Goal: Task Accomplishment & Management: Complete application form

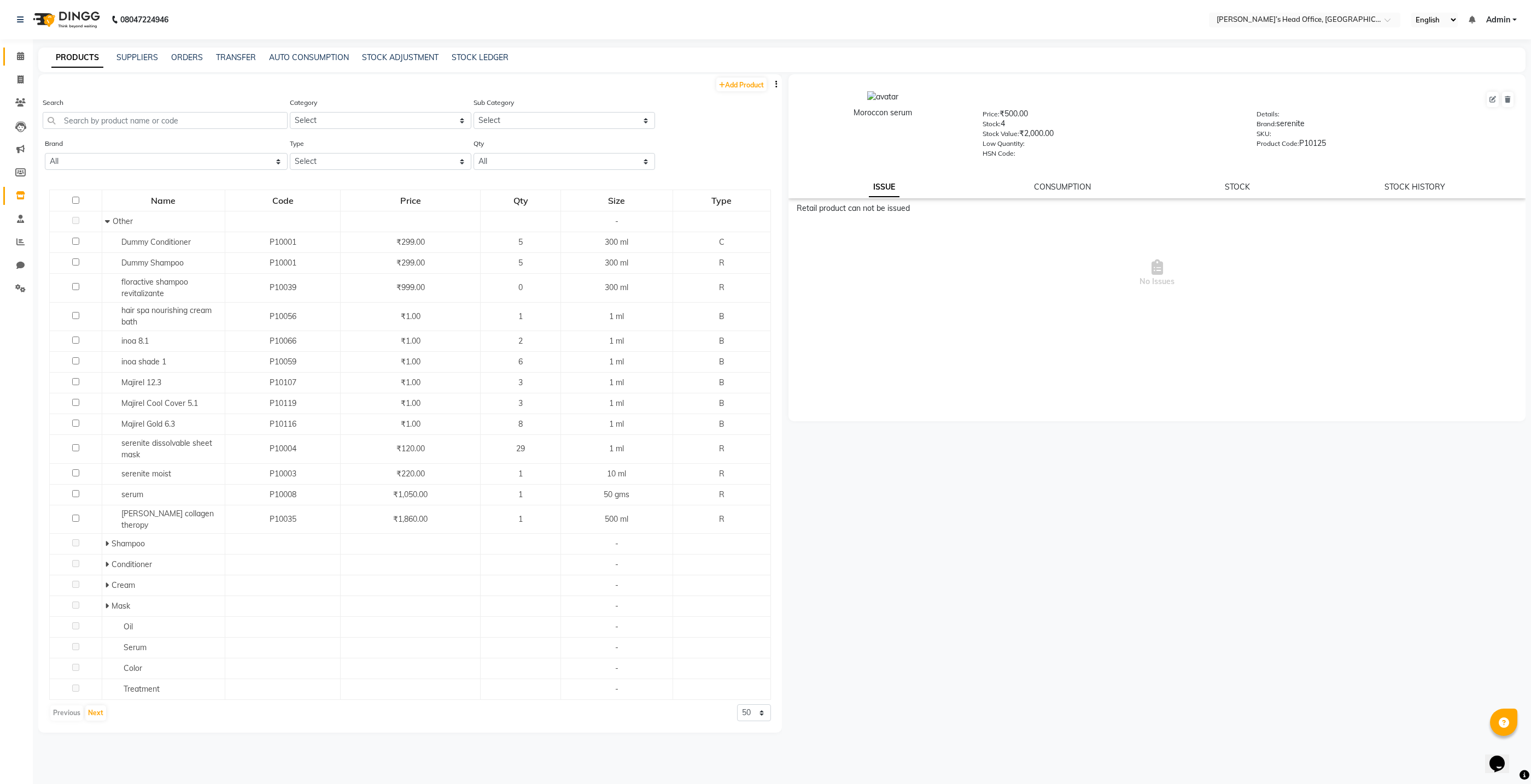
click at [21, 55] on icon at bounding box center [21, 57] width 7 height 9
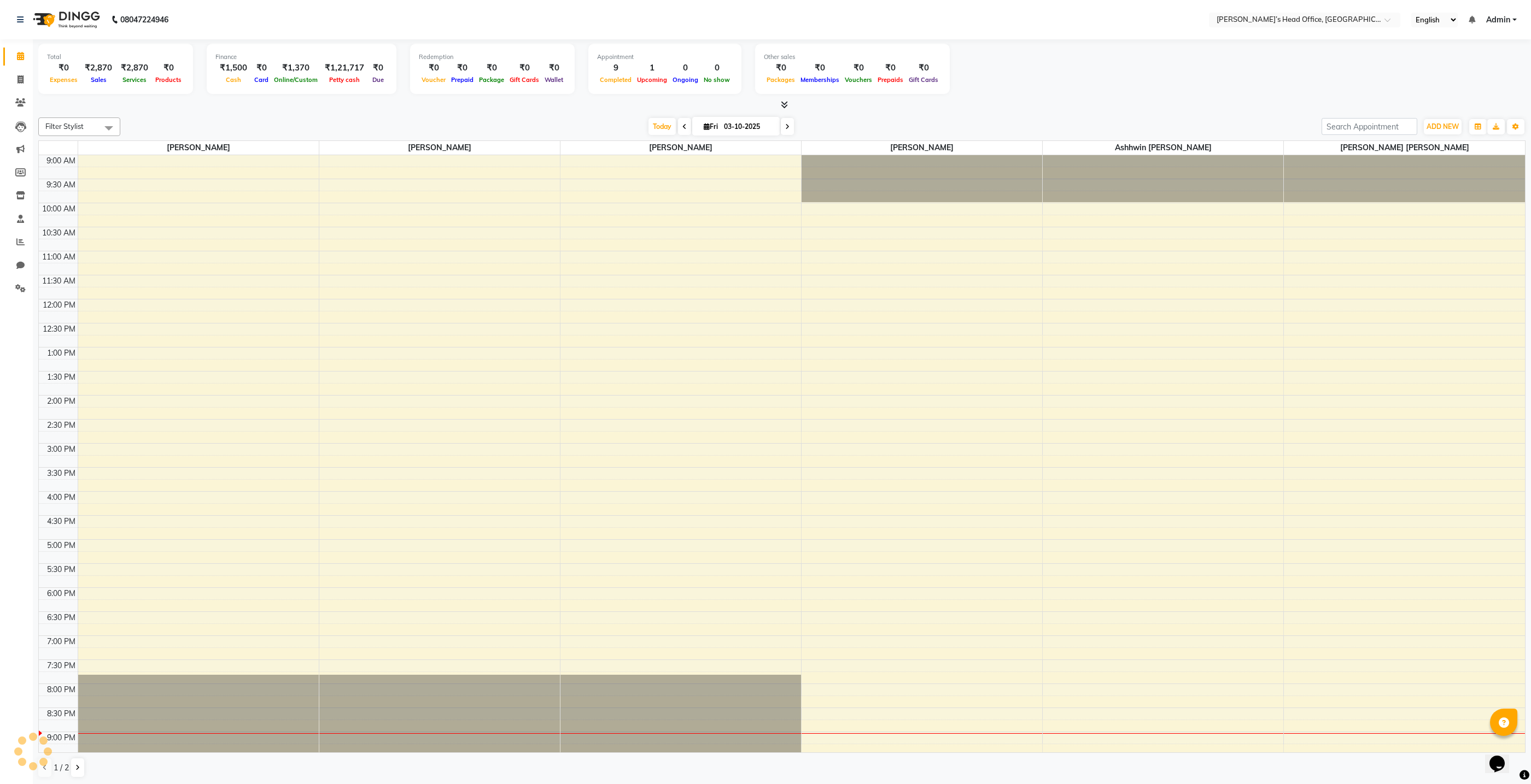
scroll to position [43, 0]
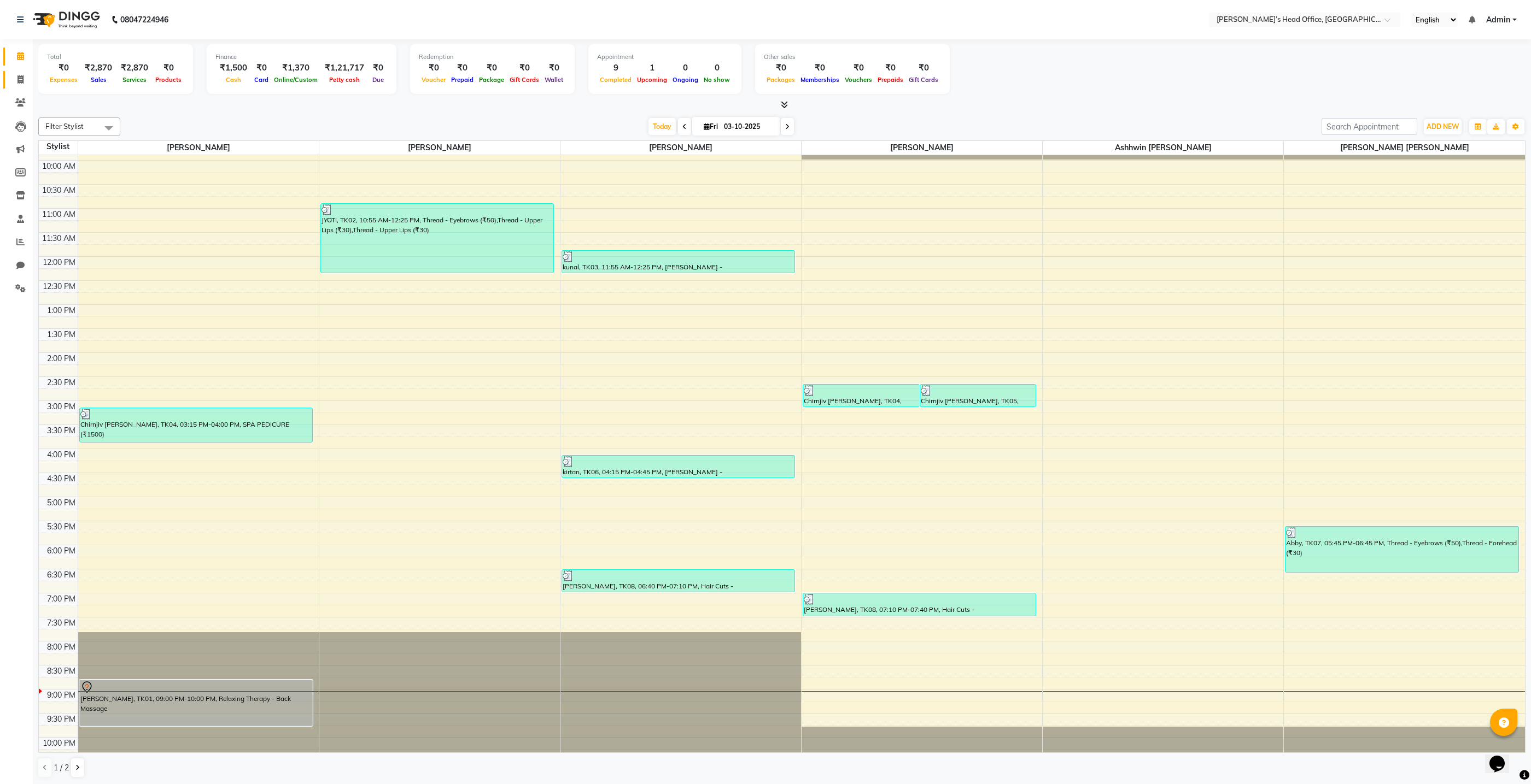
click at [21, 81] on icon at bounding box center [20, 80] width 6 height 9
select select "7682"
select select "service"
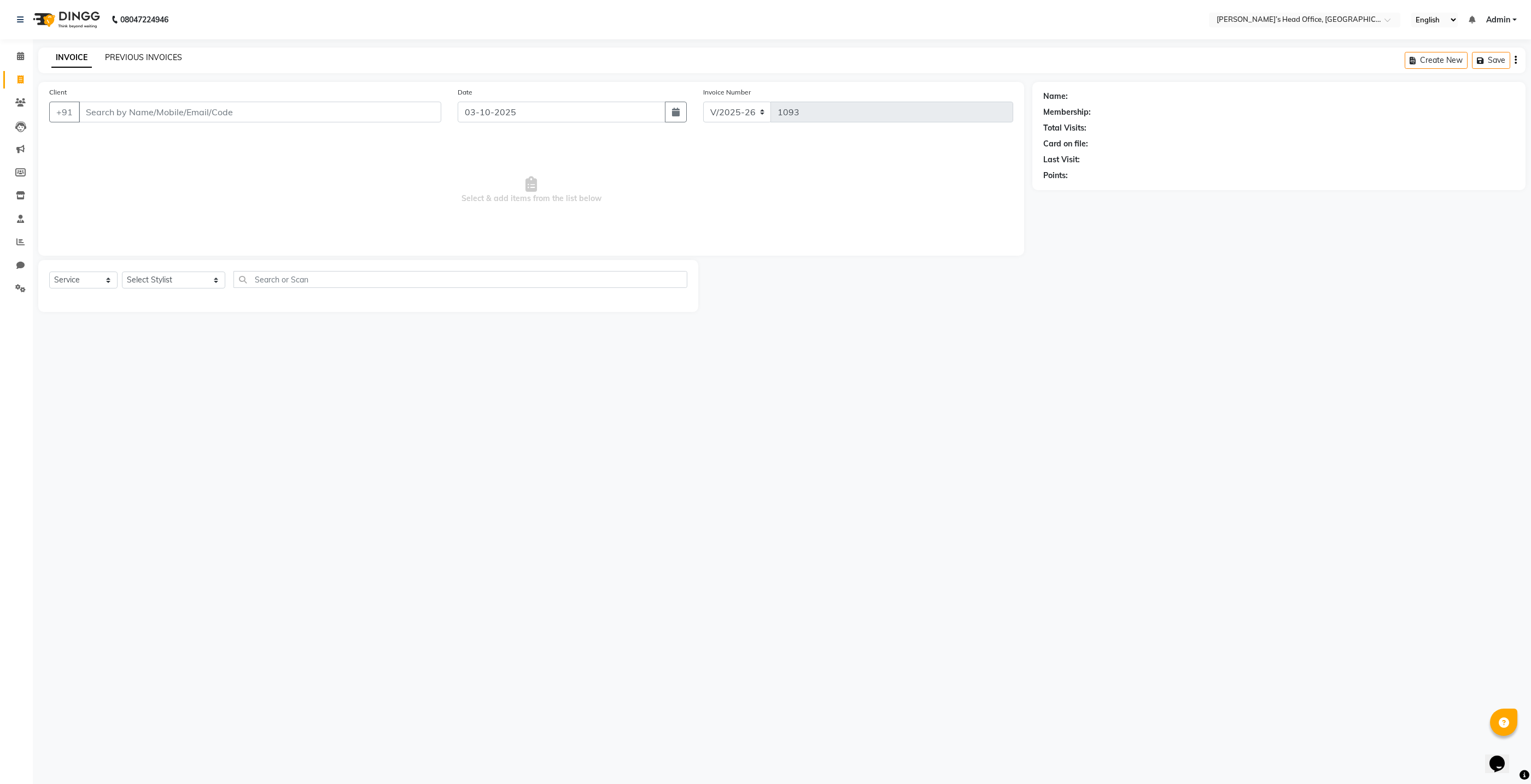
click at [120, 61] on link "PREVIOUS INVOICES" at bounding box center [143, 57] width 77 height 9
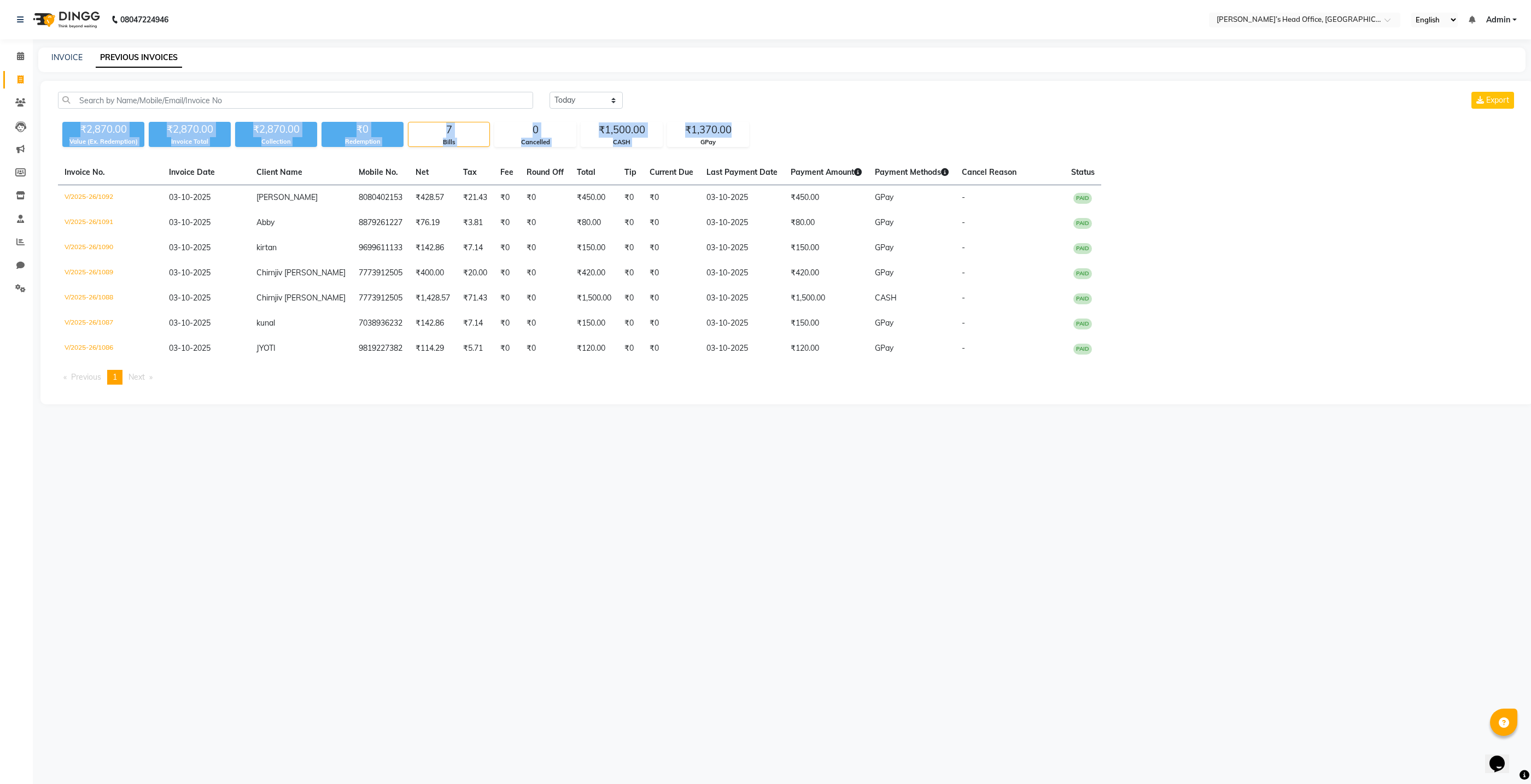
click at [1179, 100] on div "Today Yesterday Custom Range Export ₹2,870.00 Value (Ex. Redemption) ₹2,870.00 …" at bounding box center [787, 119] width 1472 height 55
click at [484, 57] on div "INVOICE PREVIOUS INVOICES" at bounding box center [776, 57] width 1474 height 11
click at [27, 60] on span at bounding box center [21, 57] width 19 height 13
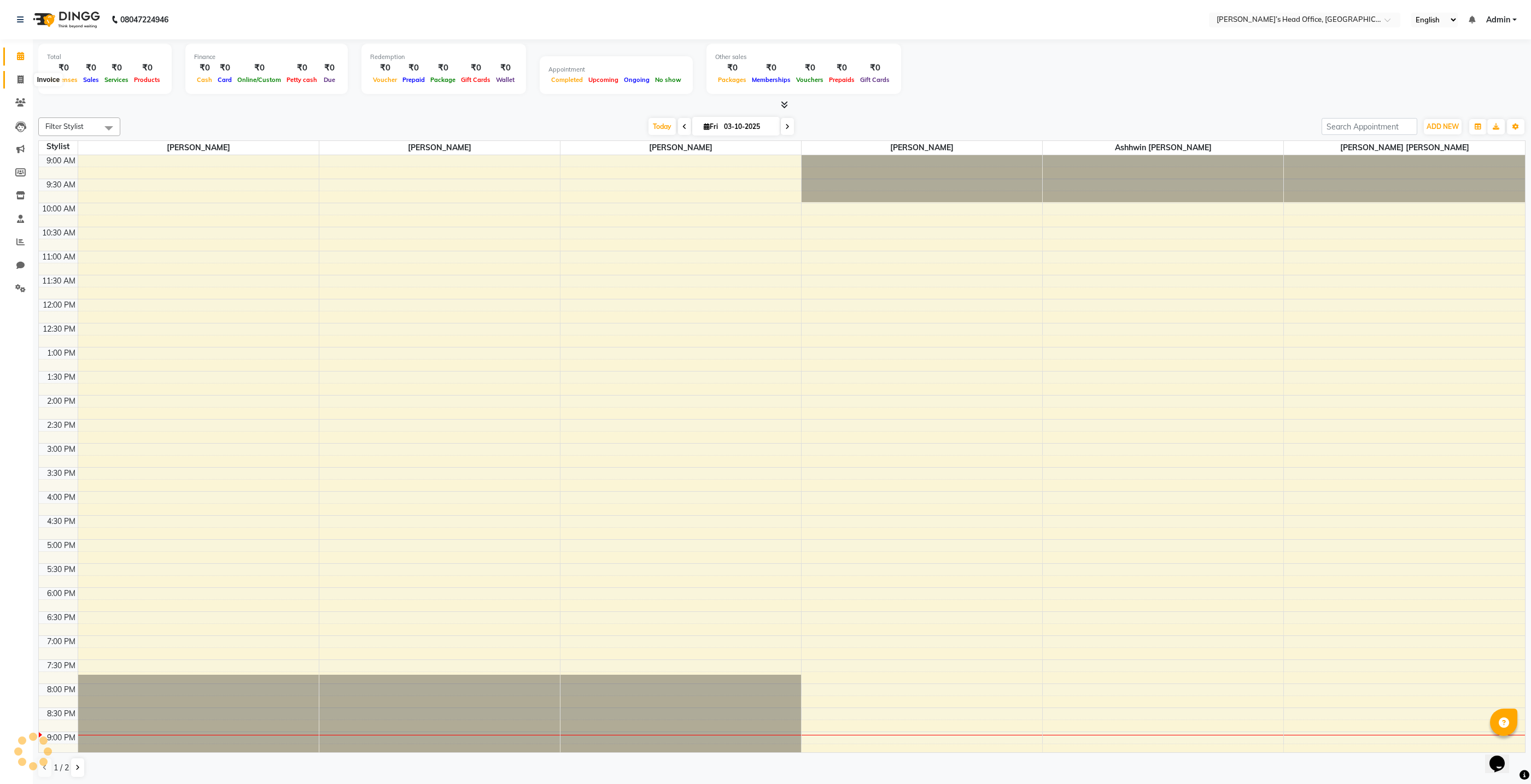
click at [21, 79] on icon at bounding box center [20, 80] width 6 height 9
select select "service"
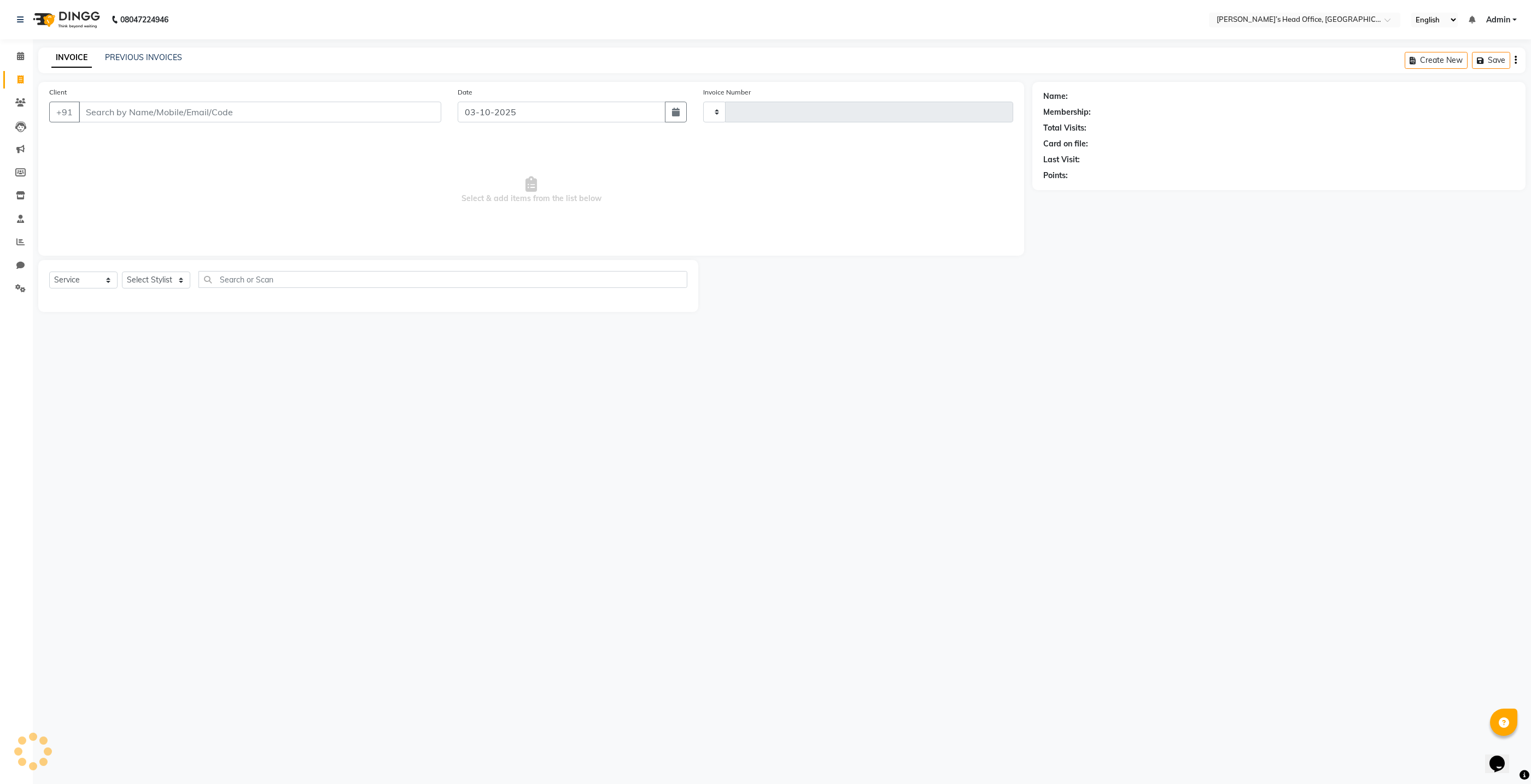
type input "1093"
select select "7682"
click at [111, 116] on input "Client" at bounding box center [260, 112] width 363 height 21
type input "7276816669"
click at [416, 115] on span "Add Client" at bounding box center [413, 111] width 43 height 11
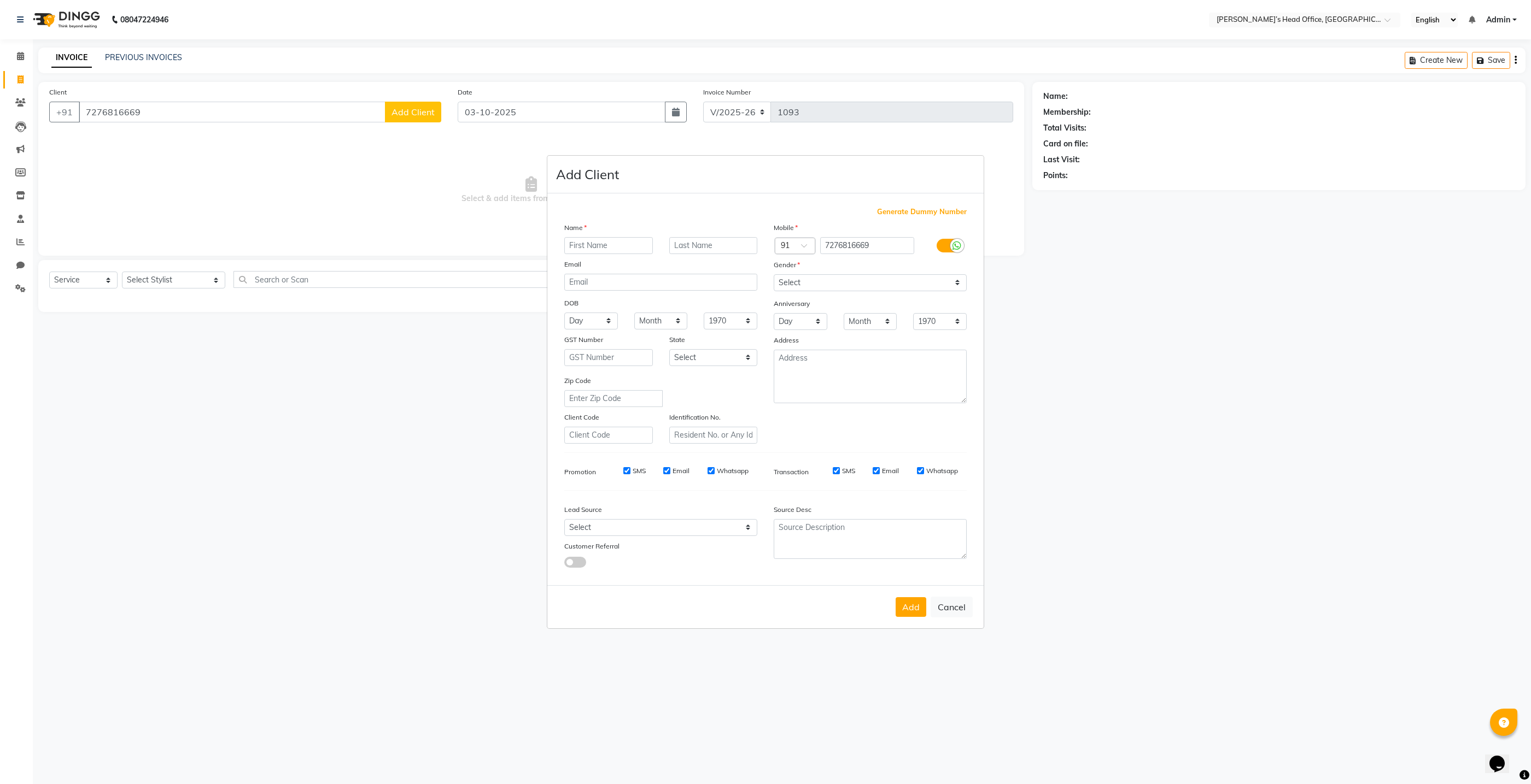
click at [582, 247] on input "text" at bounding box center [608, 246] width 88 height 17
type input "mehul"
click at [822, 283] on select "Select Male Female Other Prefer Not To Say" at bounding box center [870, 283] width 193 height 17
select select "female"
click at [774, 274] on select "Select Male Female Other Prefer Not To Say" at bounding box center [870, 283] width 193 height 17
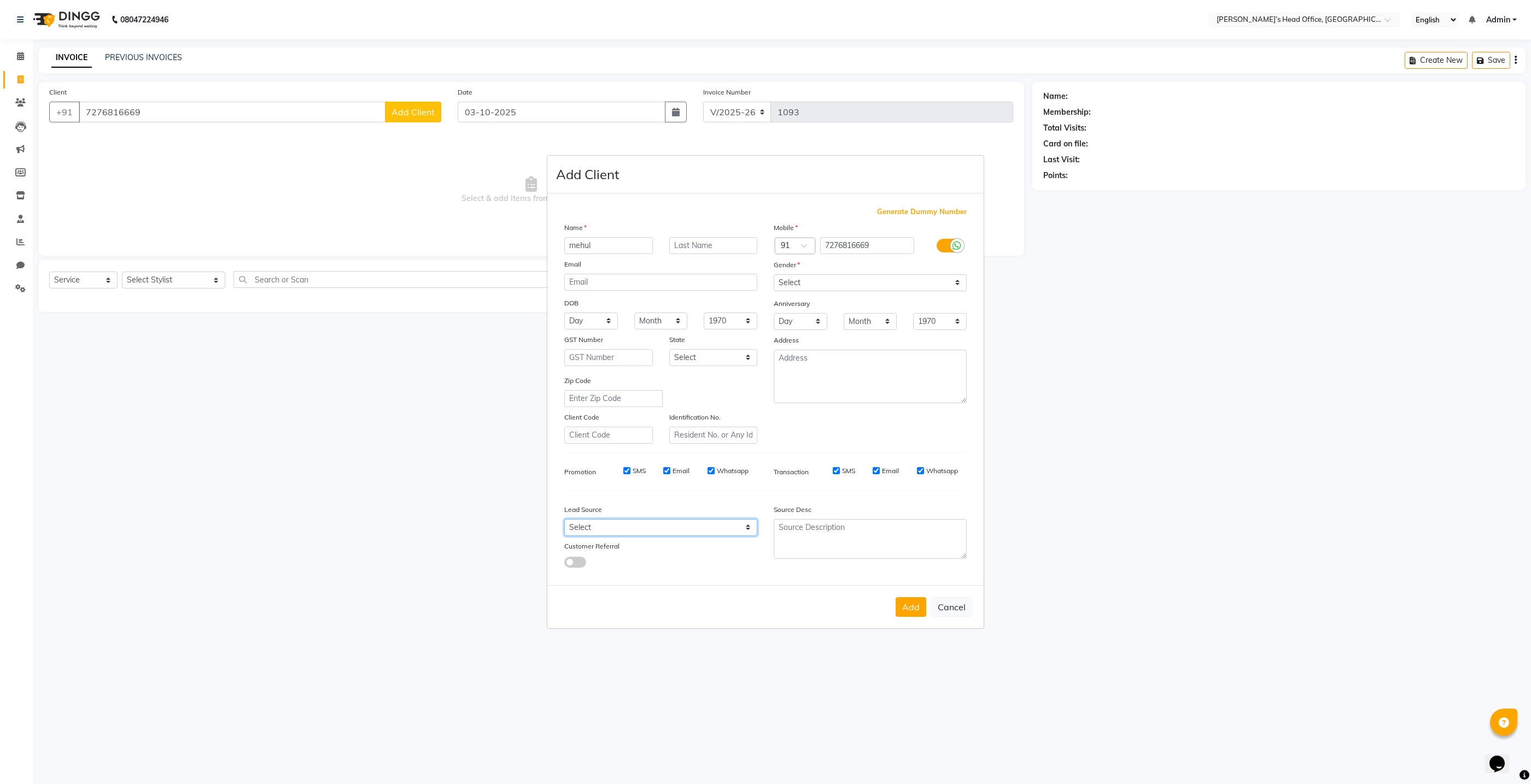
click at [605, 524] on select "Select Walk-in Referral Internet Friend Word of Mouth Advertisement Facebook Ju…" at bounding box center [660, 528] width 193 height 17
select select "51859"
click at [564, 520] on select "Select Walk-in Referral Internet Friend Word of Mouth Advertisement Facebook Ju…" at bounding box center [660, 528] width 193 height 17
drag, startPoint x: 930, startPoint y: 606, endPoint x: 925, endPoint y: 607, distance: 5.1
click at [929, 605] on div "Add Cancel" at bounding box center [766, 607] width 436 height 43
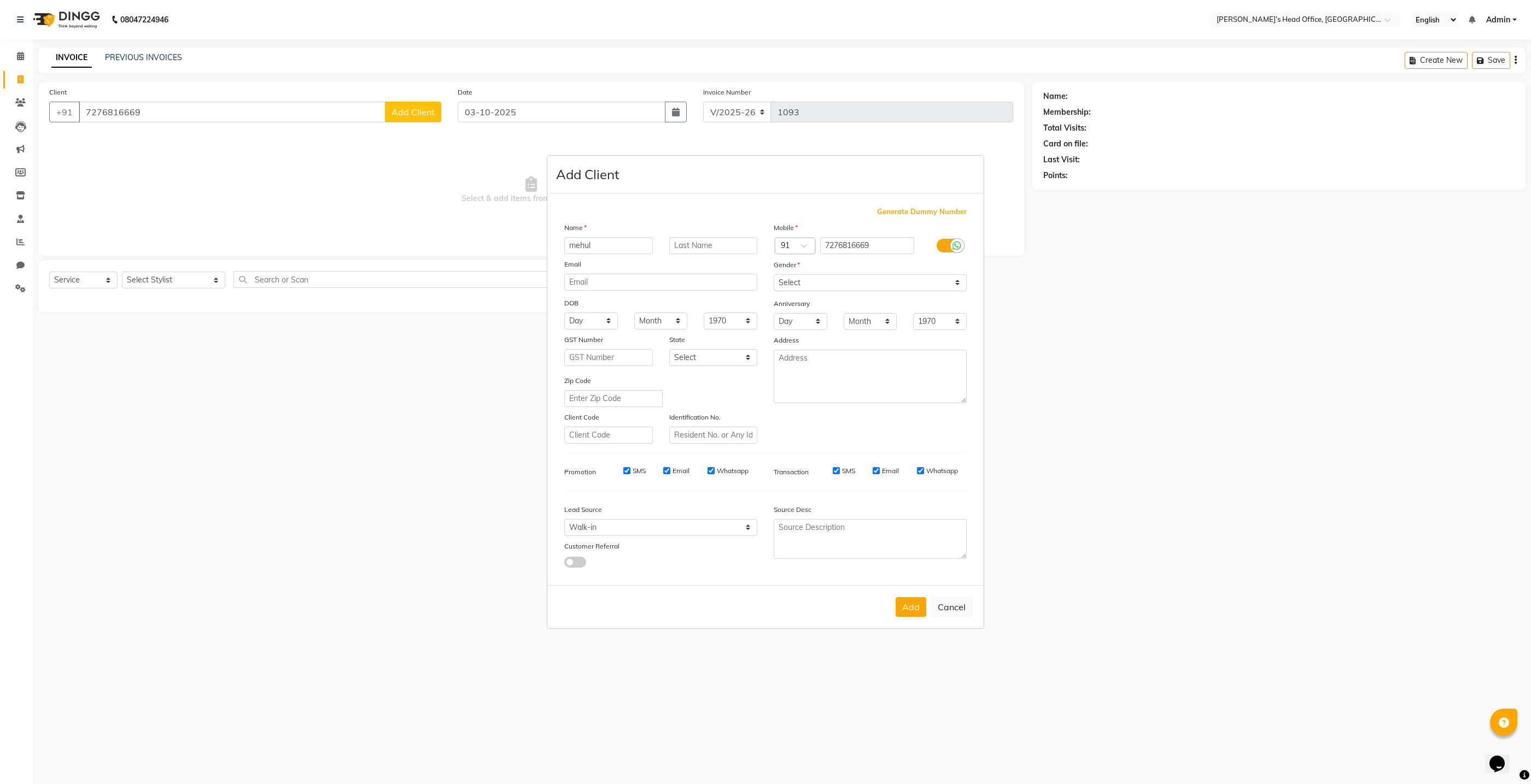
click at [921, 607] on button "Add" at bounding box center [911, 607] width 31 height 20
select select
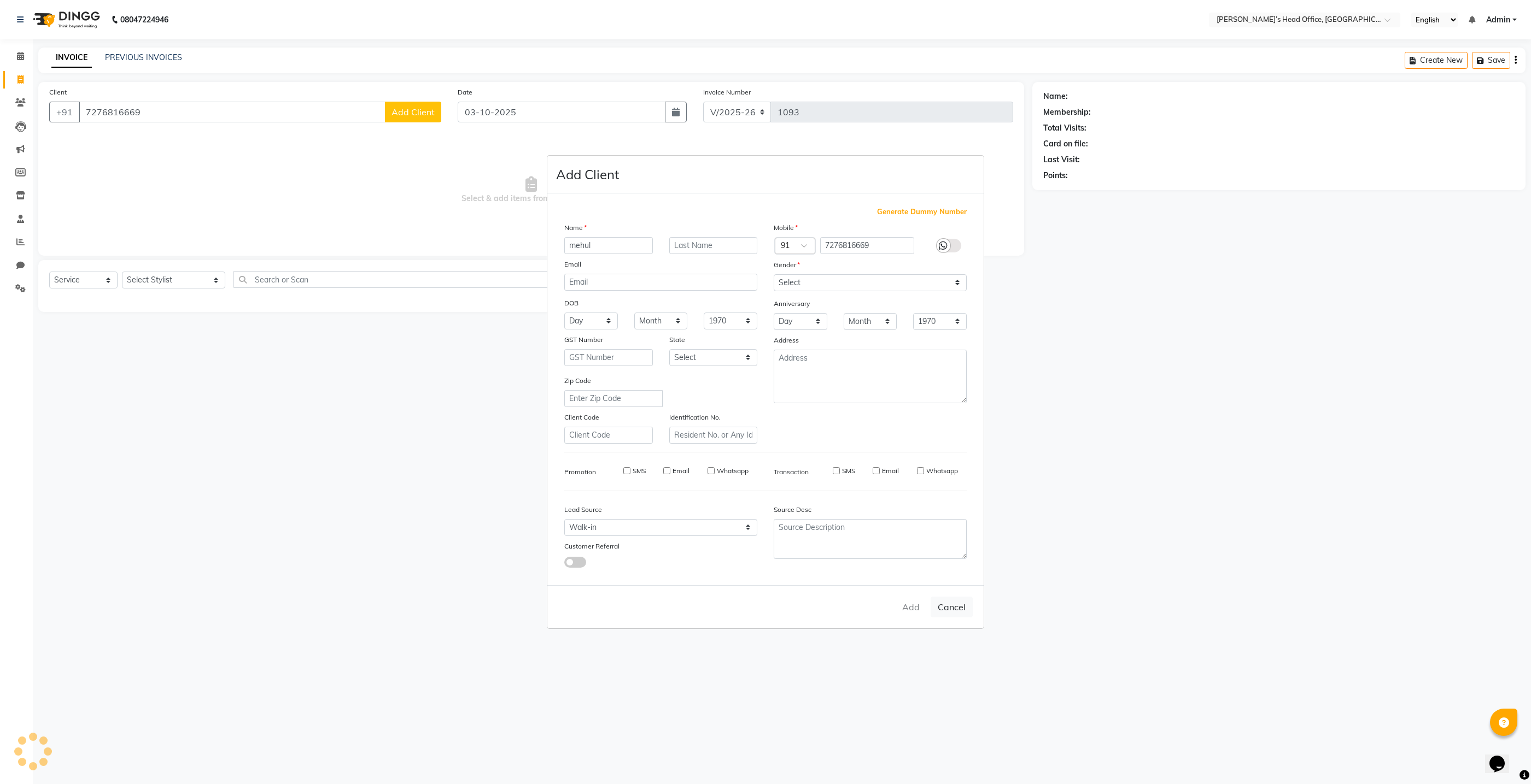
select select
checkbox input "false"
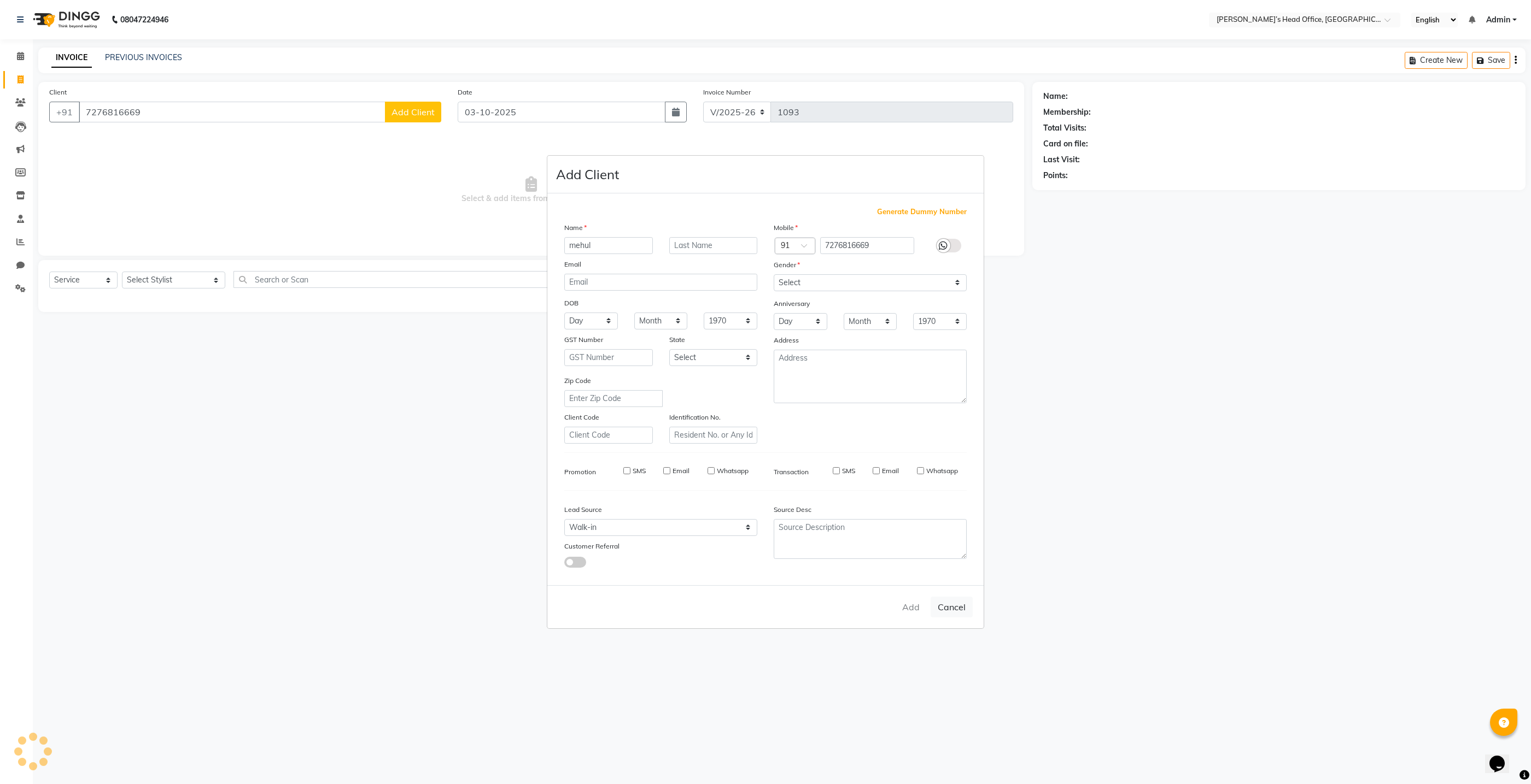
checkbox input "false"
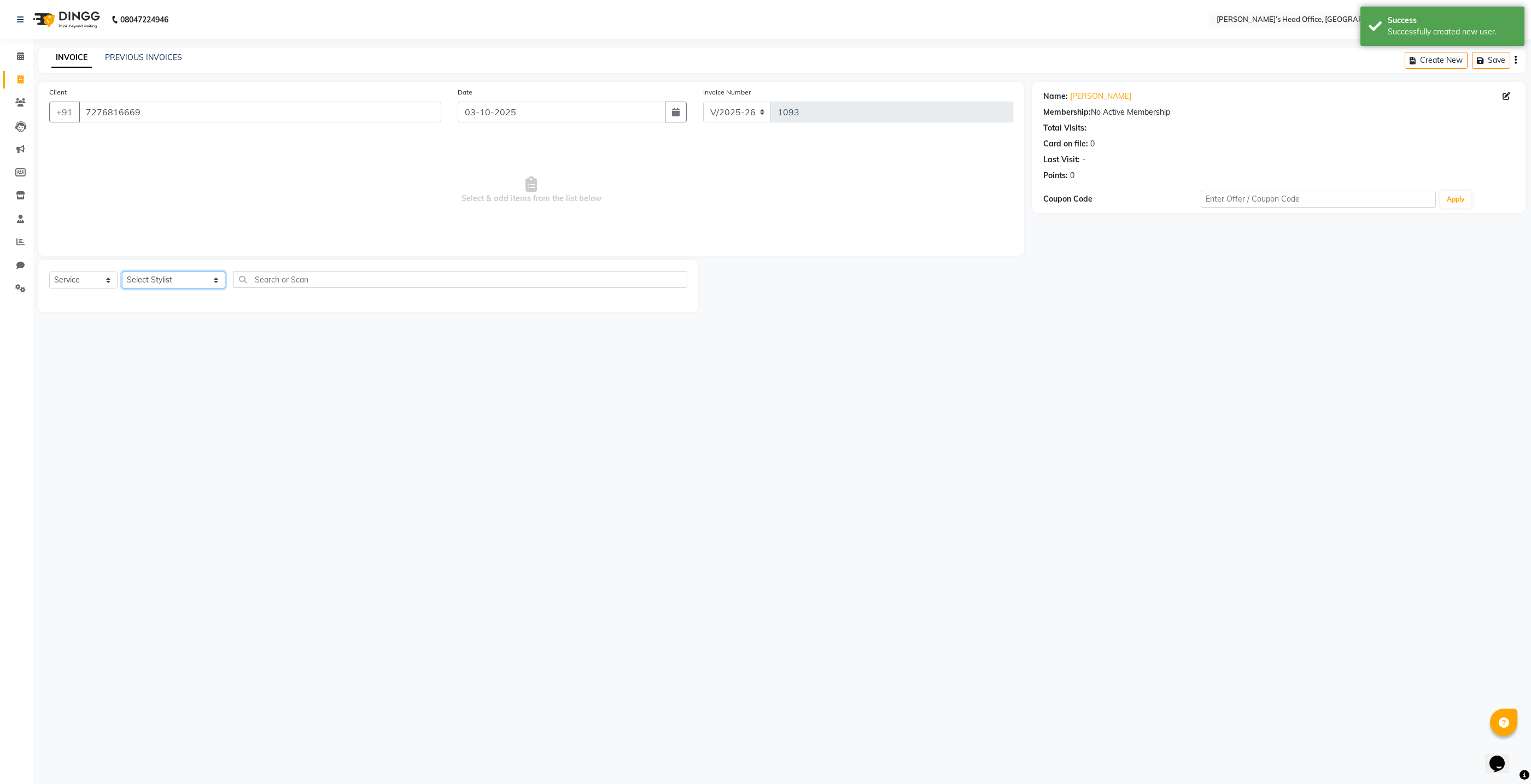
click at [201, 283] on select "Select Stylist ashhwin wagh hemangi yogendra chittoriya Ranjit sharma Rupali Ka…" at bounding box center [173, 280] width 104 height 17
select select "68762"
click at [122, 272] on select "Select Stylist ashhwin wagh hemangi yogendra chittoriya Ranjit sharma Rupali Ka…" at bounding box center [173, 280] width 104 height 17
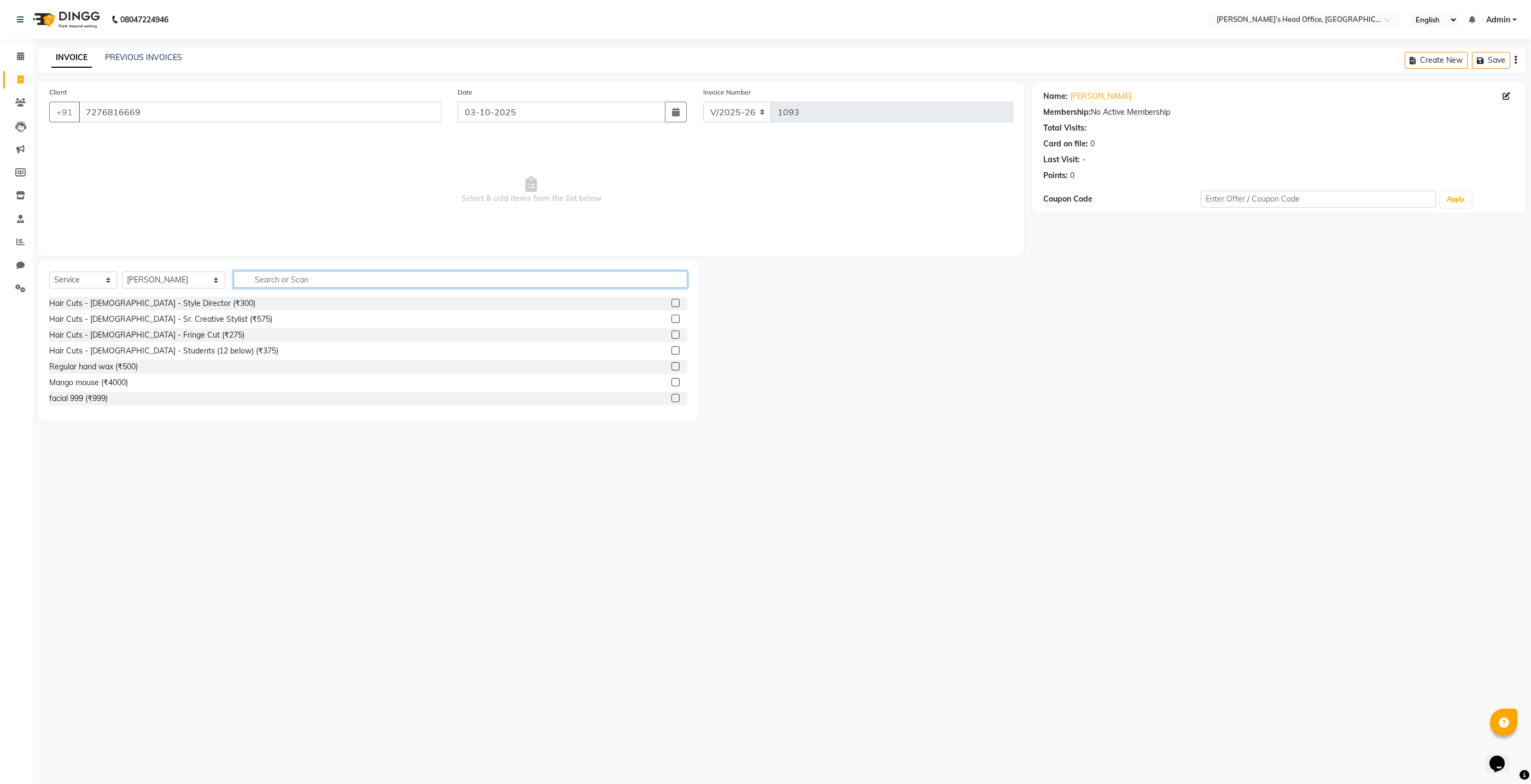
click at [264, 280] on input "text" at bounding box center [459, 279] width 453 height 17
type input "shav"
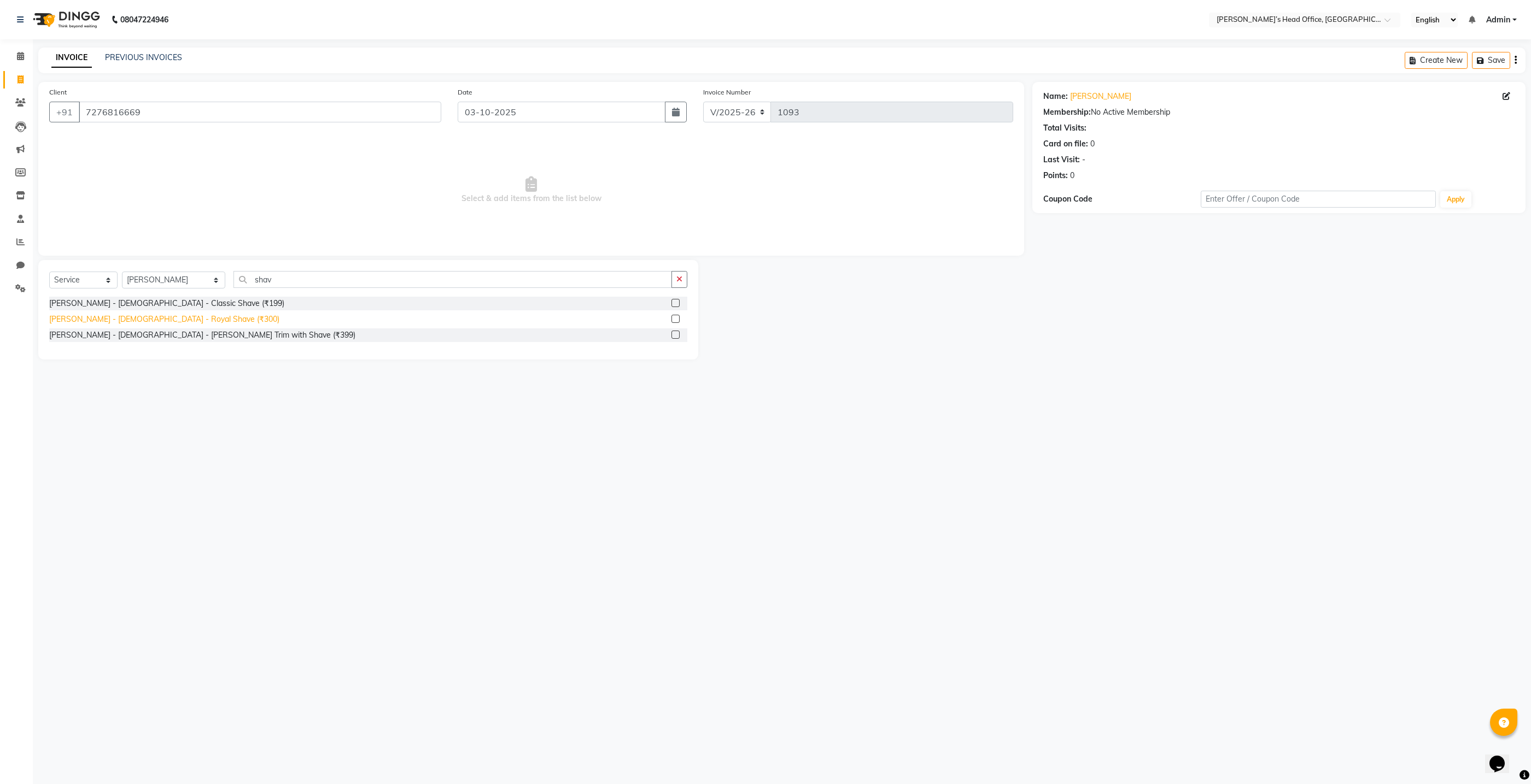
click at [146, 314] on div "Beard - Male - Royal Shave (₹300)" at bounding box center [164, 319] width 231 height 11
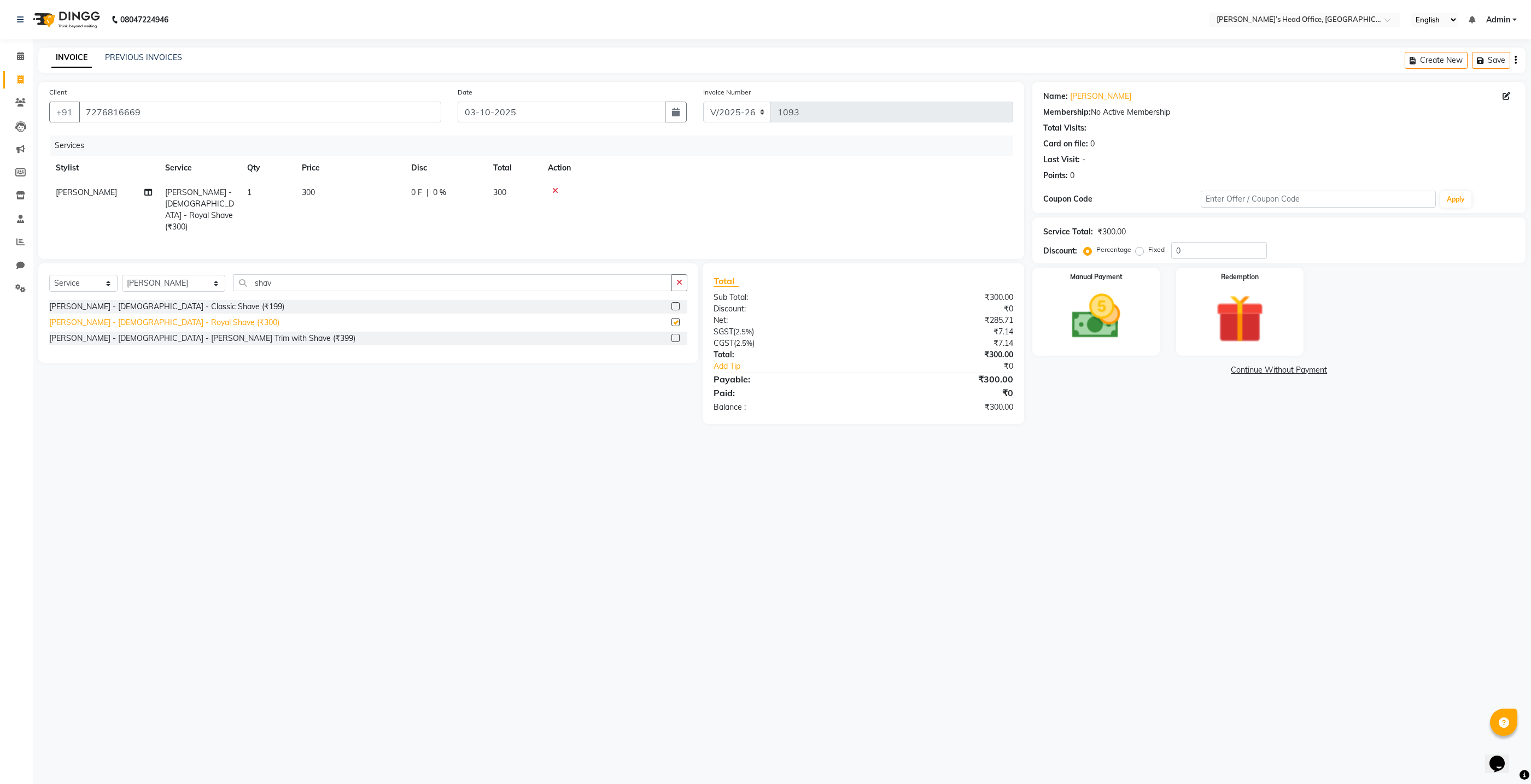
checkbox input "false"
click at [438, 192] on span "0 %" at bounding box center [439, 192] width 13 height 11
select select "68762"
click at [524, 198] on input "0" at bounding box center [527, 195] width 33 height 17
type input "50"
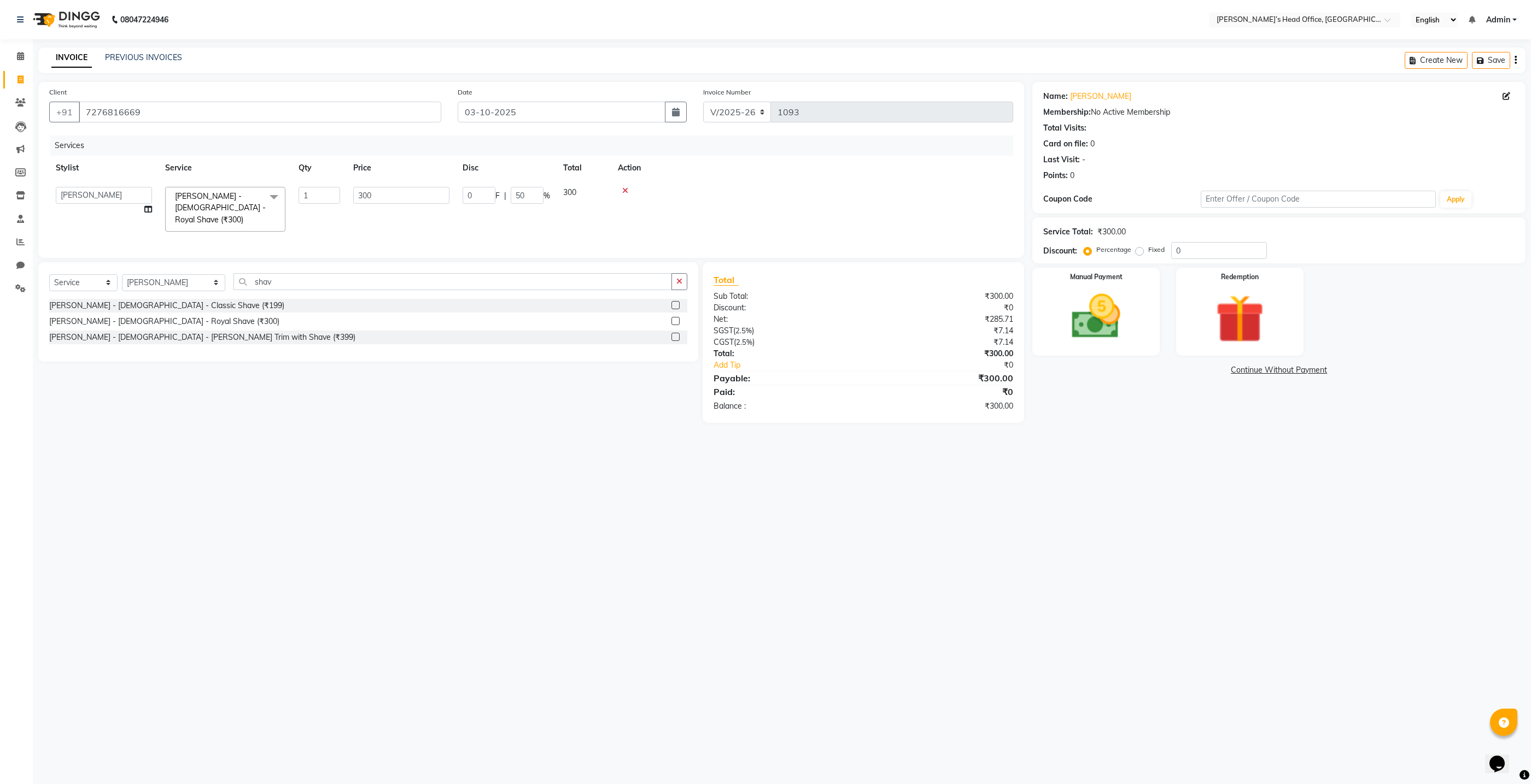
click at [555, 248] on div "Client +91 7276816669 Date 03-10-2025 Invoice Number V/2025 V/2025-26 1093 Serv…" at bounding box center [531, 170] width 986 height 176
click at [1100, 332] on img at bounding box center [1096, 317] width 82 height 58
click at [1242, 369] on span "GPay" at bounding box center [1247, 370] width 22 height 13
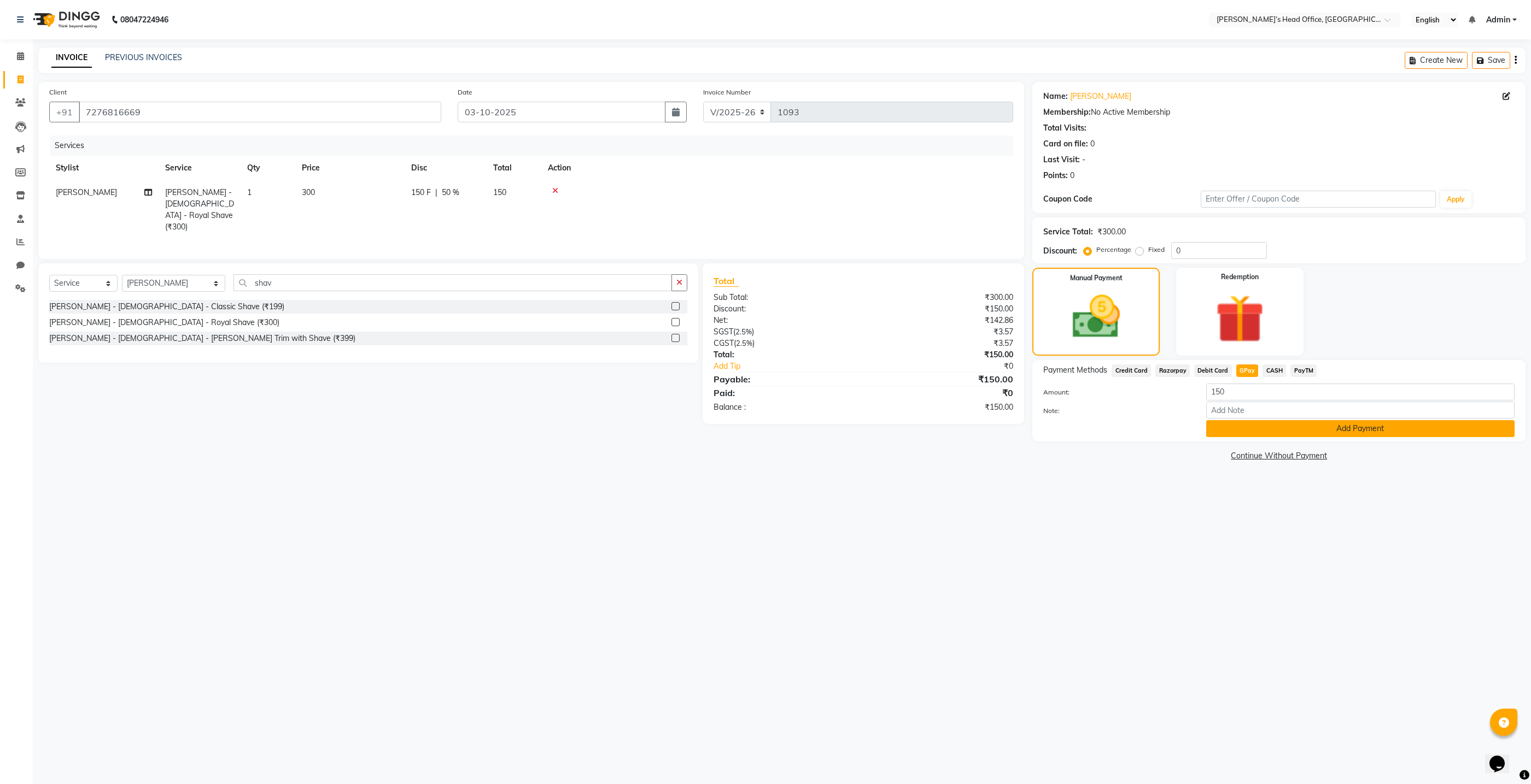
click at [1251, 428] on button "Add Payment" at bounding box center [1360, 429] width 309 height 17
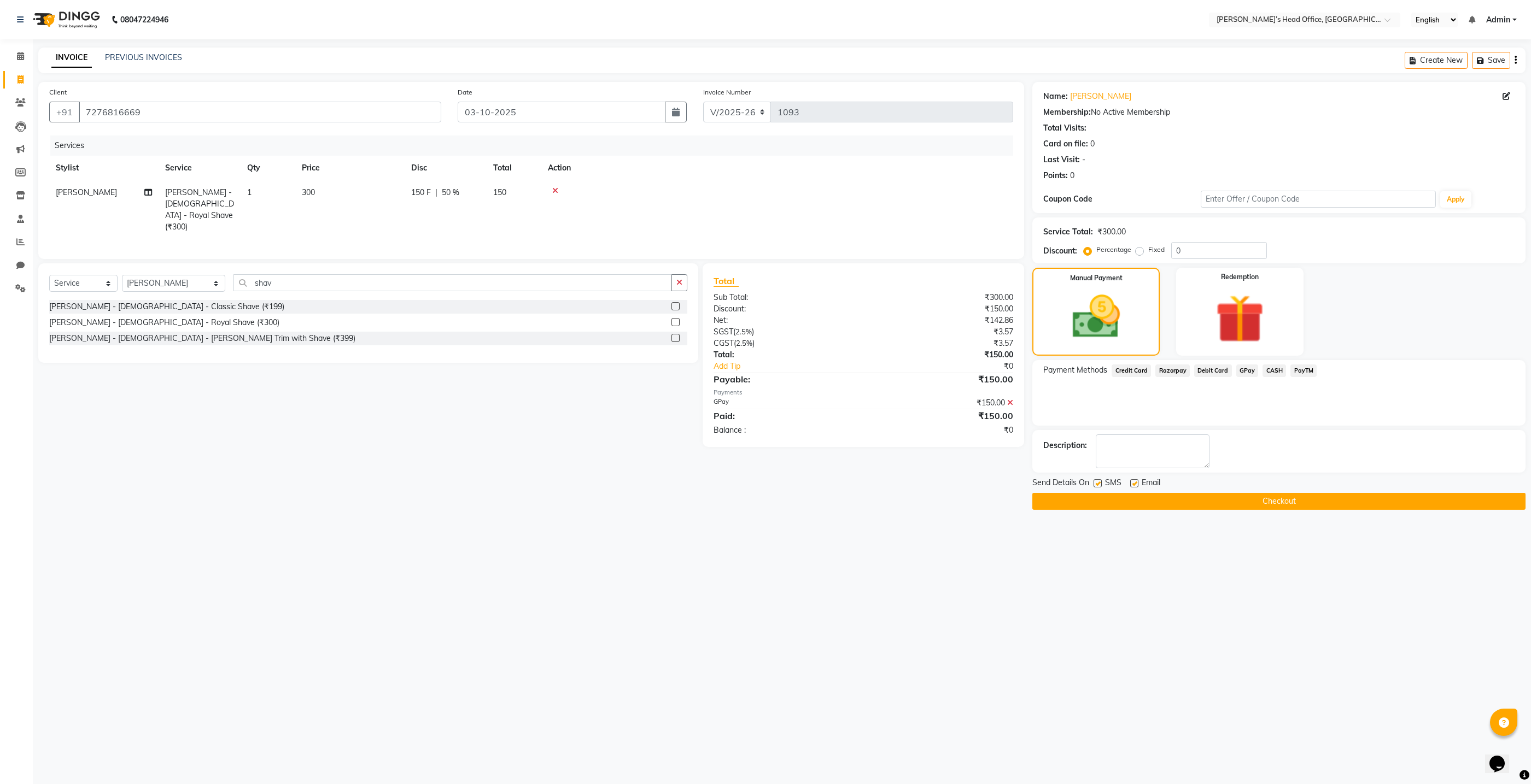
click at [1135, 482] on label at bounding box center [1135, 483] width 9 height 9
click at [1135, 482] on input "checkbox" at bounding box center [1134, 484] width 7 height 7
checkbox input "false"
click at [1100, 486] on label at bounding box center [1098, 483] width 9 height 9
click at [1100, 486] on input "checkbox" at bounding box center [1097, 484] width 7 height 7
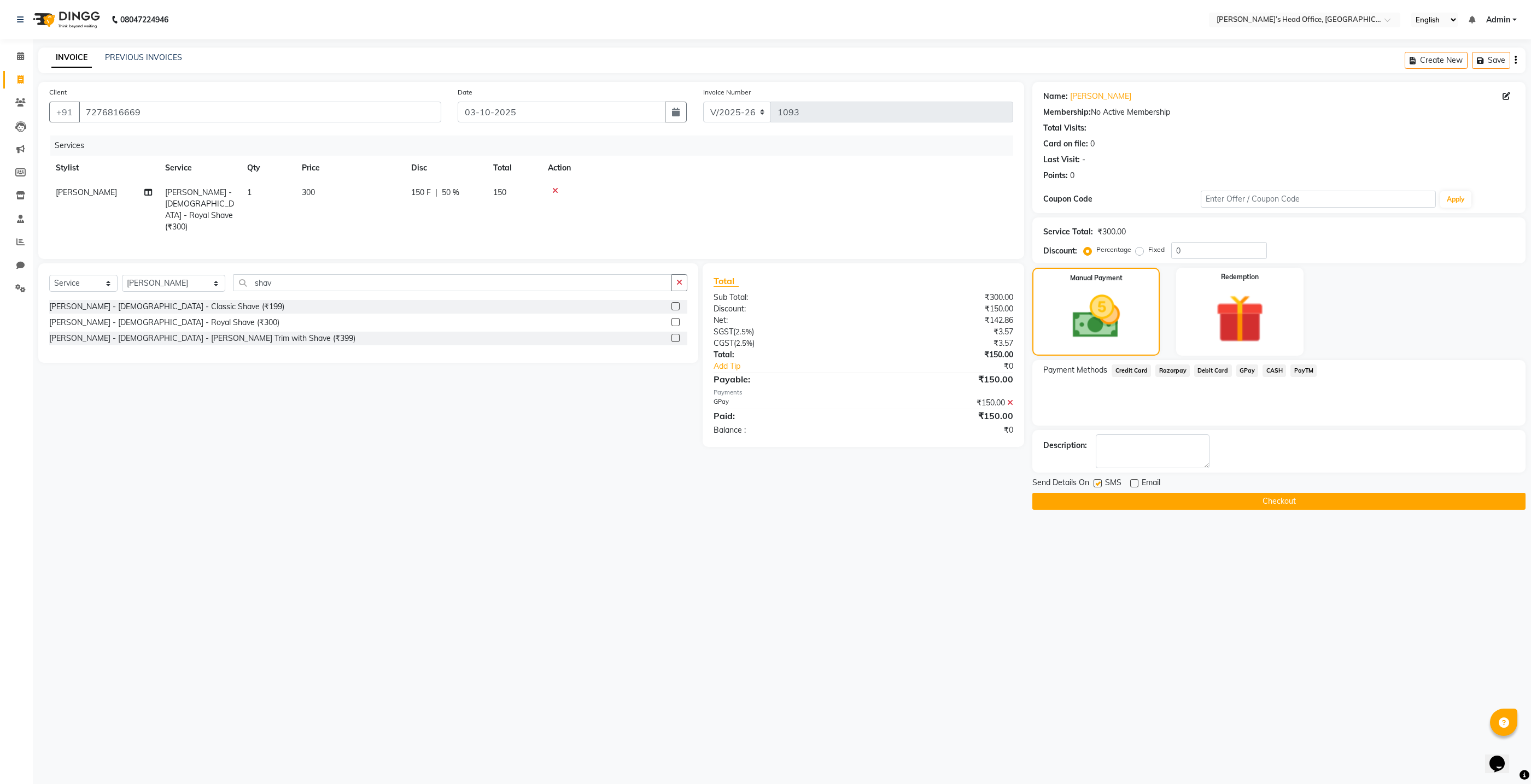
checkbox input "false"
click at [1129, 499] on button "Checkout" at bounding box center [1278, 501] width 493 height 17
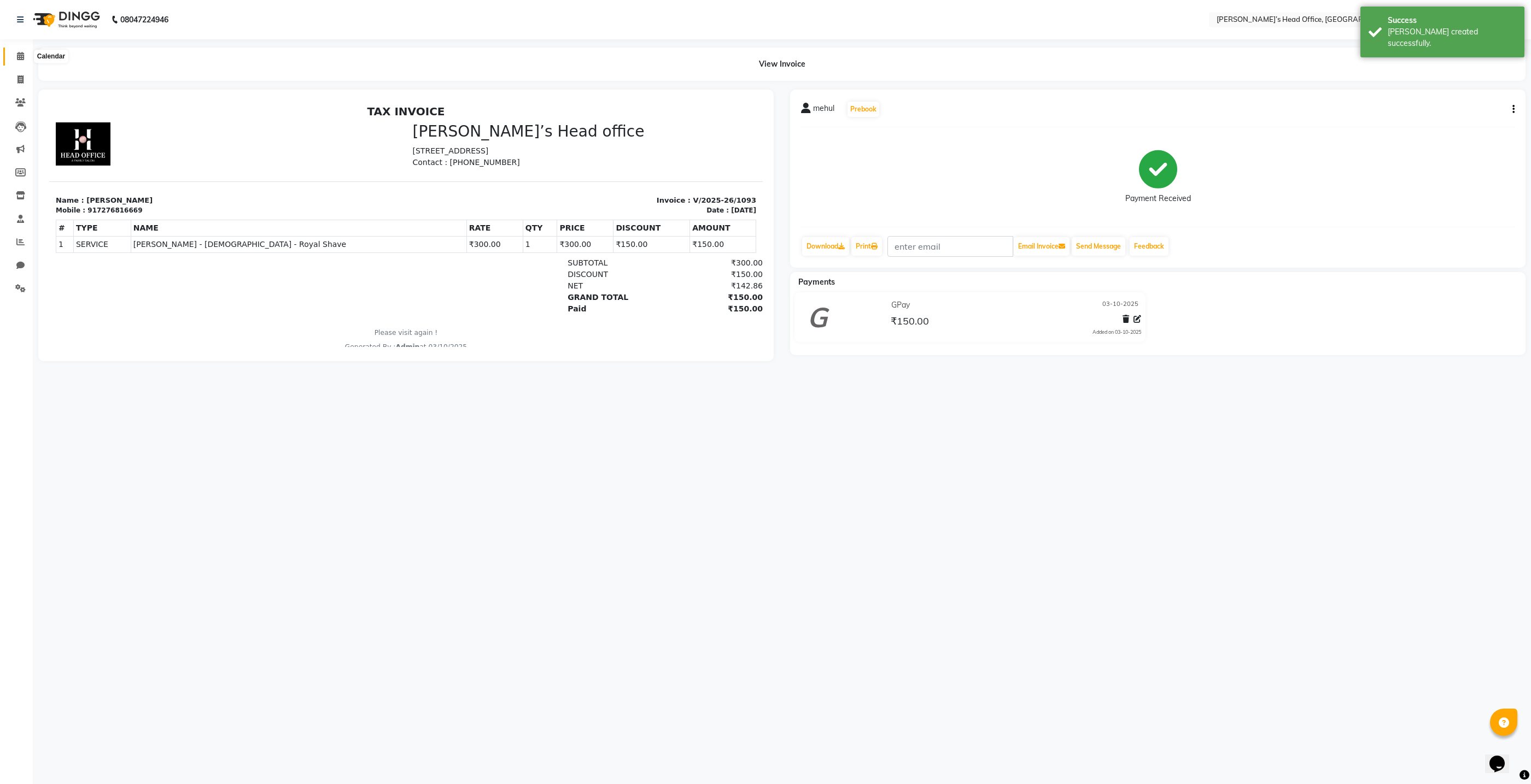
click at [21, 55] on icon at bounding box center [21, 57] width 7 height 9
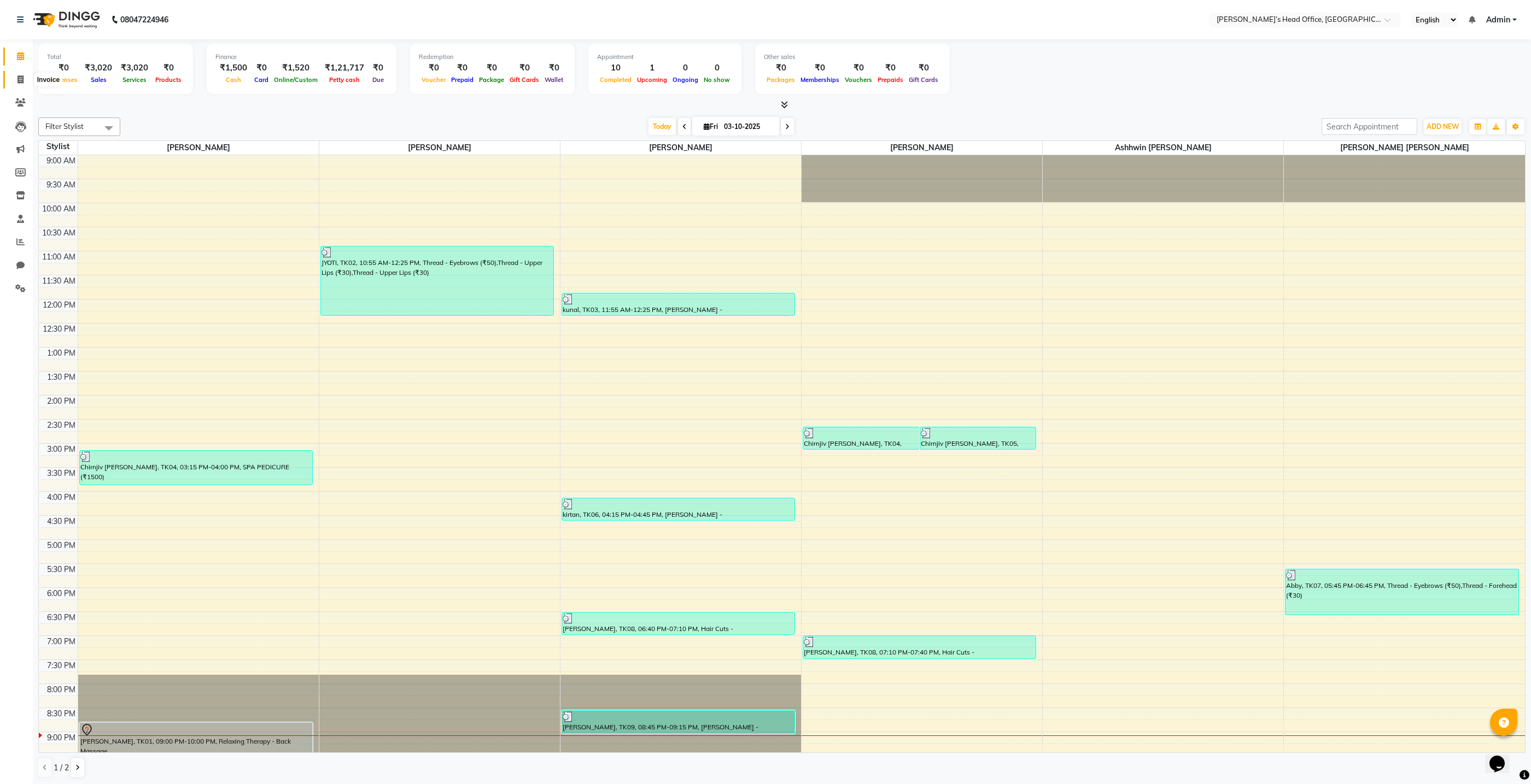
click at [20, 81] on icon at bounding box center [20, 80] width 6 height 9
select select "7682"
select select "service"
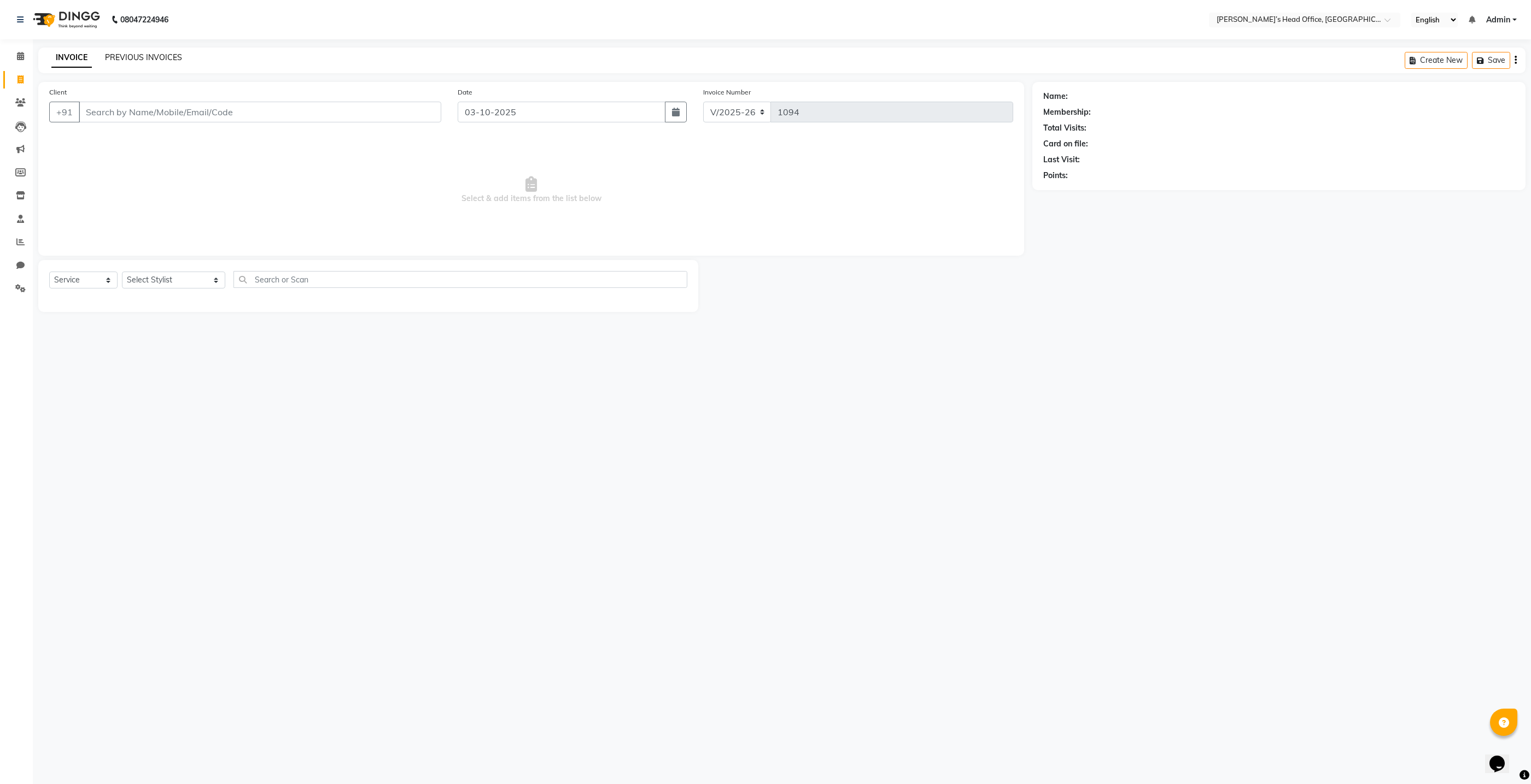
click at [121, 59] on link "PREVIOUS INVOICES" at bounding box center [143, 57] width 77 height 9
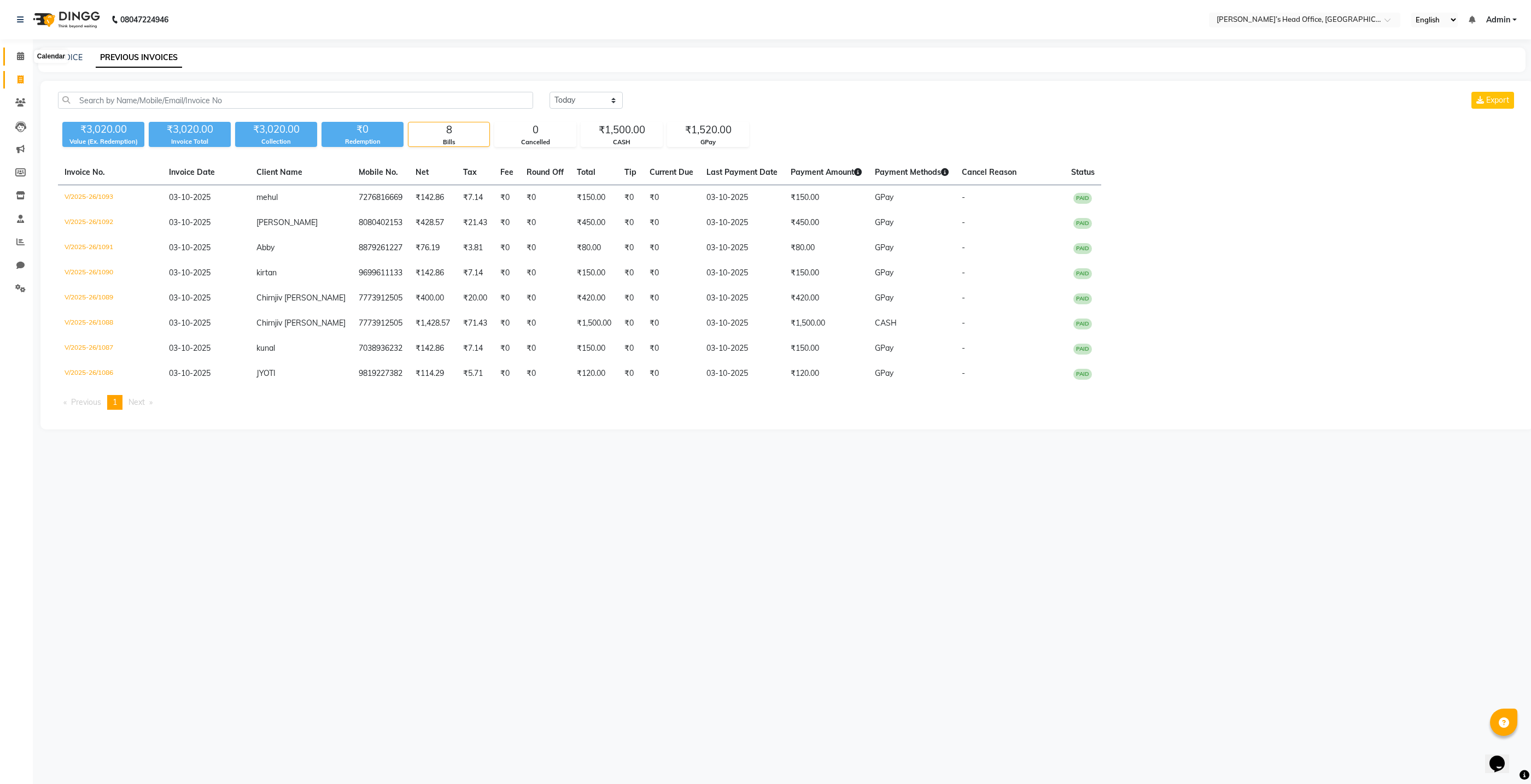
click at [19, 62] on span at bounding box center [21, 57] width 19 height 13
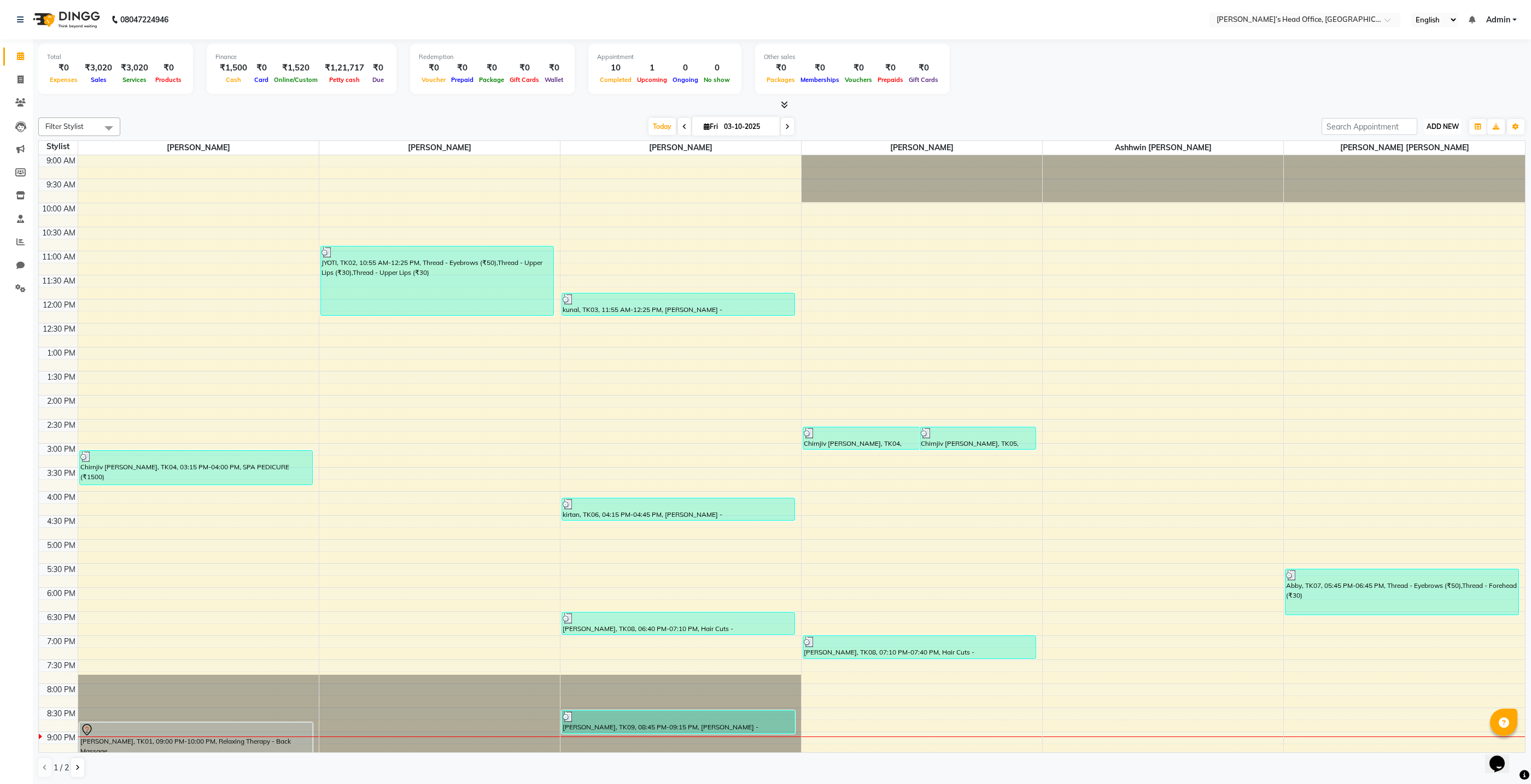
click at [1452, 128] on span "ADD NEW" at bounding box center [1443, 127] width 33 height 9
click at [1411, 163] on link "Add Invoice" at bounding box center [1418, 161] width 87 height 15
select select "7682"
select select "service"
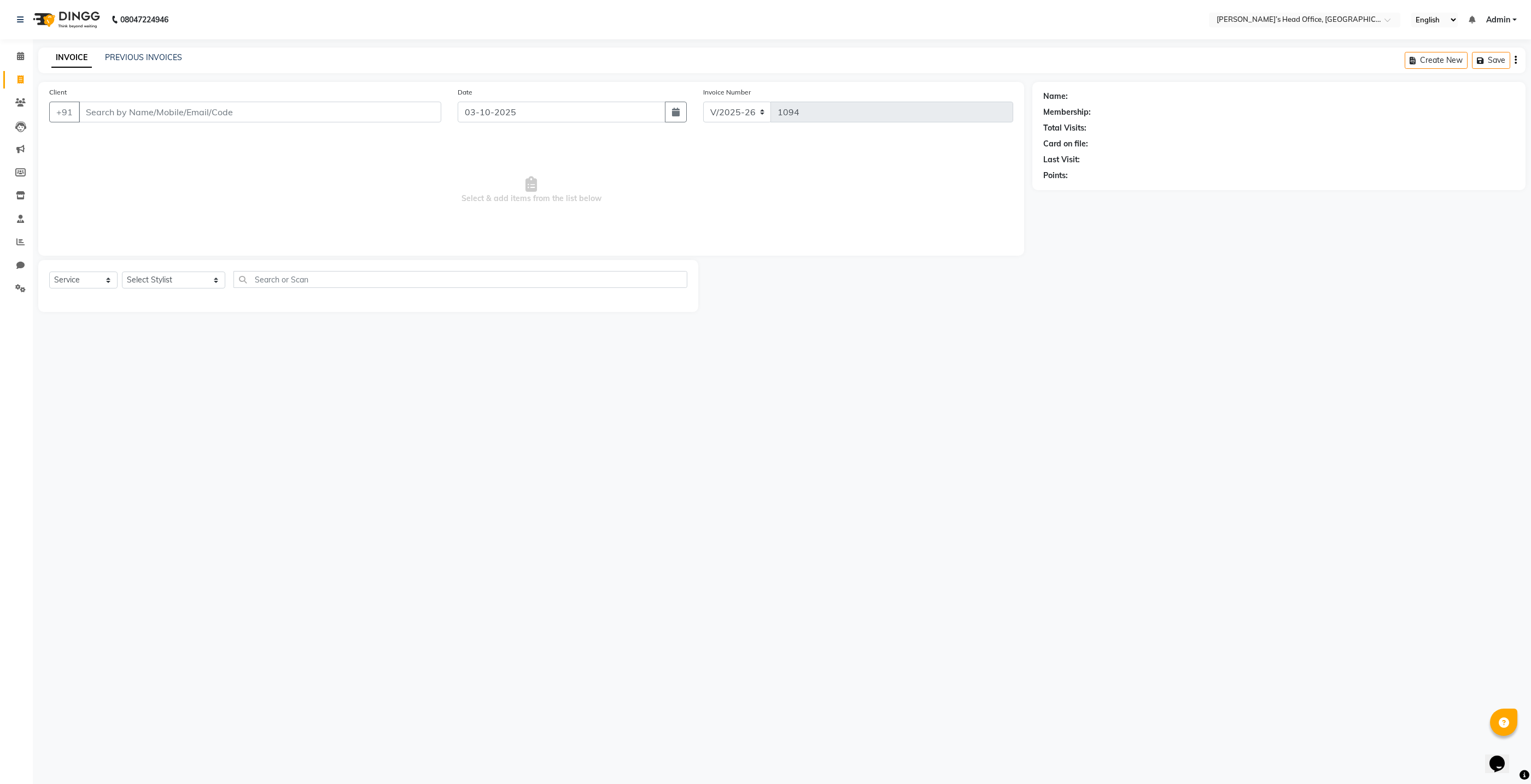
click at [174, 111] on input "Client" at bounding box center [260, 112] width 363 height 21
type input "8080711709"
click at [427, 114] on span "Add Client" at bounding box center [413, 111] width 43 height 11
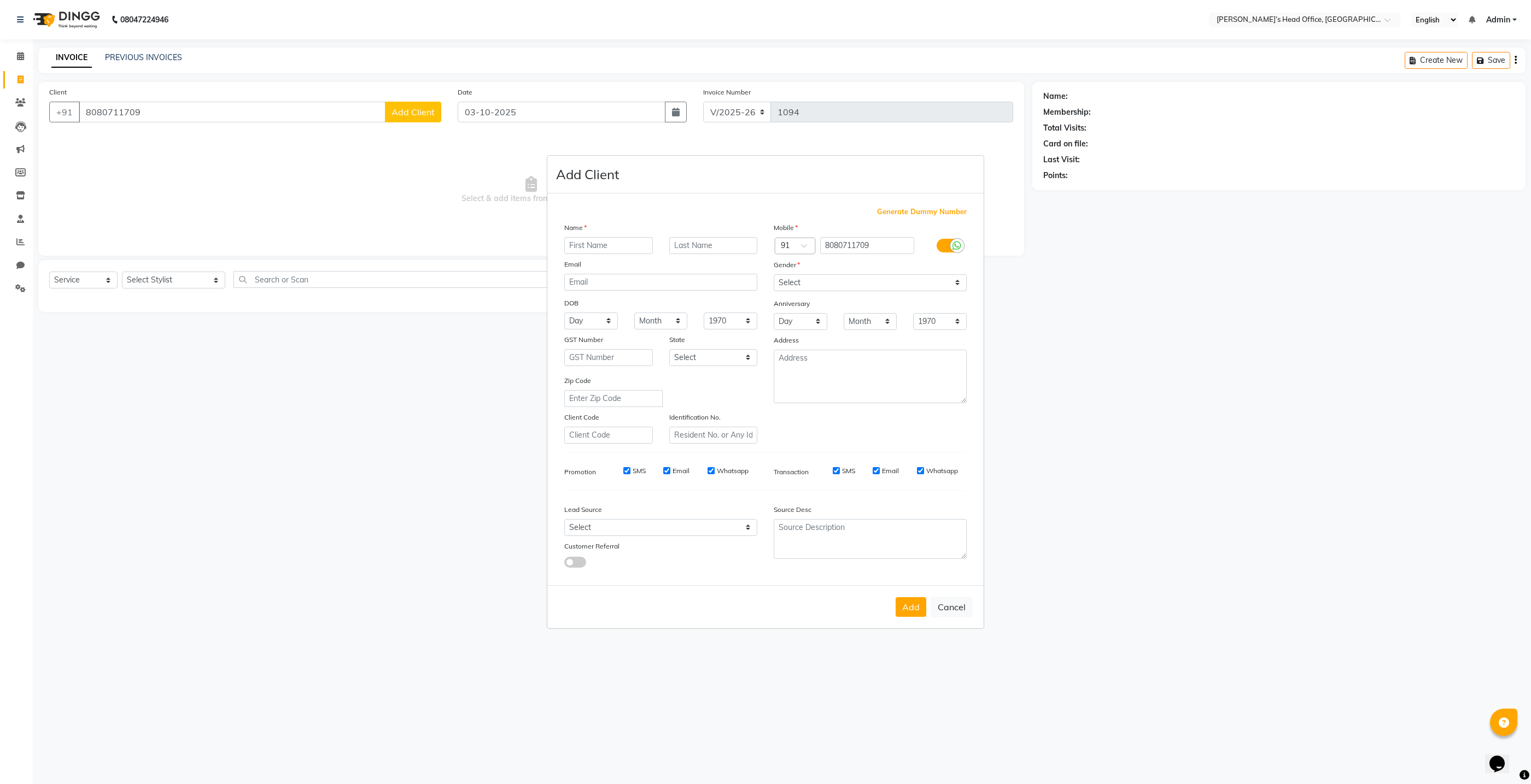
click at [606, 241] on input "text" at bounding box center [608, 246] width 88 height 17
type input "priyanka"
click at [885, 284] on select "Select Male Female Other Prefer Not To Say" at bounding box center [870, 283] width 193 height 17
select select "female"
click at [774, 274] on select "Select Male Female Other Prefer Not To Say" at bounding box center [870, 283] width 193 height 17
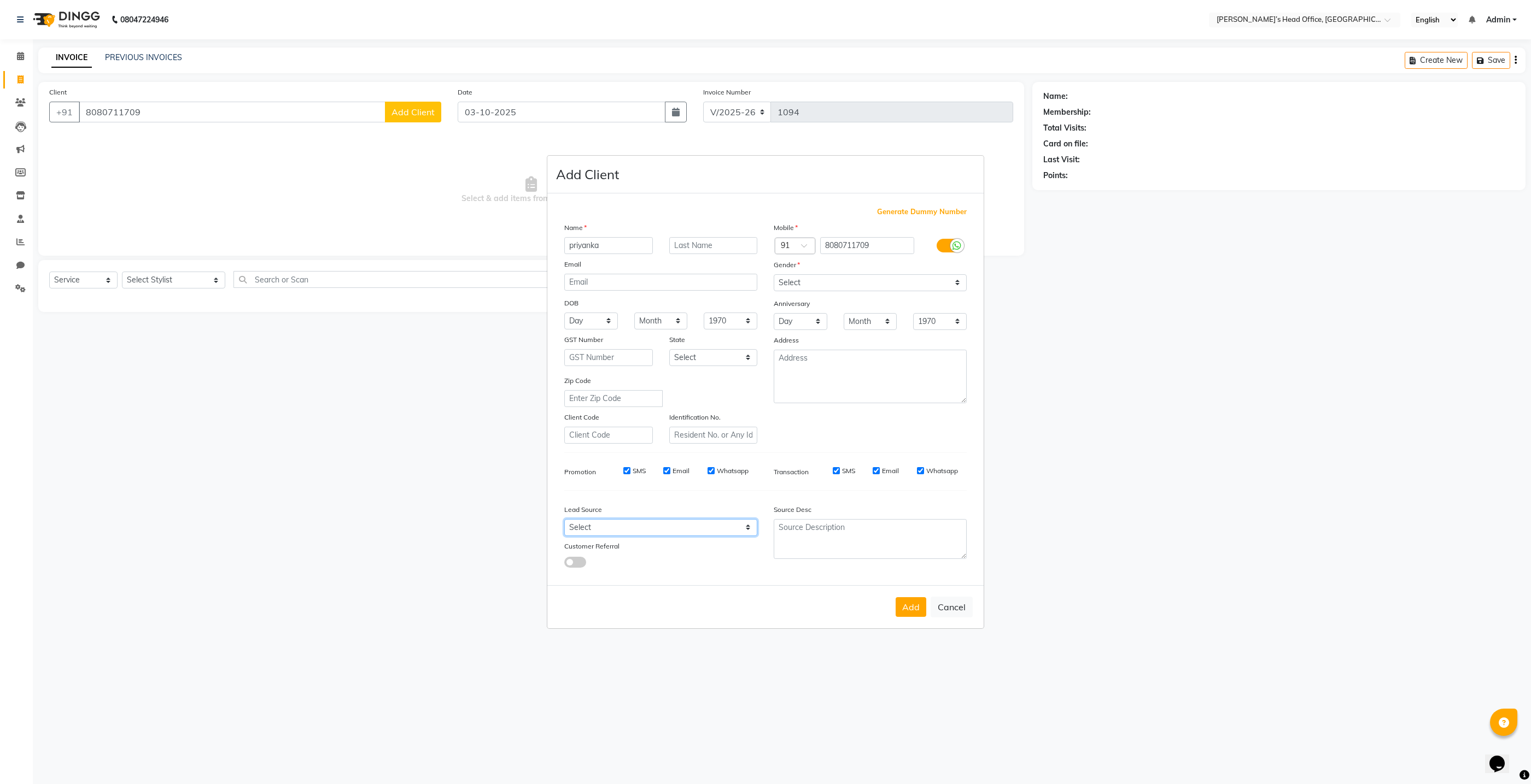
click at [624, 524] on select "Select Walk-in Referral Internet Friend Word of Mouth Advertisement Facebook Ju…" at bounding box center [660, 528] width 193 height 17
select select "51859"
click at [564, 520] on select "Select Walk-in Referral Internet Friend Word of Mouth Advertisement Facebook Ju…" at bounding box center [660, 528] width 193 height 17
click at [910, 607] on button "Add" at bounding box center [911, 607] width 31 height 20
select select
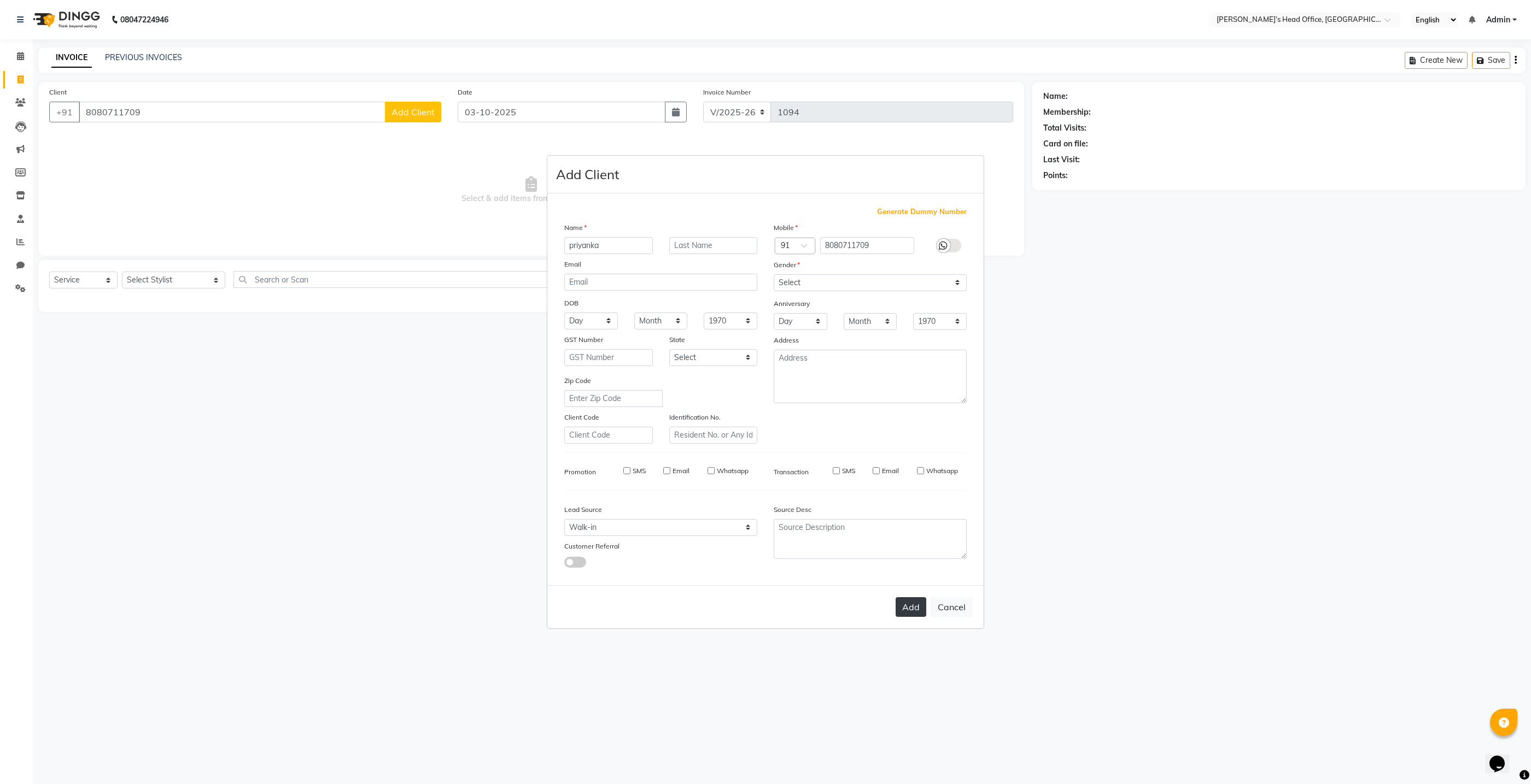
select select
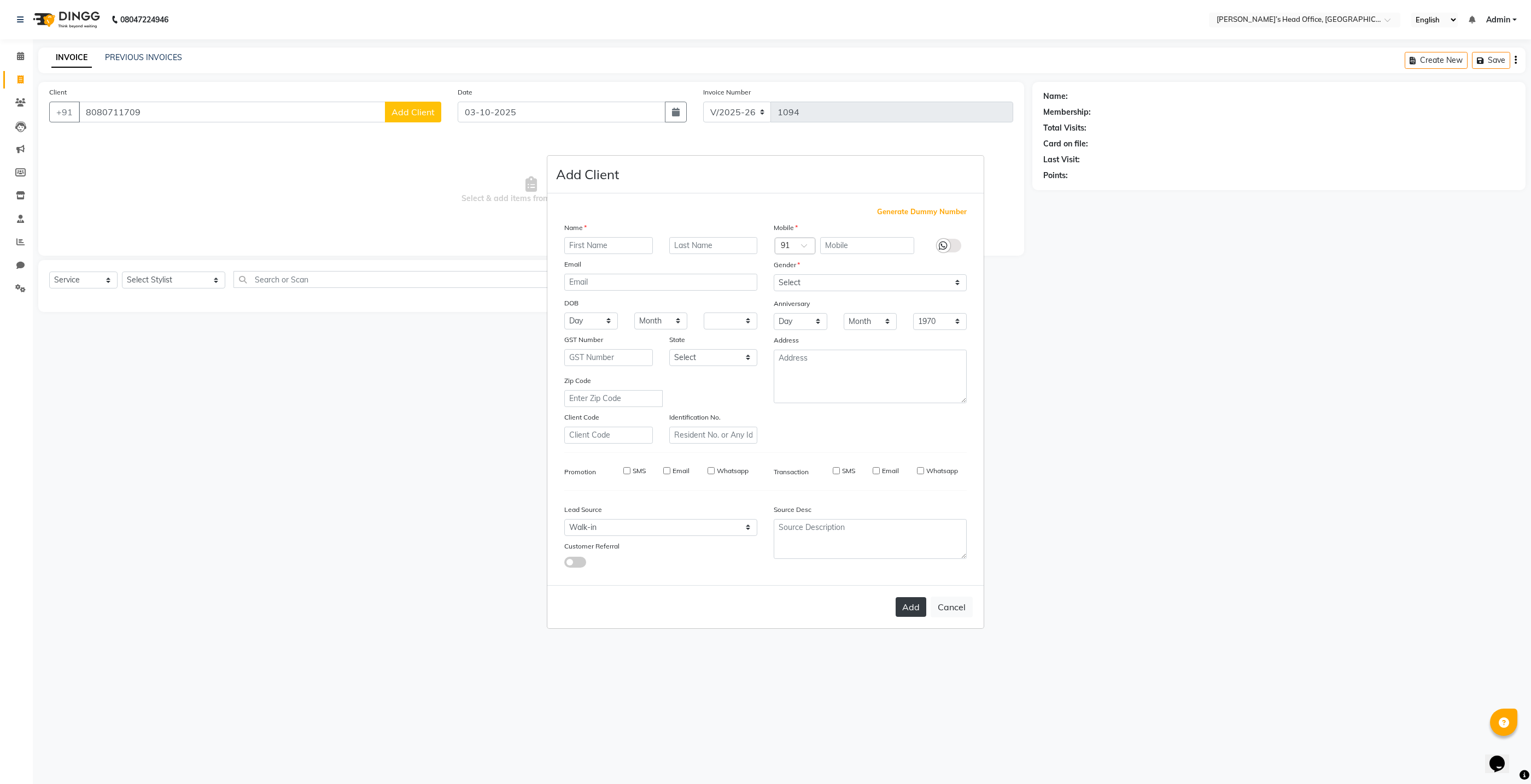
select select
checkbox input "false"
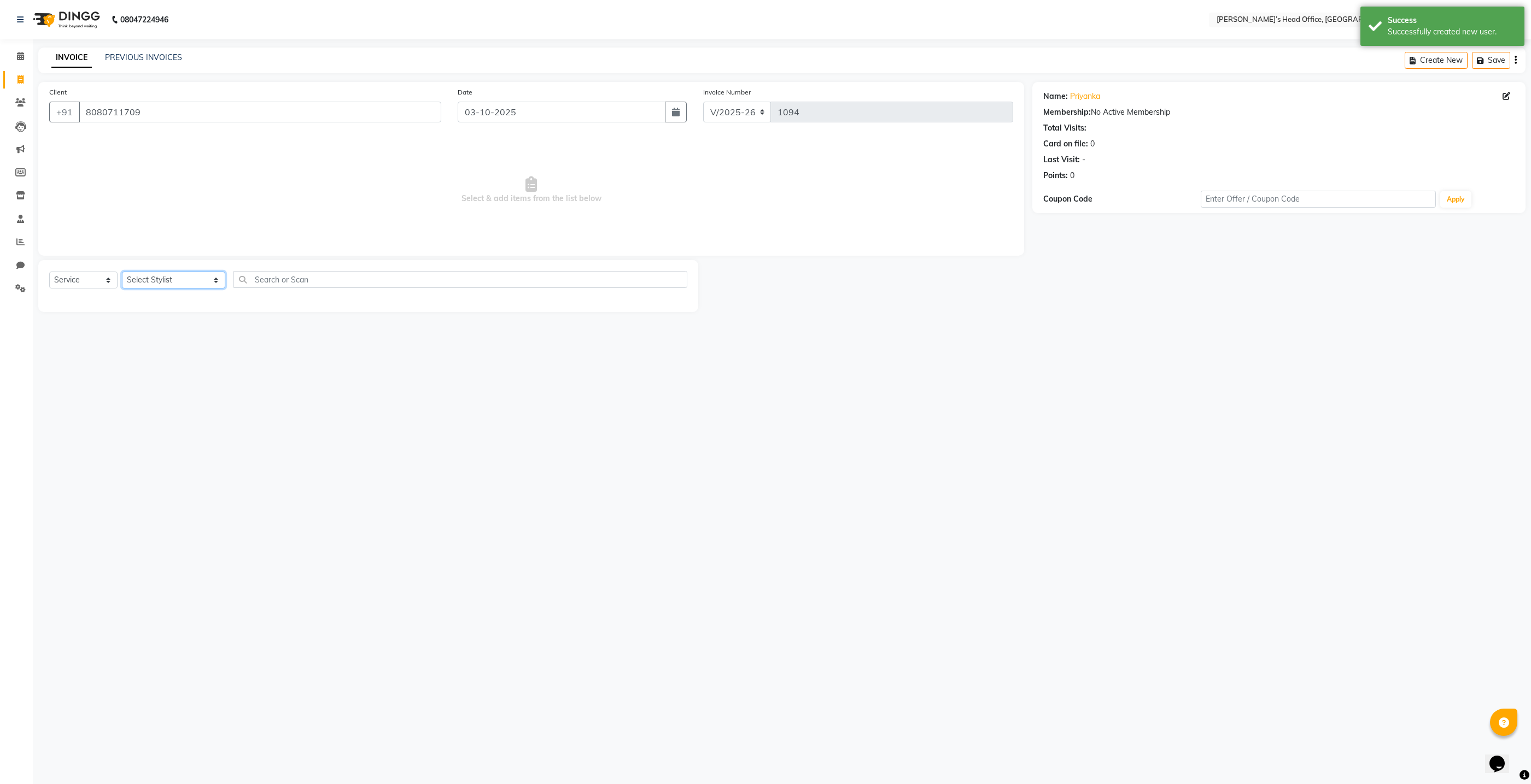
click at [202, 281] on select "Select Stylist ashhwin wagh hemangi yogendra chittoriya Ranjit sharma Rupali Ka…" at bounding box center [173, 280] width 104 height 17
select select "79775"
click at [122, 272] on select "Select Stylist ashhwin wagh hemangi yogendra chittoriya Ranjit sharma Rupali Ka…" at bounding box center [173, 280] width 104 height 17
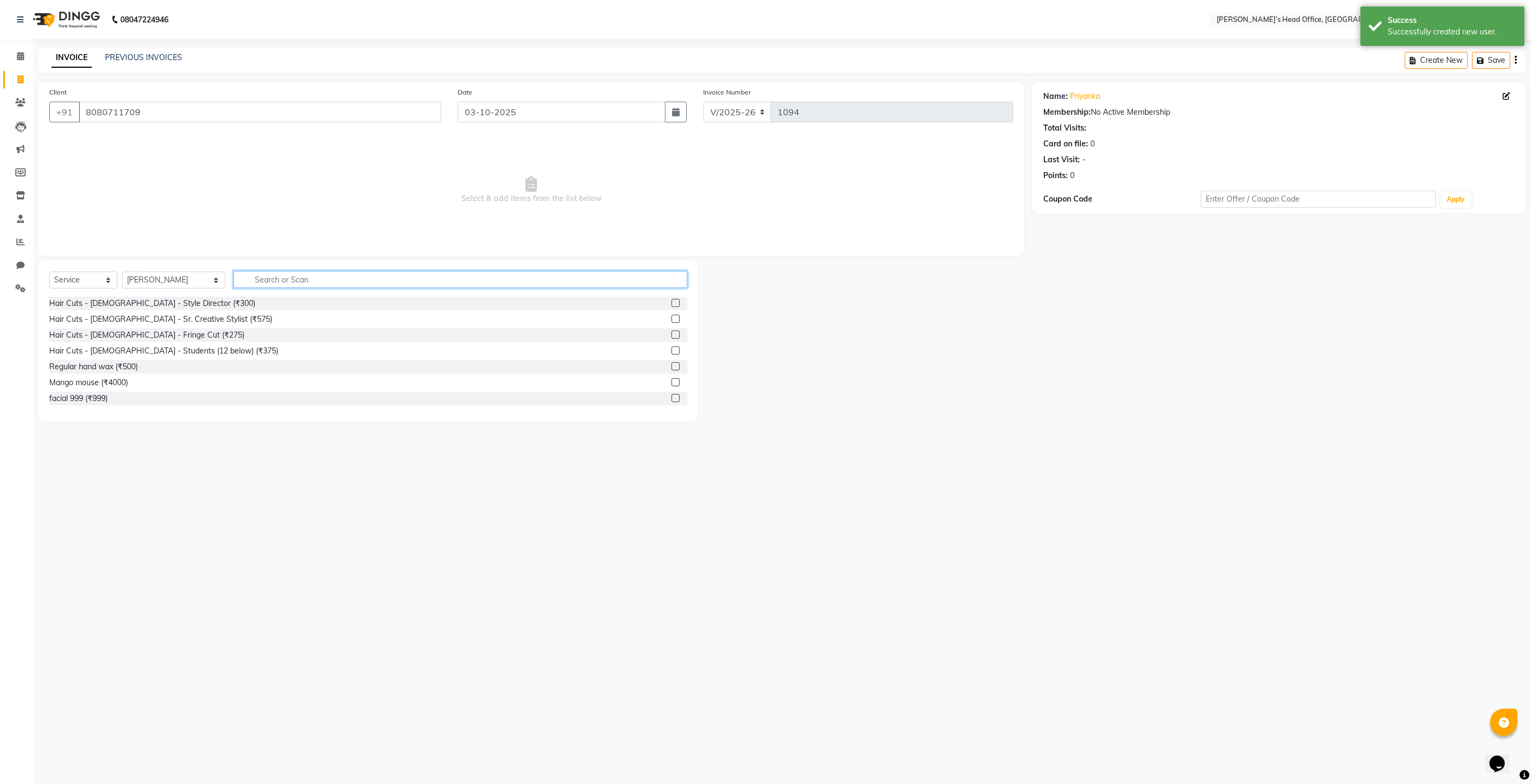
click at [273, 282] on input "text" at bounding box center [459, 279] width 453 height 17
type input "hair cut"
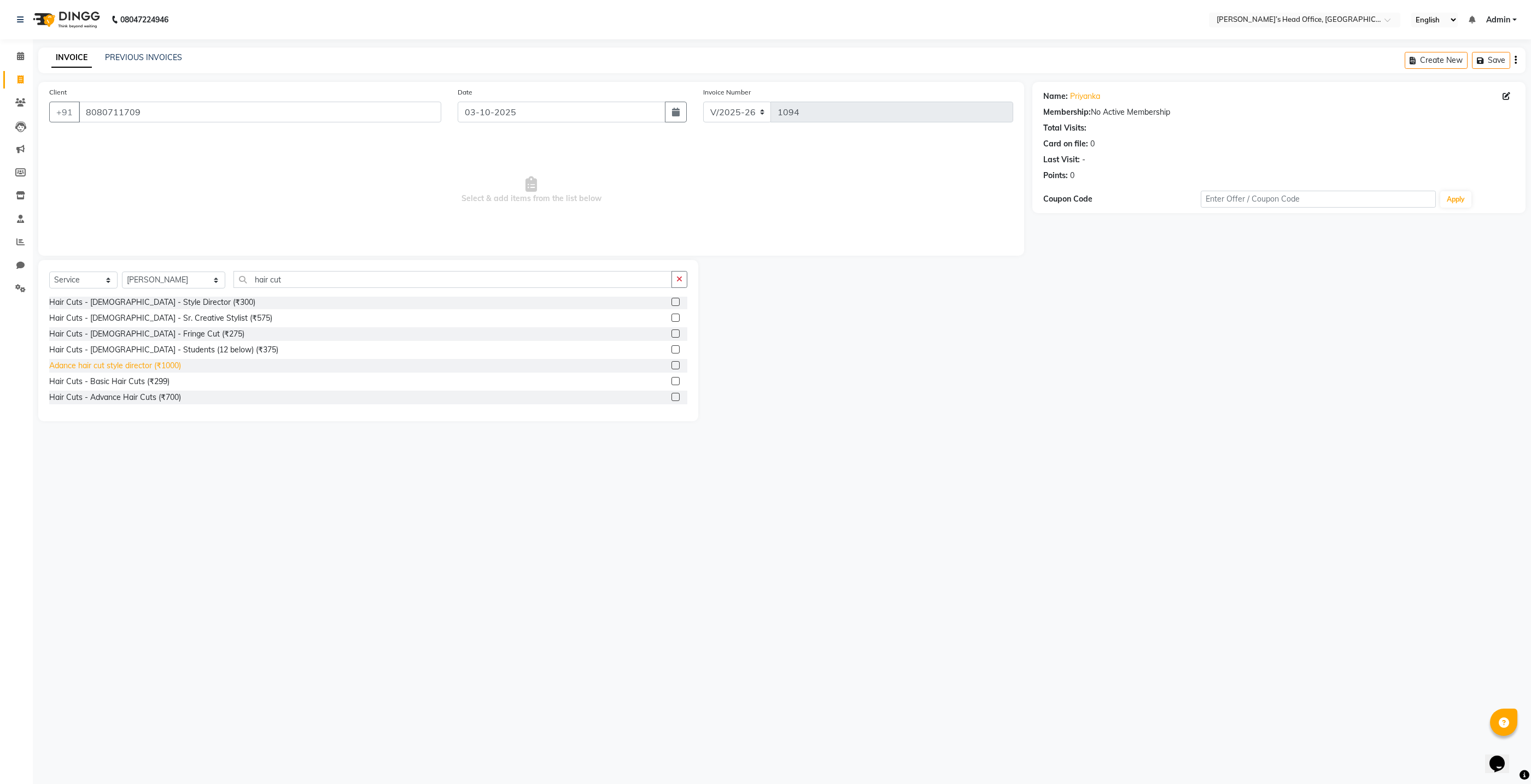
click at [163, 363] on div "Adance hair cut style director (₹1000)" at bounding box center [115, 365] width 132 height 11
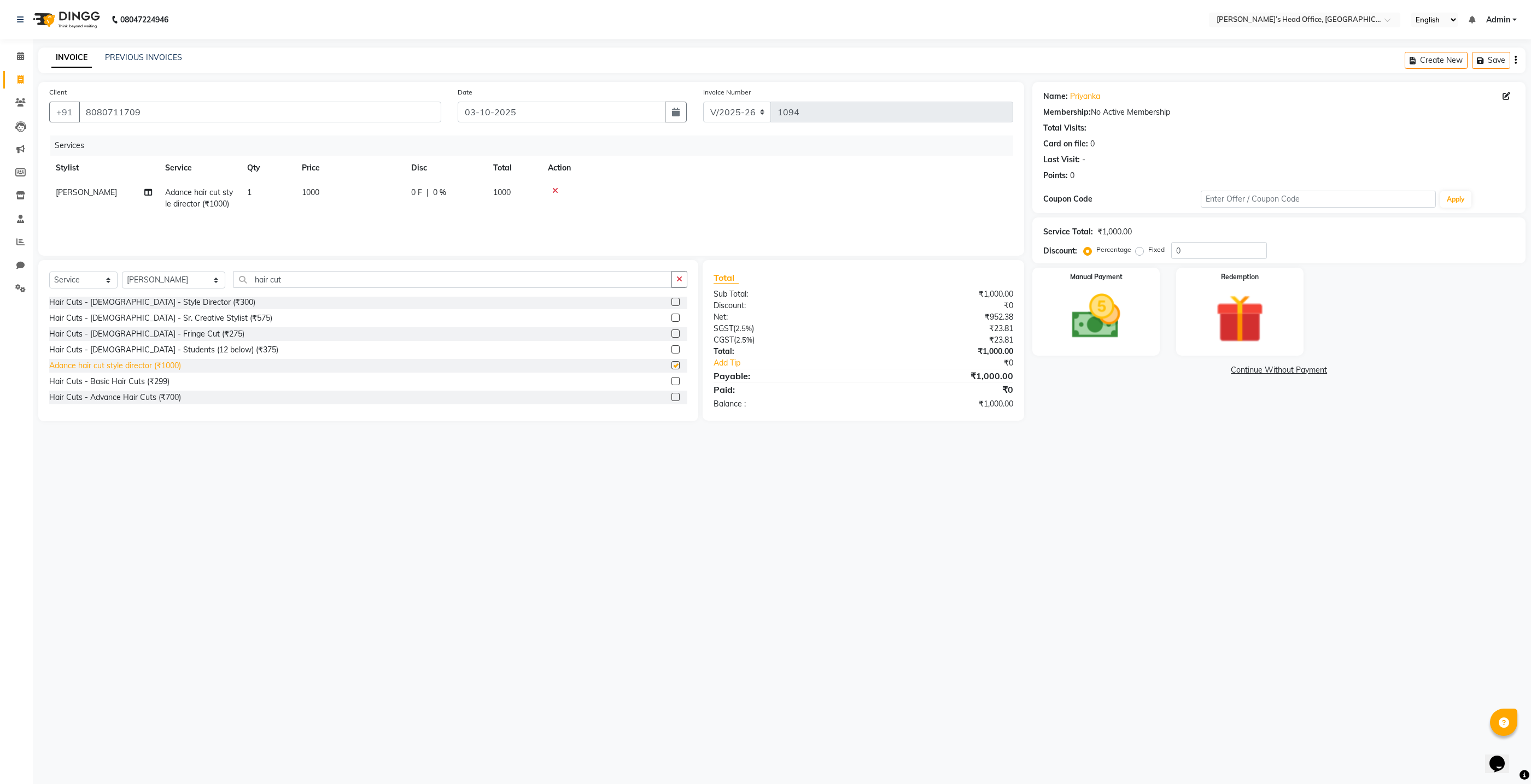
checkbox input "false"
click at [438, 190] on span "0 %" at bounding box center [439, 192] width 13 height 11
select select "79775"
click at [529, 197] on input "0" at bounding box center [527, 195] width 33 height 17
type input "50"
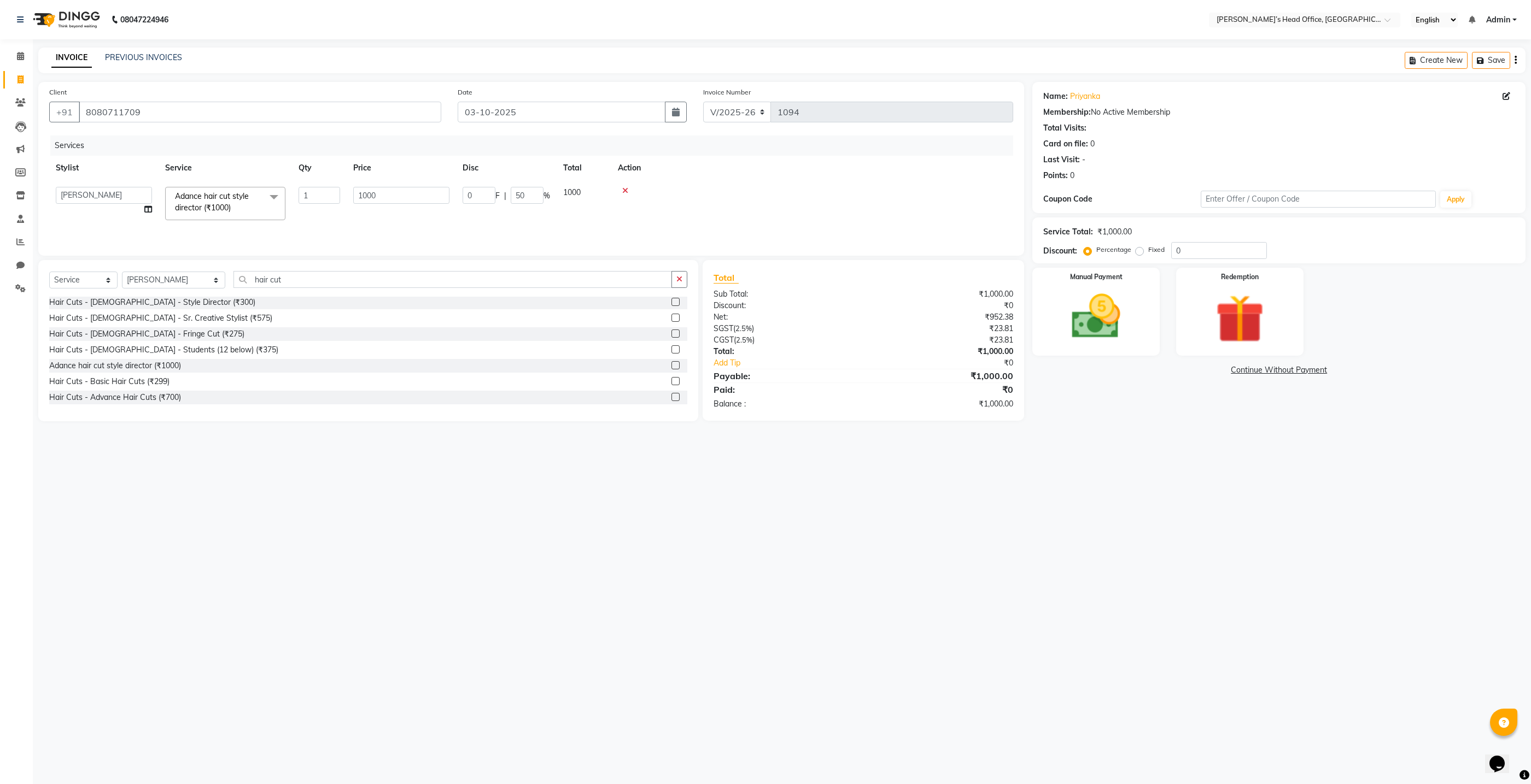
click at [531, 240] on div "Services Stylist Service Qty Price Disc Total Action ashhwin wagh hemangi yogen…" at bounding box center [531, 190] width 964 height 110
click at [1068, 303] on img at bounding box center [1096, 317] width 82 height 58
click at [1248, 372] on span "GPay" at bounding box center [1247, 370] width 22 height 13
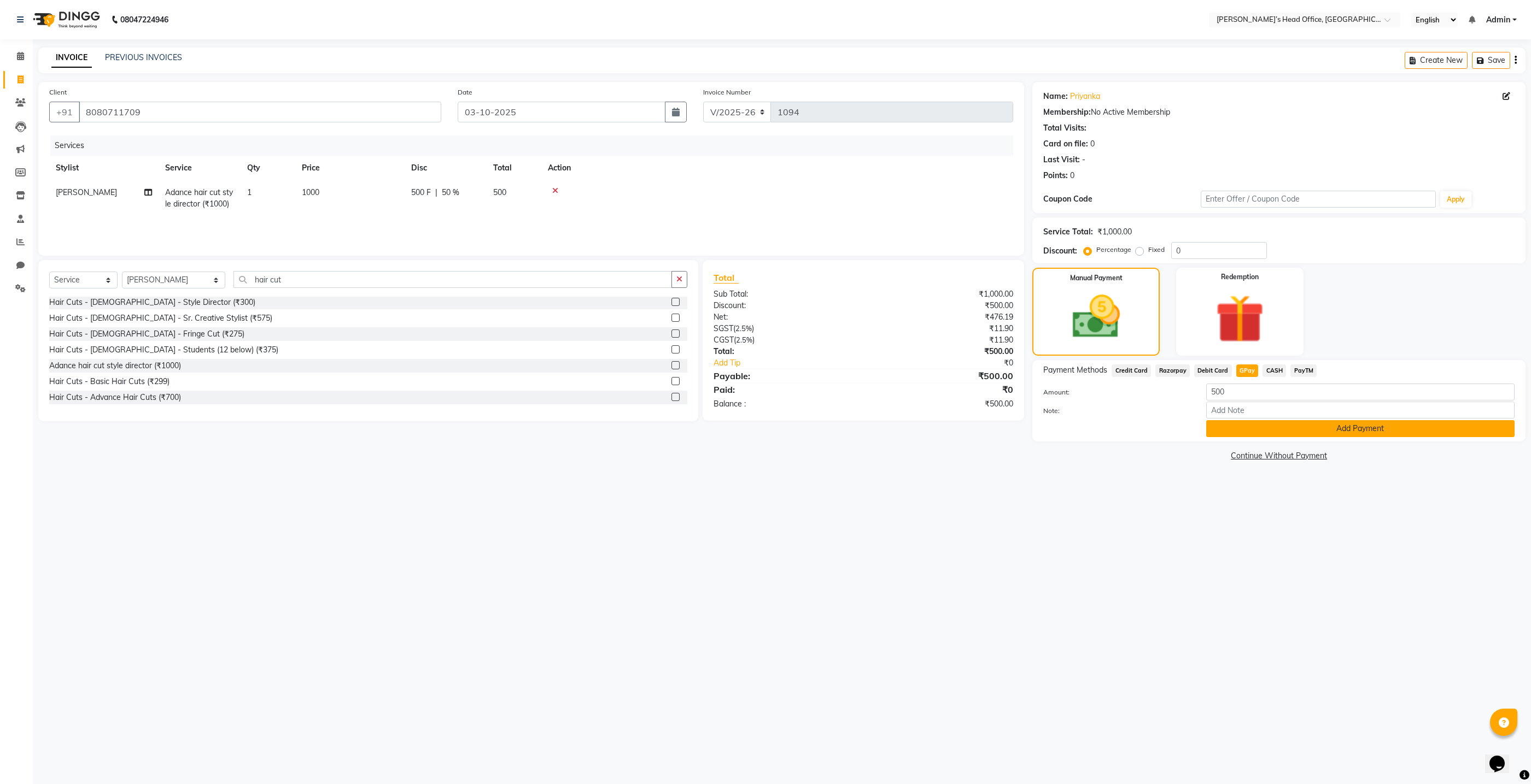
click at [1306, 435] on button "Add Payment" at bounding box center [1360, 429] width 309 height 17
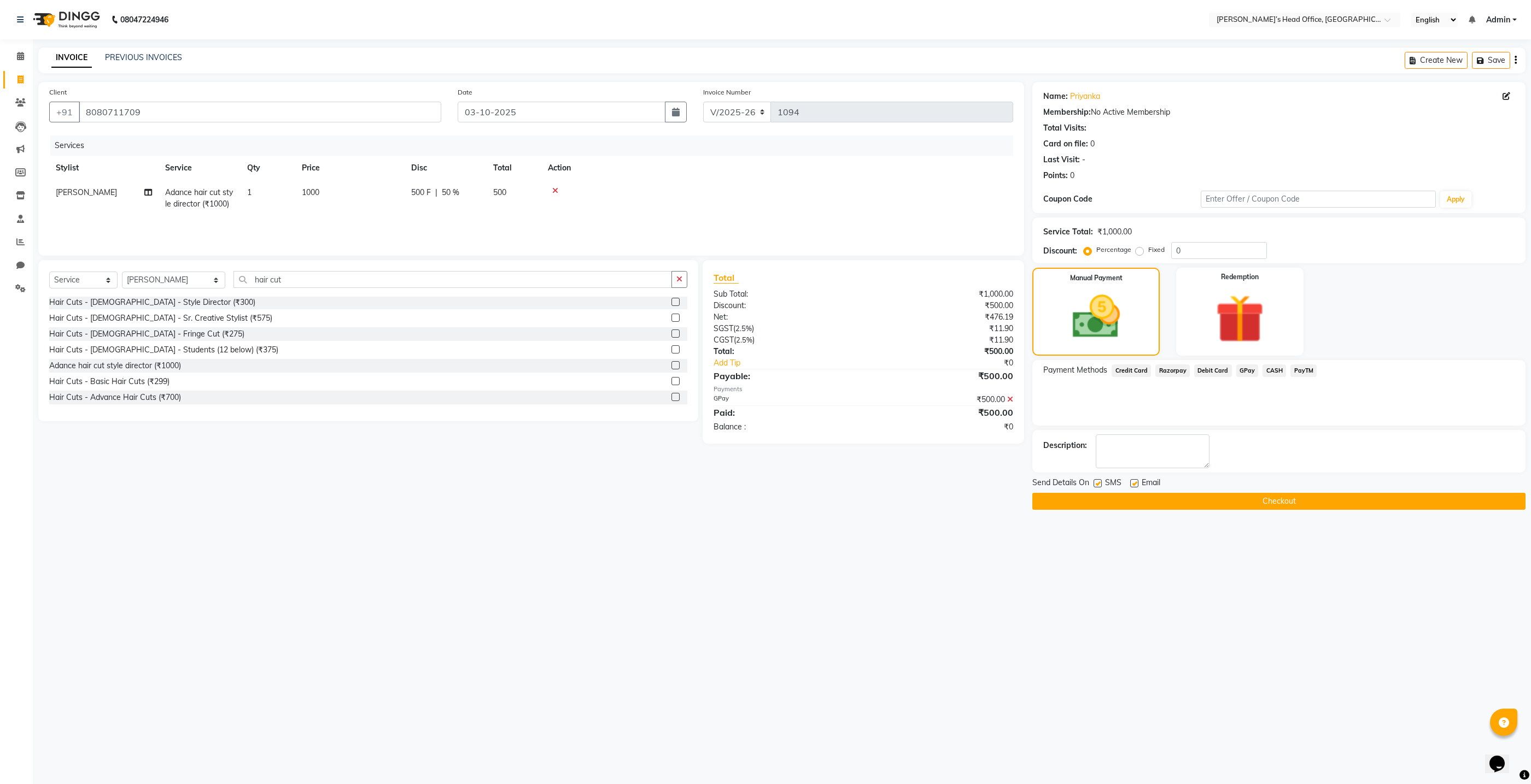
click at [1284, 503] on button "Checkout" at bounding box center [1278, 501] width 493 height 17
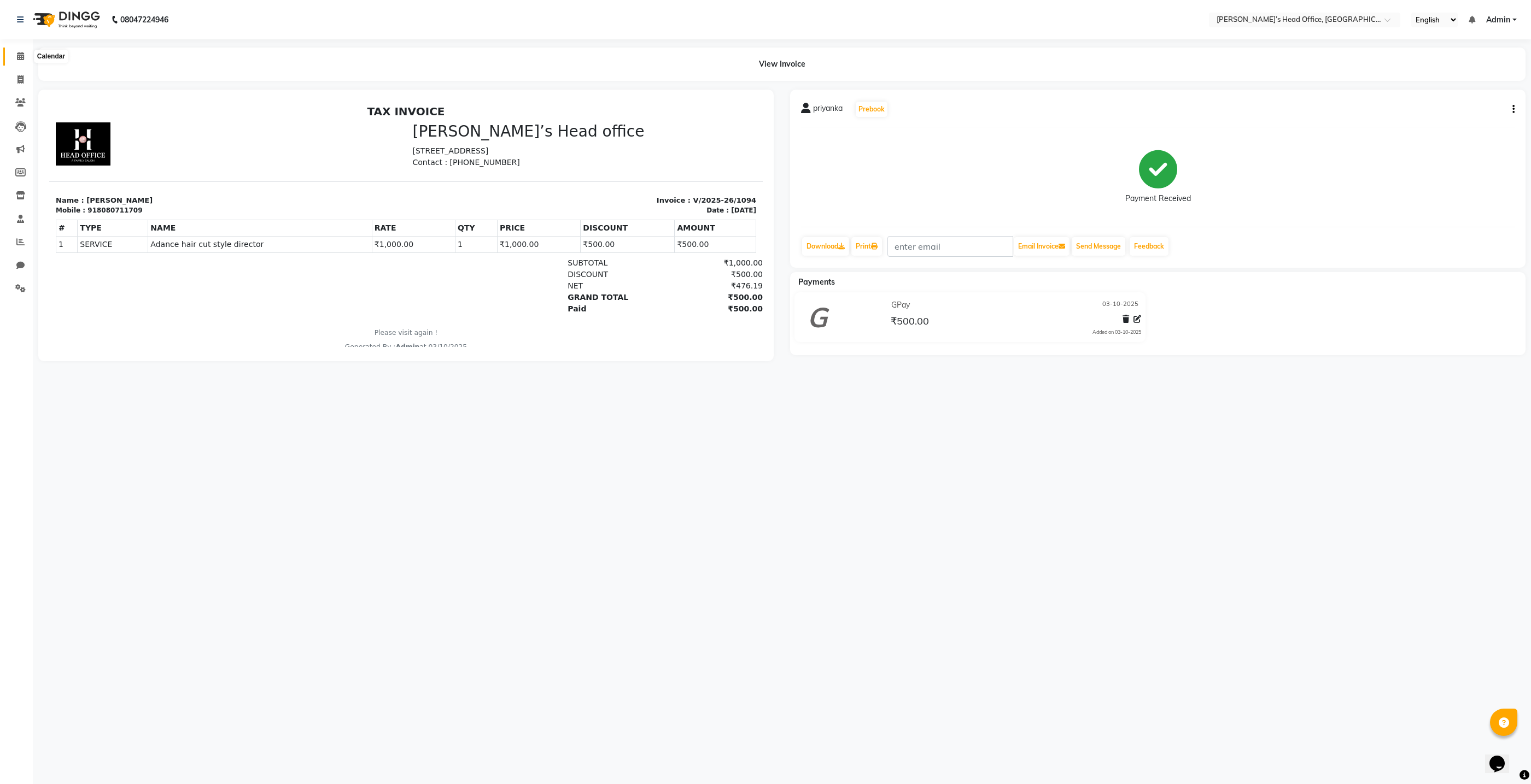
click at [23, 58] on span at bounding box center [21, 57] width 19 height 13
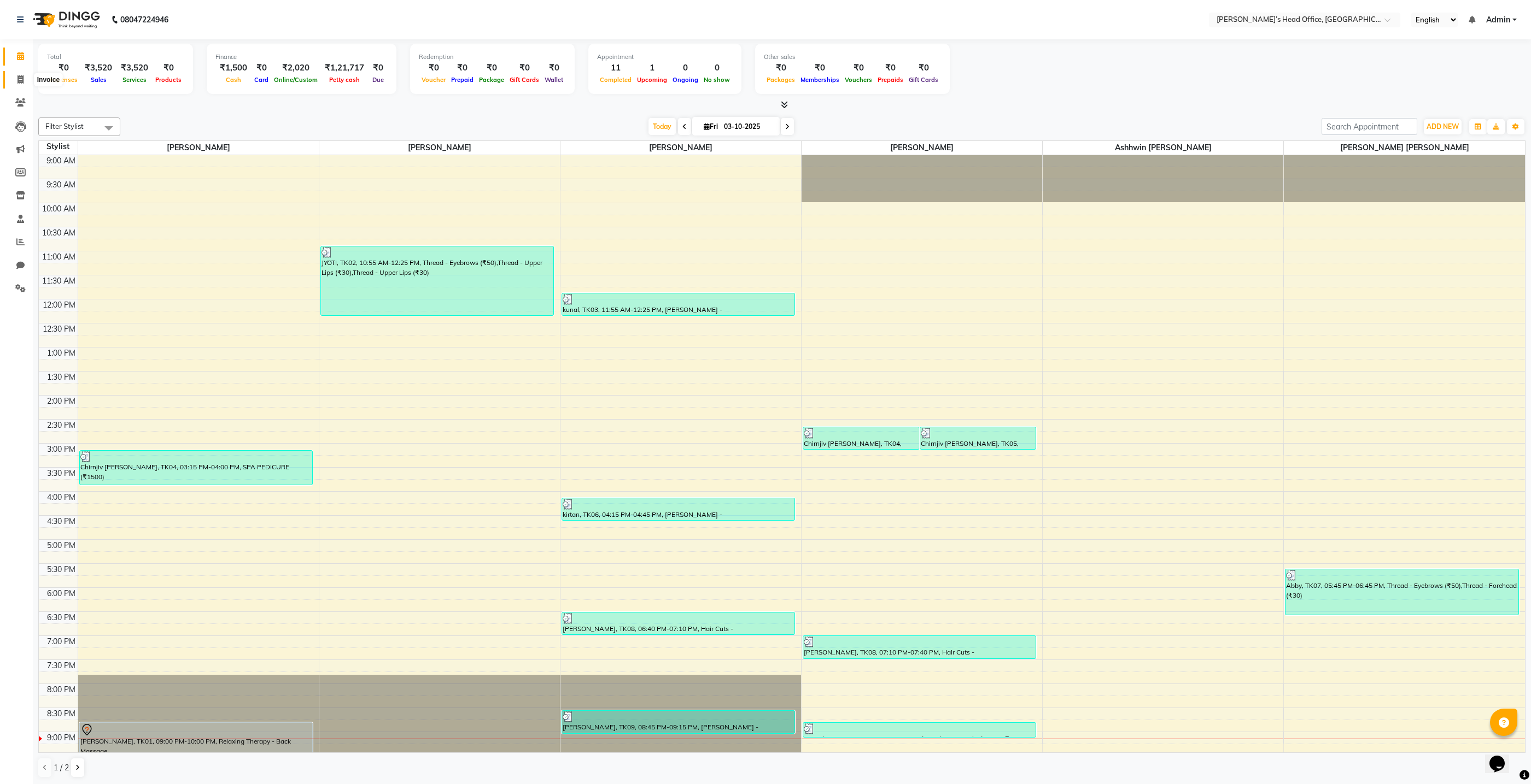
click at [17, 76] on icon at bounding box center [20, 80] width 6 height 9
select select "7682"
select select "service"
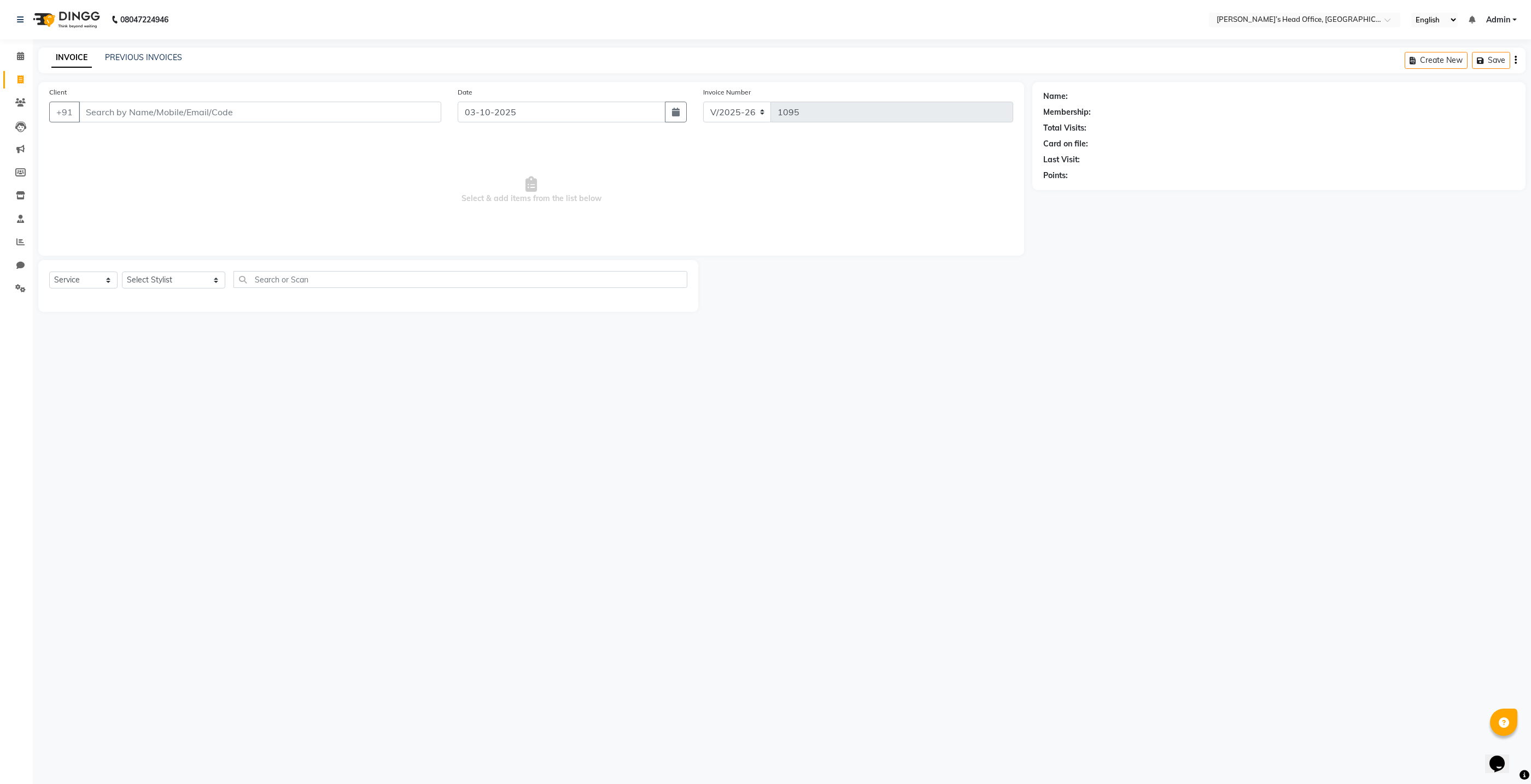
click at [222, 111] on input "Client" at bounding box center [260, 112] width 363 height 21
type input "8369200105"
click at [425, 118] on button "Add Client" at bounding box center [413, 112] width 57 height 21
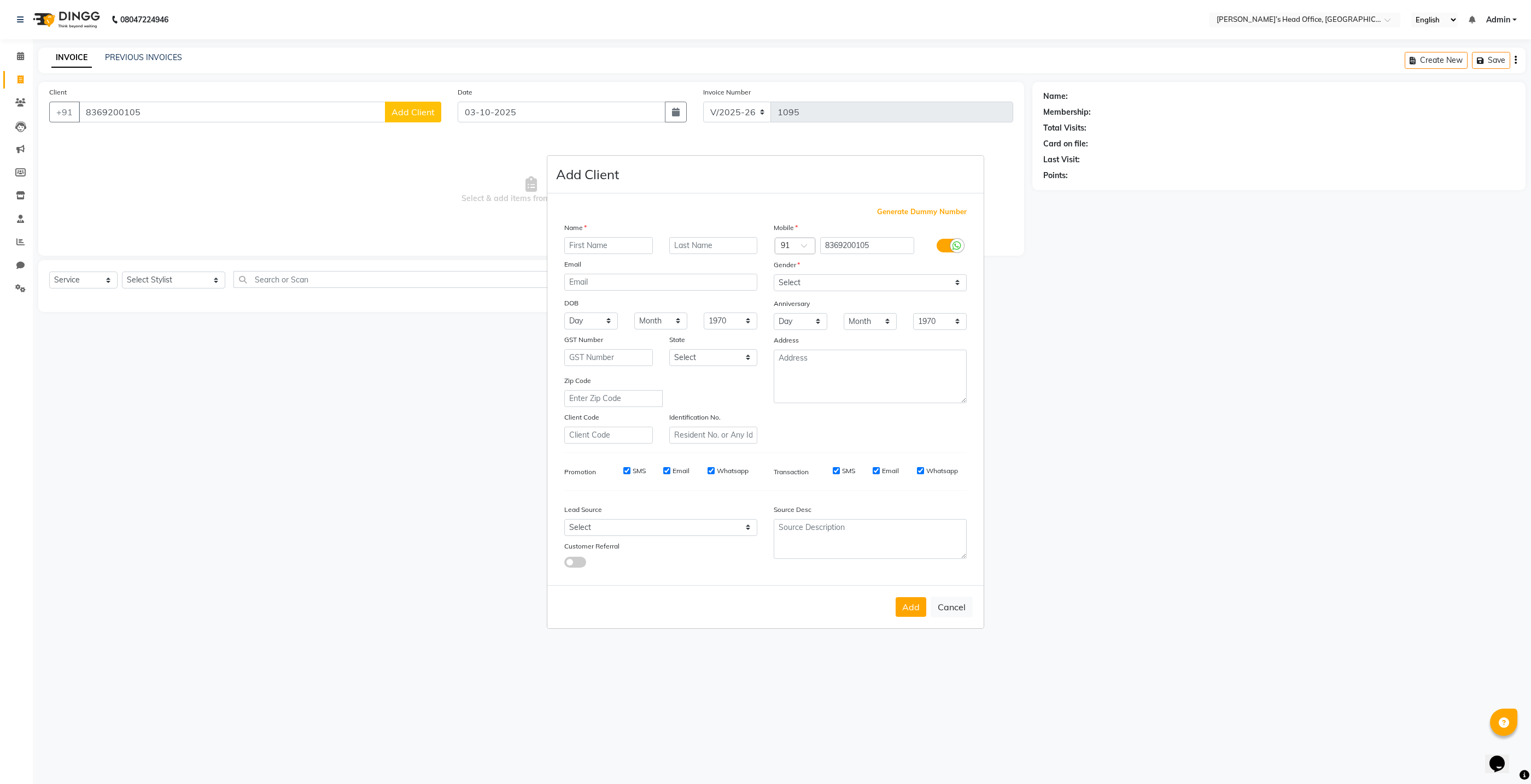
drag, startPoint x: 622, startPoint y: 243, endPoint x: 616, endPoint y: 244, distance: 6.1
click at [623, 243] on input "text" at bounding box center [608, 246] width 88 height 17
type input "sneha"
click at [886, 286] on select "Select Male Female Other Prefer Not To Say" at bounding box center [870, 283] width 193 height 17
select select "male"
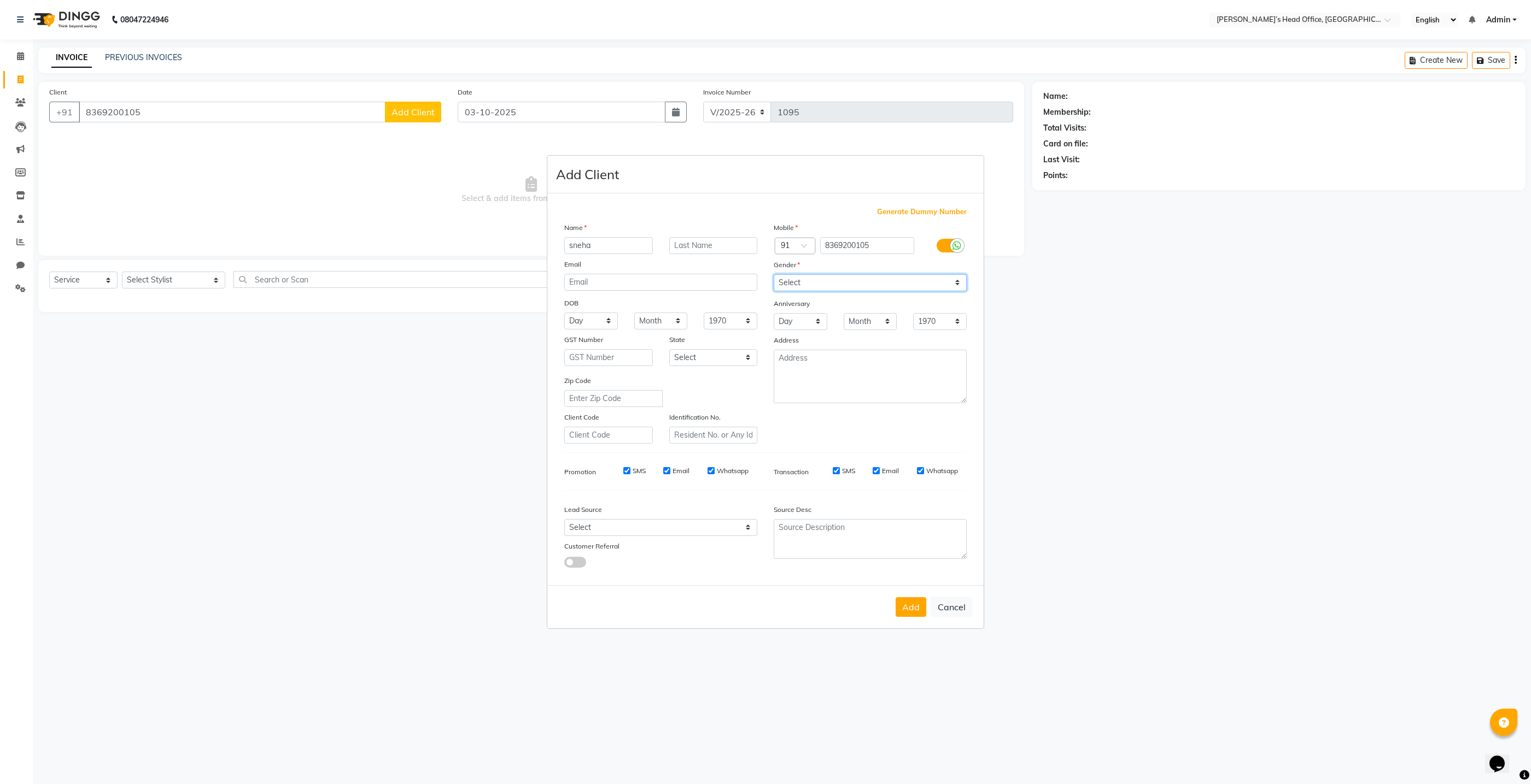
click at [774, 274] on select "Select Male Female Other Prefer Not To Say" at bounding box center [870, 283] width 193 height 17
click at [681, 527] on select "Select Walk-in Referral Internet Friend Word of Mouth Advertisement Facebook Ju…" at bounding box center [660, 528] width 193 height 17
select select "51859"
click at [564, 520] on select "Select Walk-in Referral Internet Friend Word of Mouth Advertisement Facebook Ju…" at bounding box center [660, 528] width 193 height 17
click at [909, 609] on button "Add" at bounding box center [911, 607] width 31 height 20
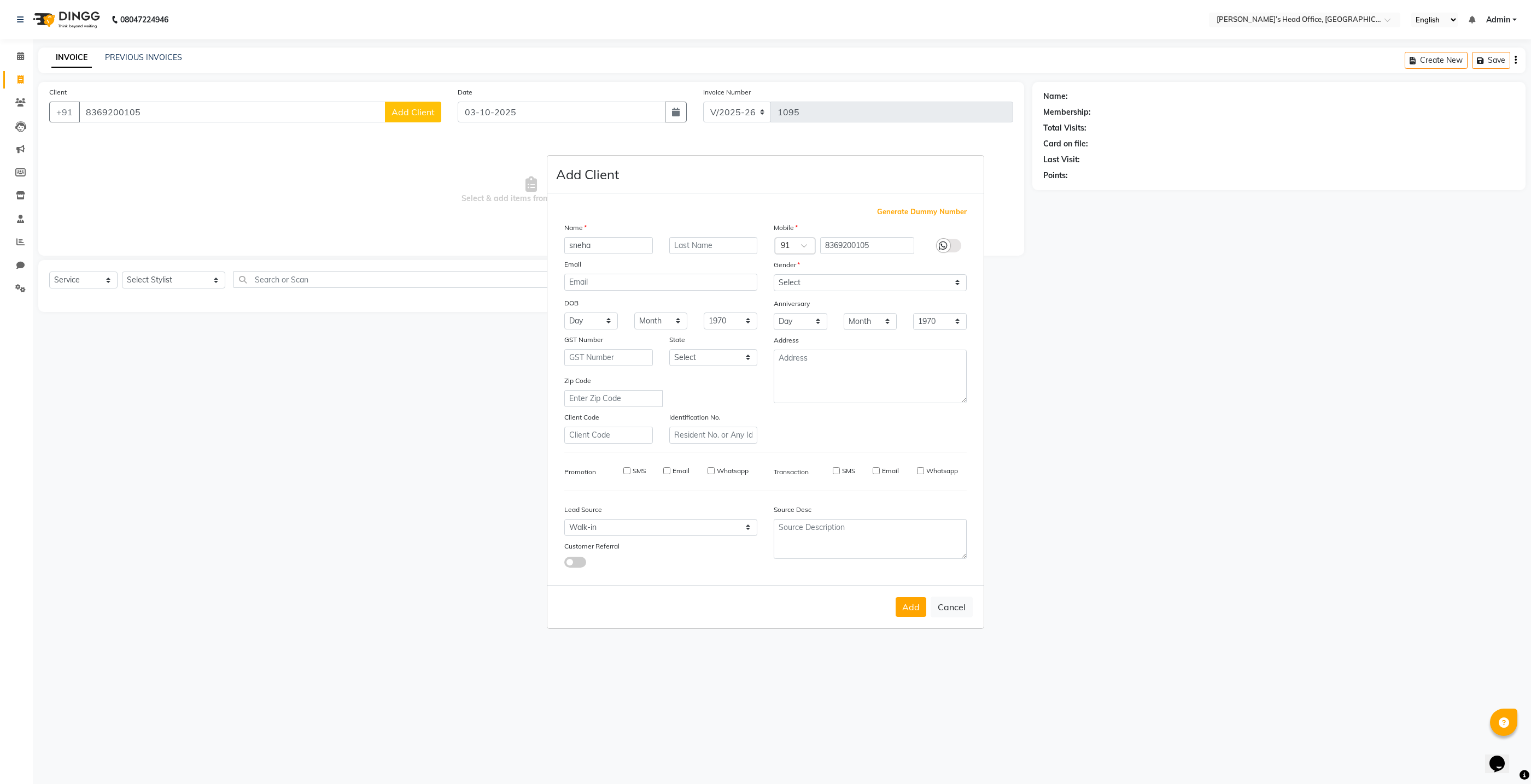
select select
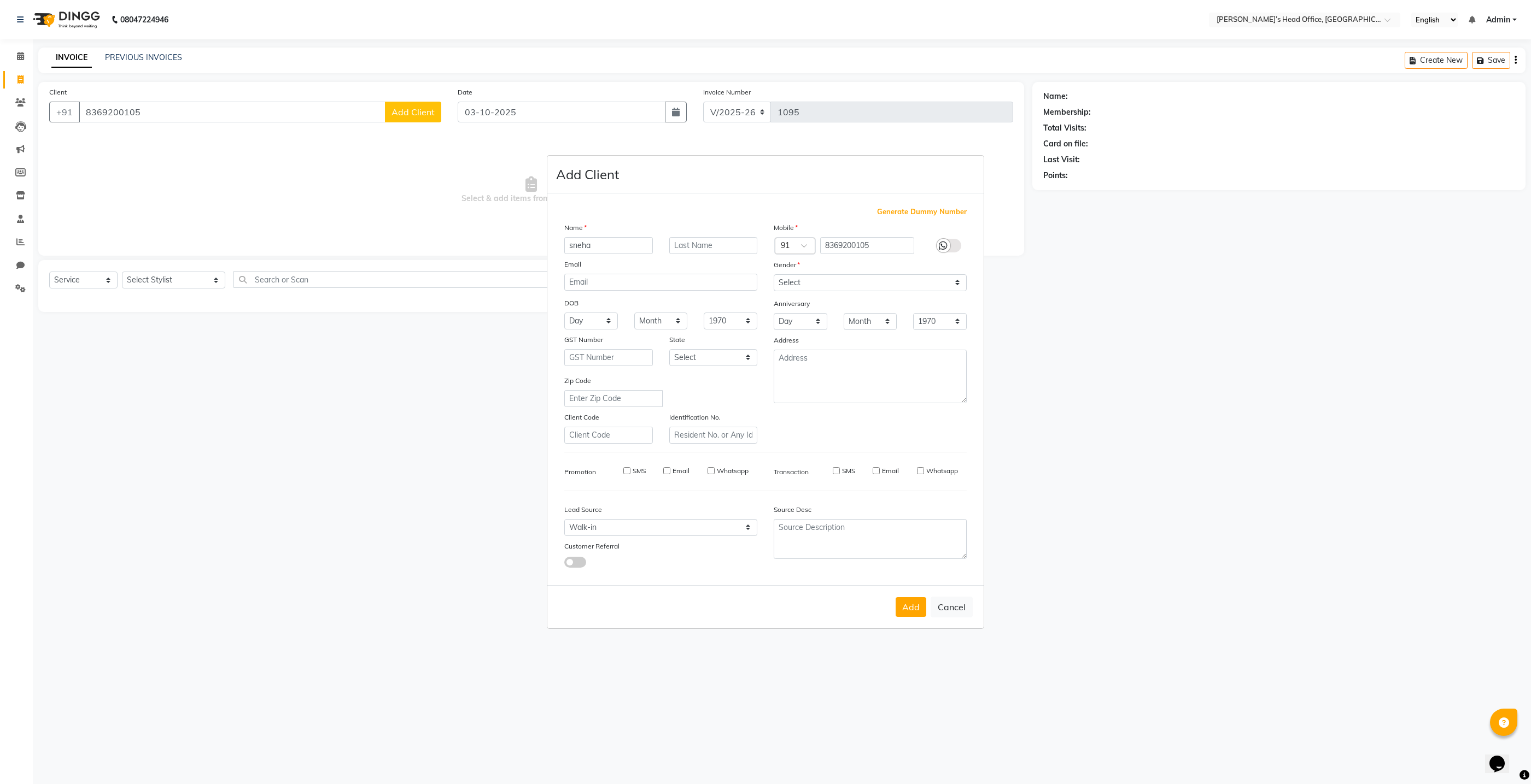
select select
checkbox input "false"
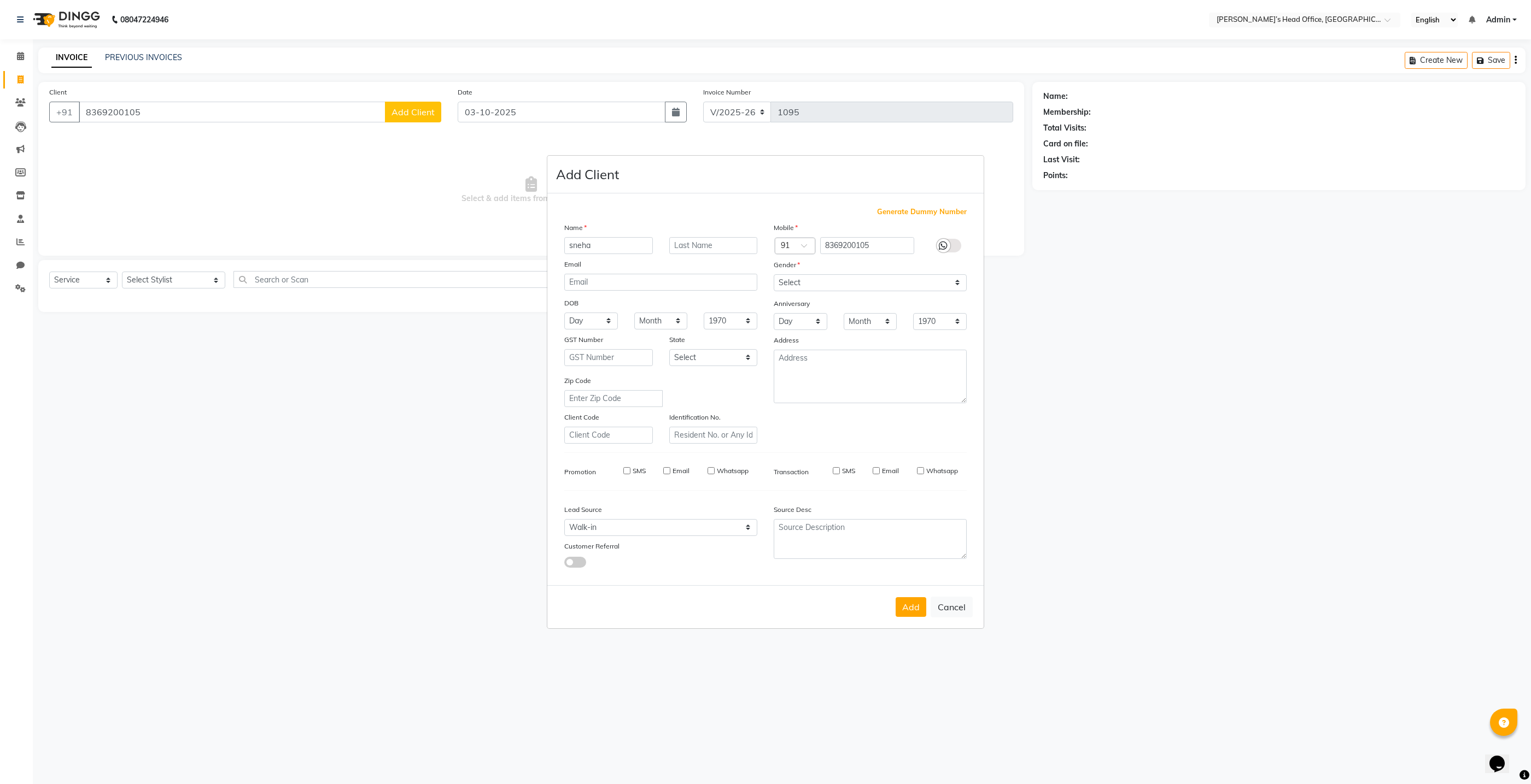
checkbox input "false"
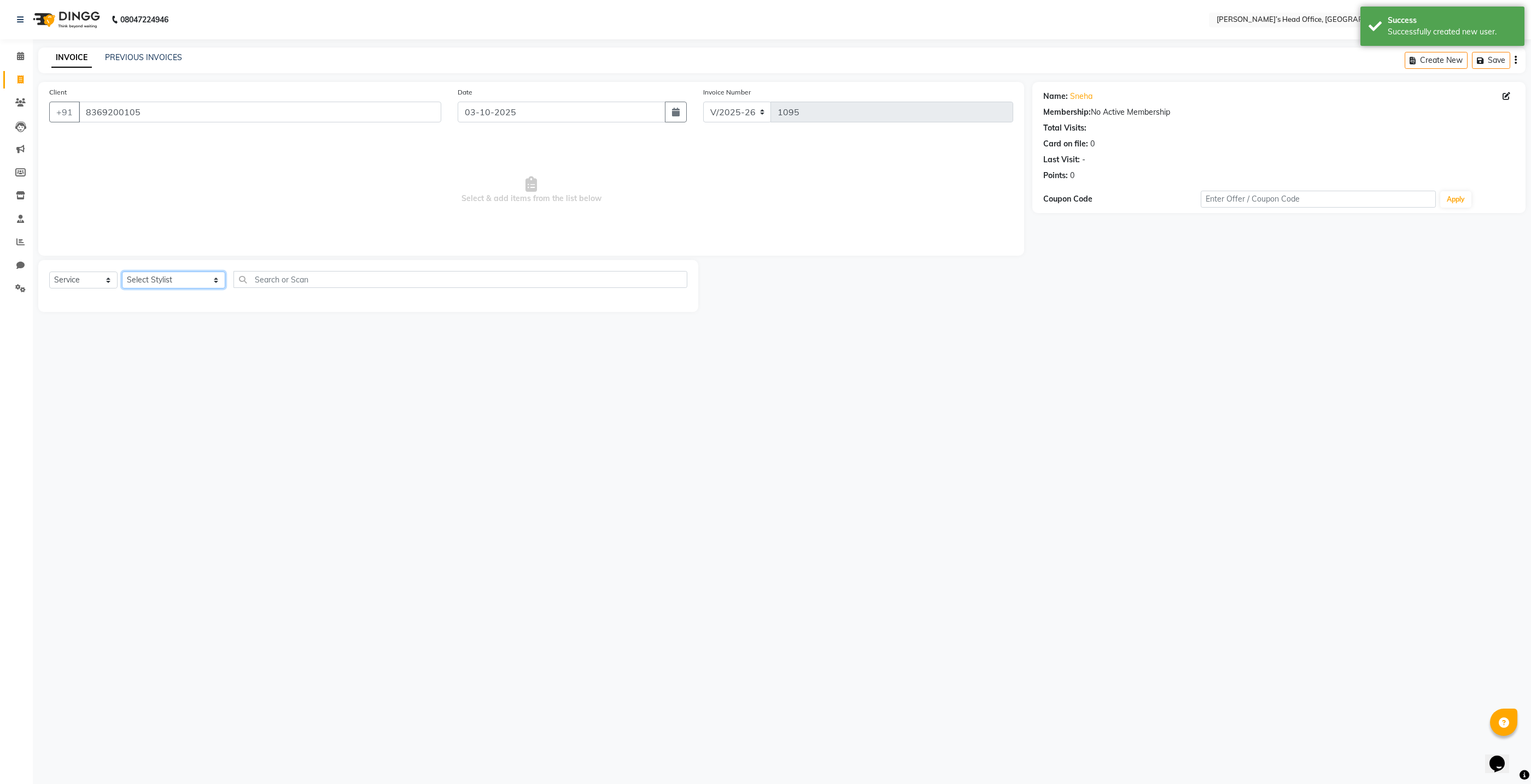
click at [172, 282] on select "Select Stylist ashhwin wagh hemangi yogendra chittoriya Ranjit sharma Rupali Ka…" at bounding box center [173, 280] width 104 height 17
select select "68762"
click at [122, 272] on select "Select Stylist ashhwin wagh hemangi yogendra chittoriya Ranjit sharma Rupali Ka…" at bounding box center [173, 280] width 104 height 17
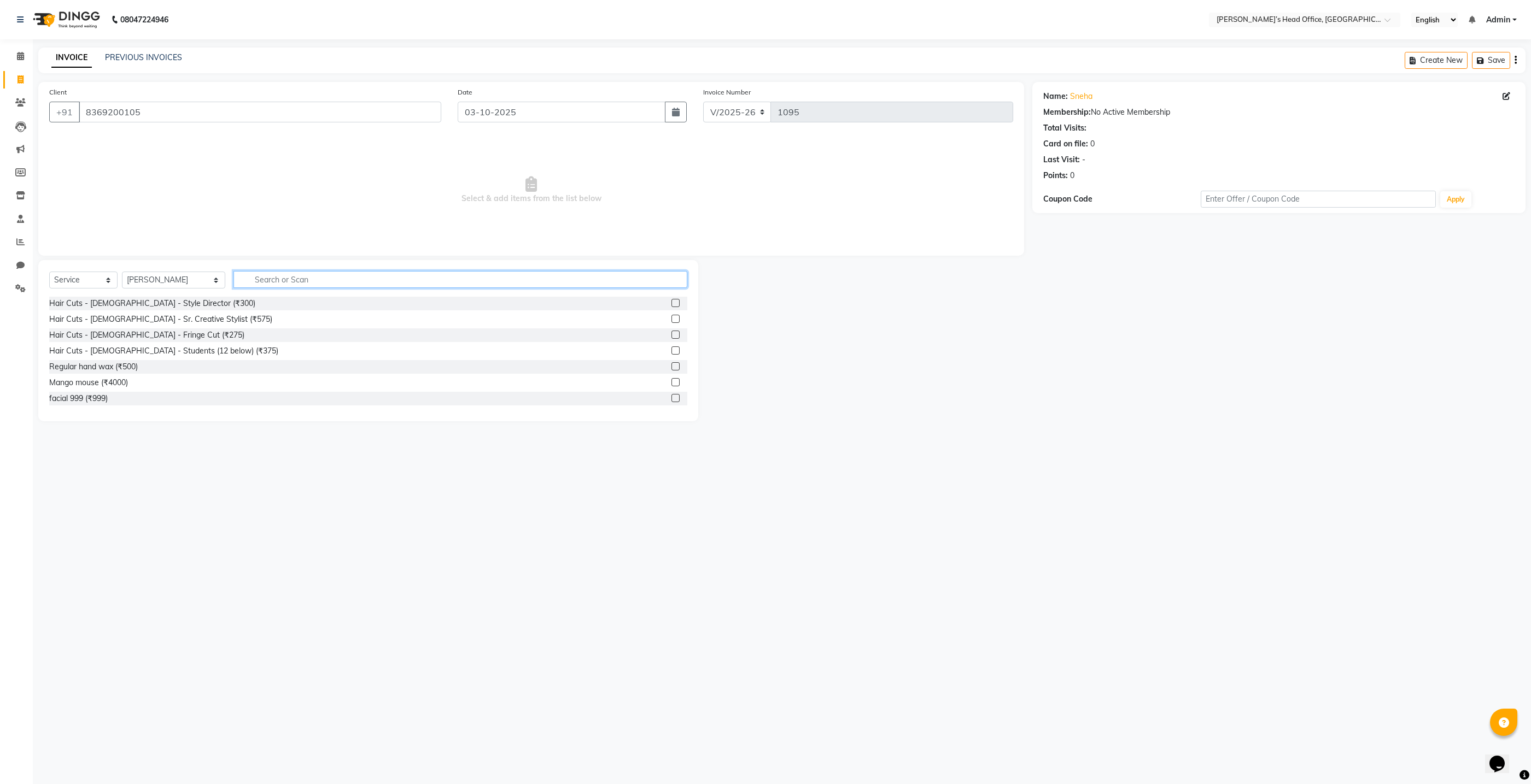
click at [259, 278] on input "text" at bounding box center [459, 279] width 453 height 17
click at [159, 308] on div "Hair Cuts - Male - Style Director (₹300)" at bounding box center [152, 303] width 206 height 11
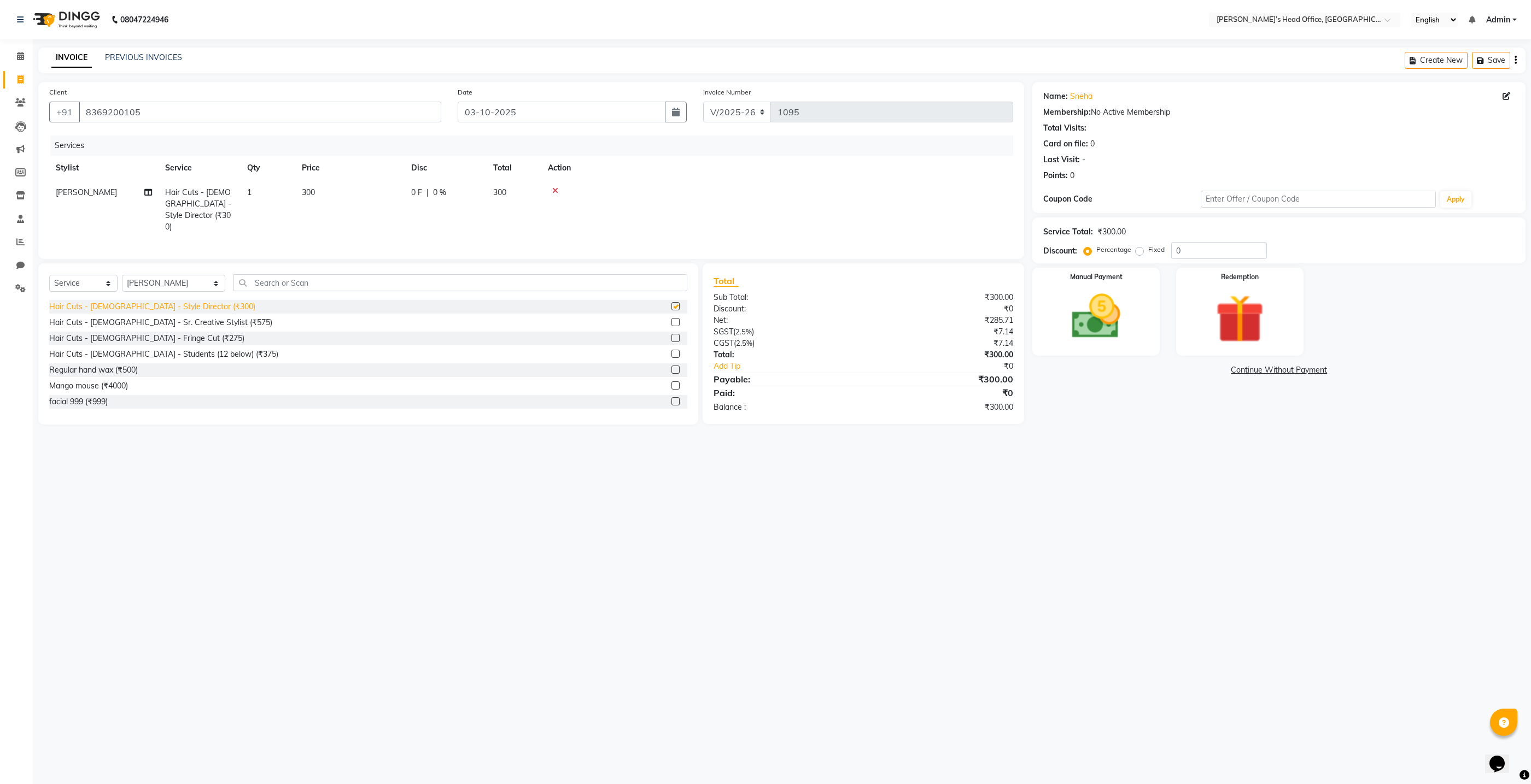
checkbox input "false"
click at [440, 193] on span "0 %" at bounding box center [439, 192] width 13 height 11
select select "68762"
drag, startPoint x: 512, startPoint y: 191, endPoint x: 523, endPoint y: 195, distance: 11.7
click at [517, 194] on input "0" at bounding box center [527, 195] width 33 height 17
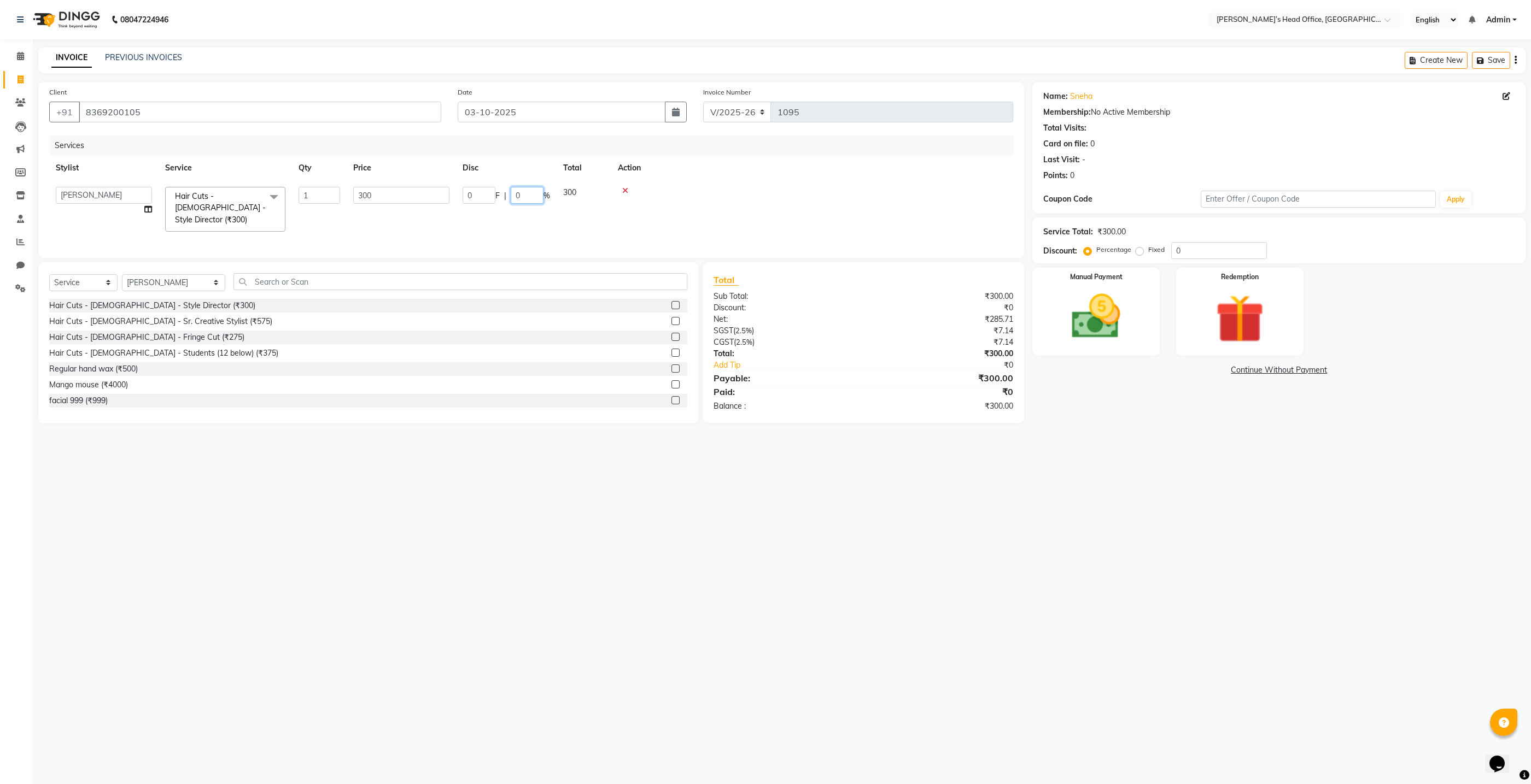
click at [527, 194] on input "0" at bounding box center [527, 195] width 33 height 17
type input "50"
click at [537, 232] on div "Services Stylist Service Qty Price Disc Total Action ashhwin wagh hemangi yogen…" at bounding box center [531, 191] width 964 height 111
click at [1098, 312] on img at bounding box center [1096, 317] width 82 height 58
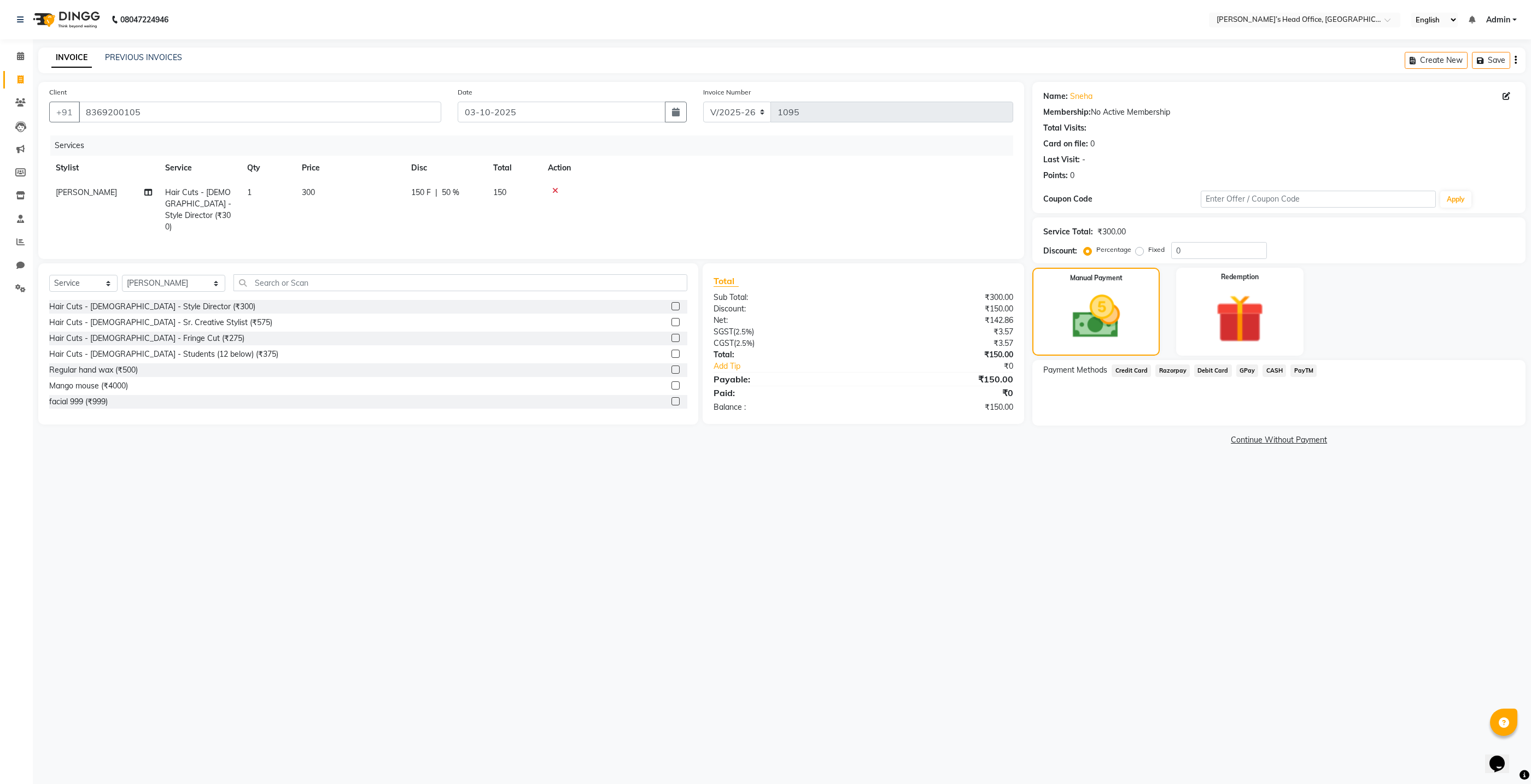
click at [1244, 372] on span "GPay" at bounding box center [1247, 370] width 22 height 13
click at [1268, 425] on button "Add Payment" at bounding box center [1360, 429] width 309 height 17
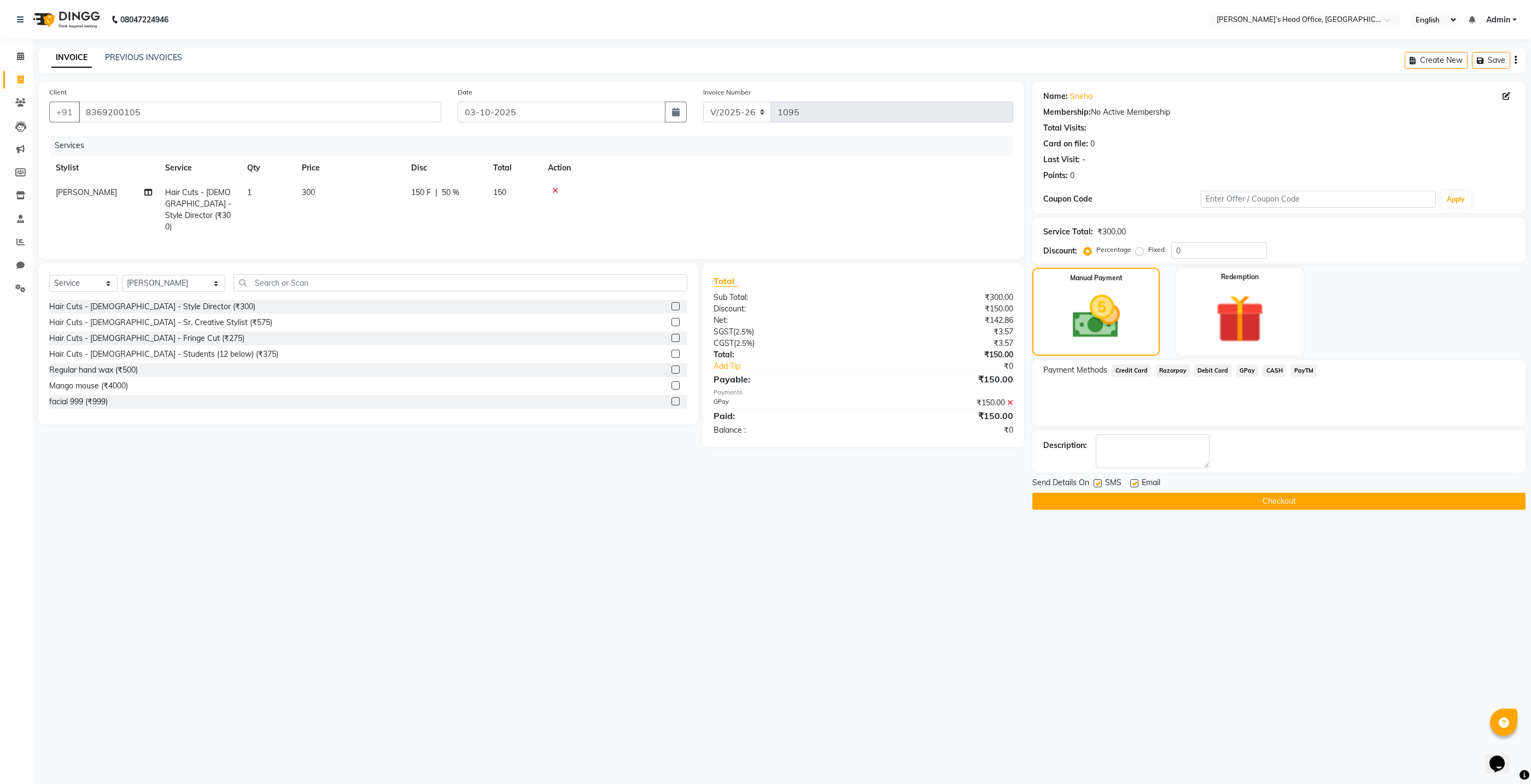
click at [1255, 502] on button "Checkout" at bounding box center [1278, 501] width 493 height 17
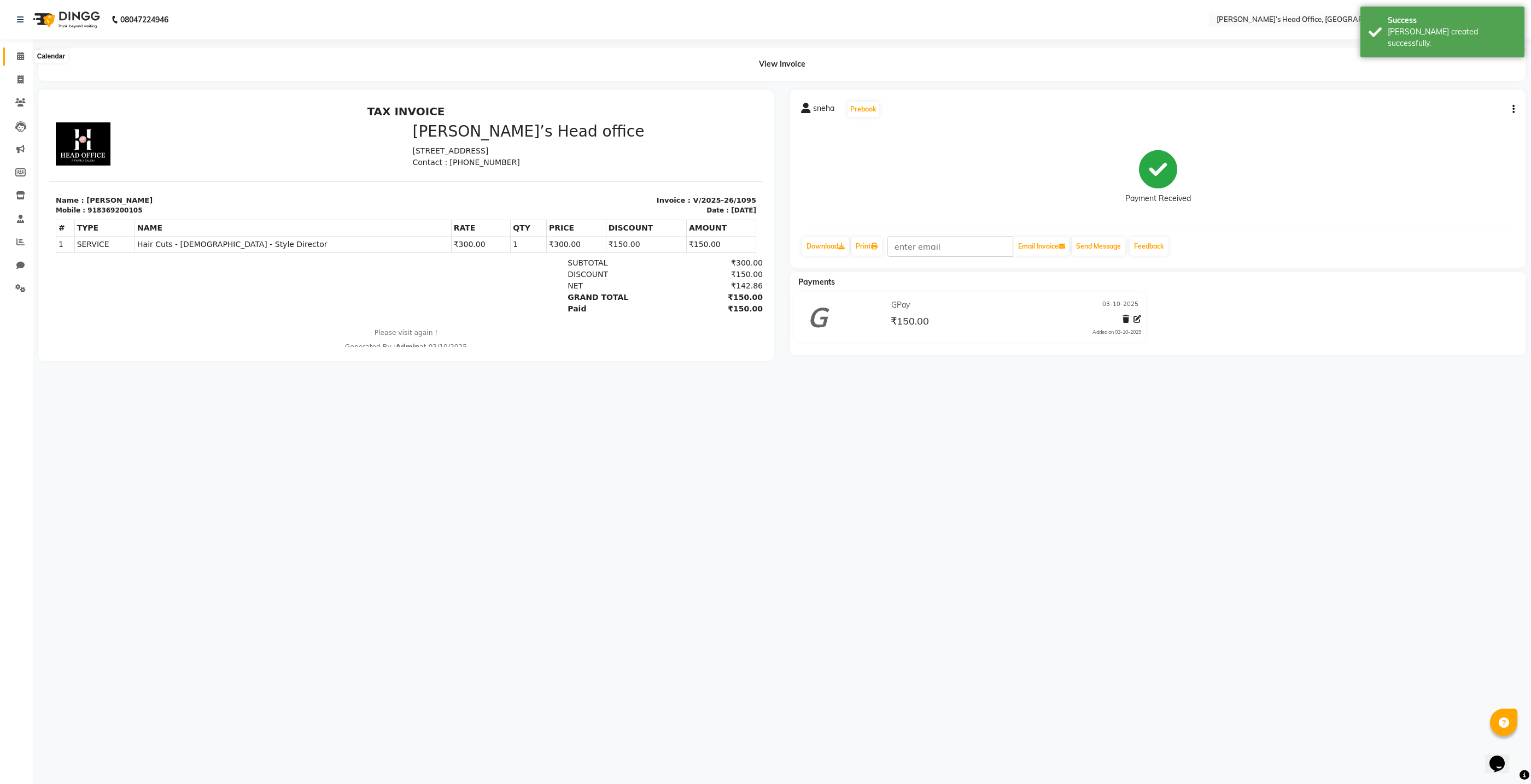
click at [23, 55] on icon at bounding box center [21, 57] width 7 height 9
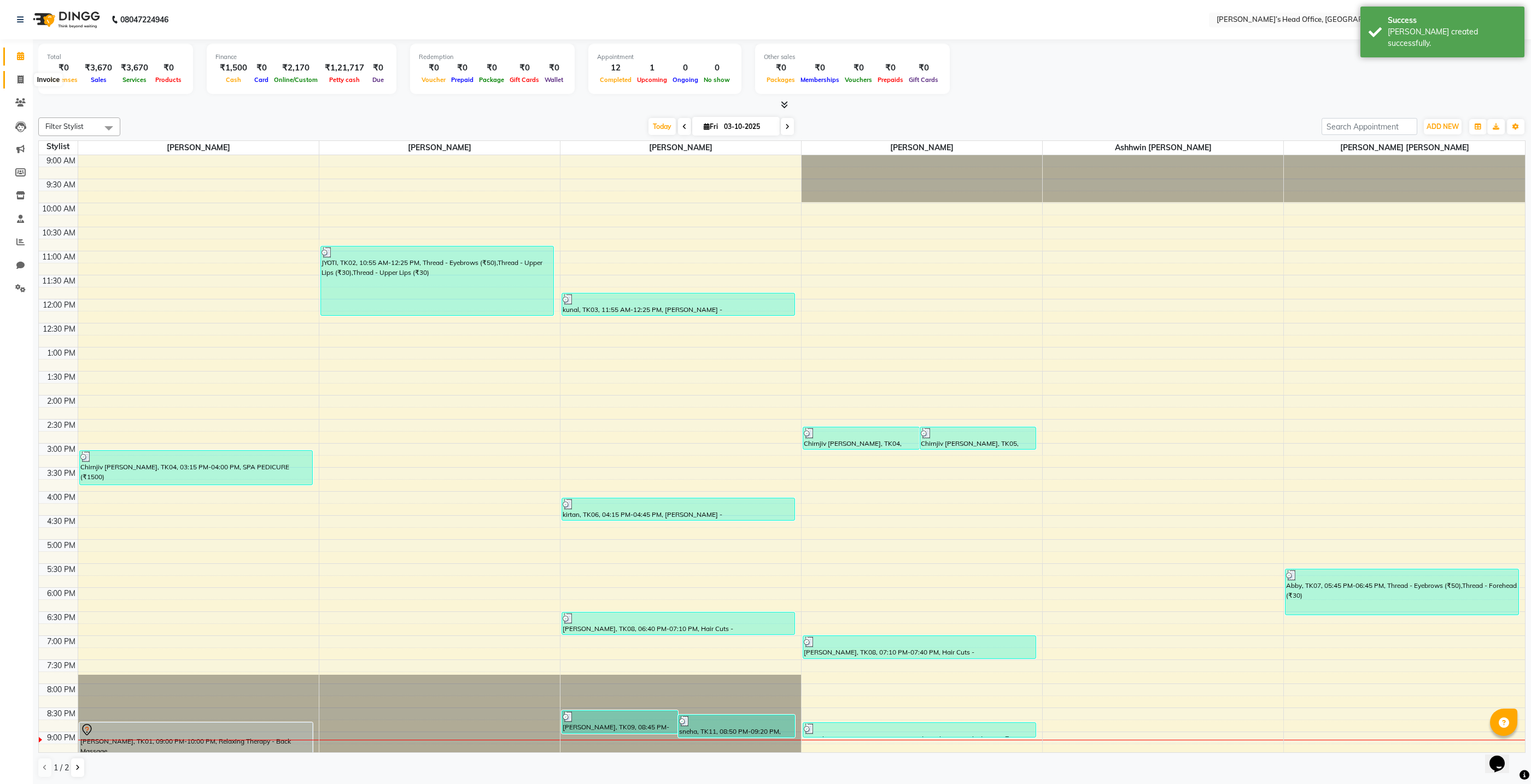
click at [25, 81] on span at bounding box center [21, 80] width 19 height 13
select select "7682"
select select "service"
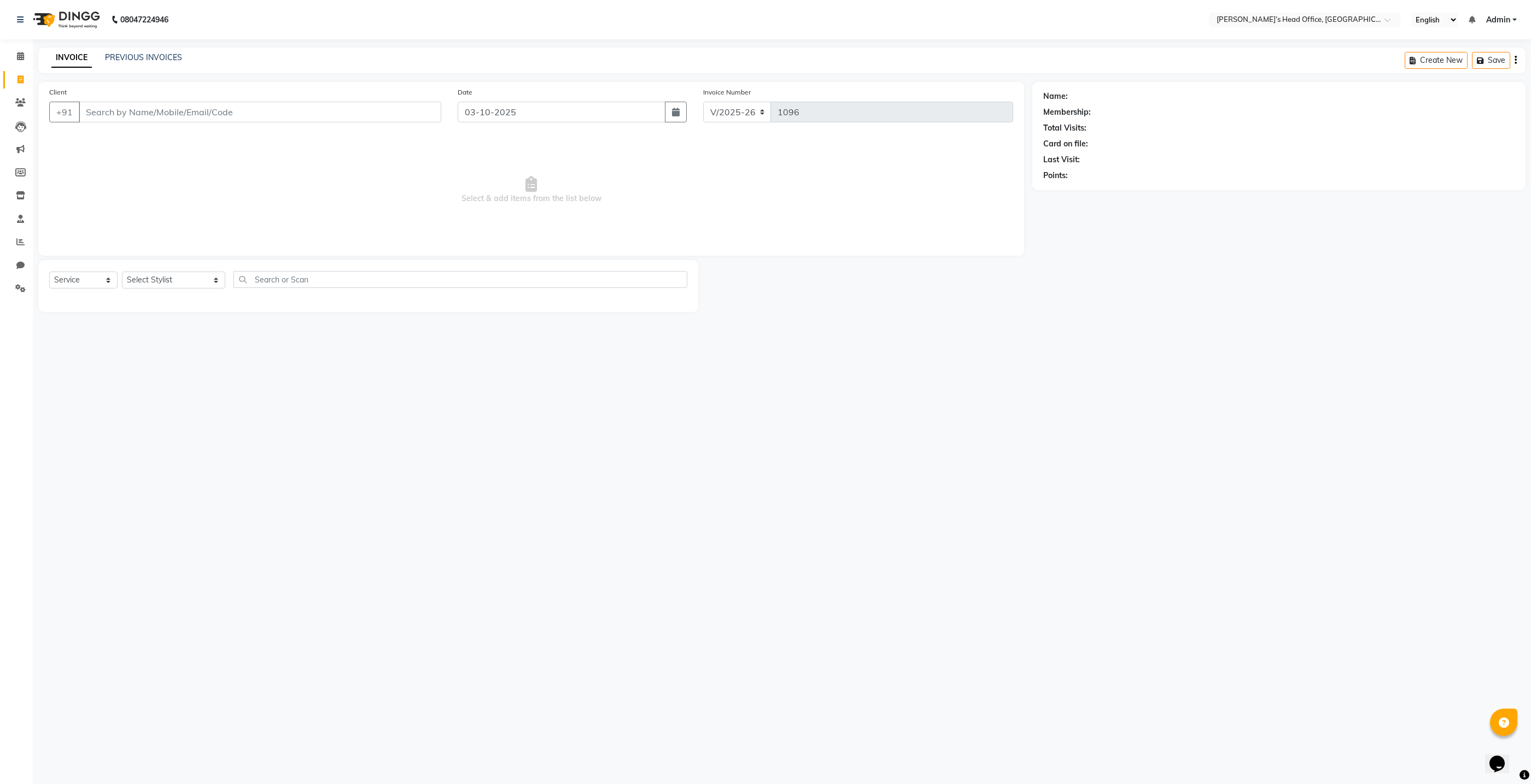
click at [187, 117] on input "Client" at bounding box center [260, 112] width 363 height 21
type input "9004871265"
click at [123, 139] on span "900487126" at bounding box center [141, 137] width 49 height 11
click at [201, 281] on select "Select Stylist ashhwin wagh hemangi yogendra chittoriya Ranjit sharma Rupali Ka…" at bounding box center [173, 280] width 104 height 17
select select "79775"
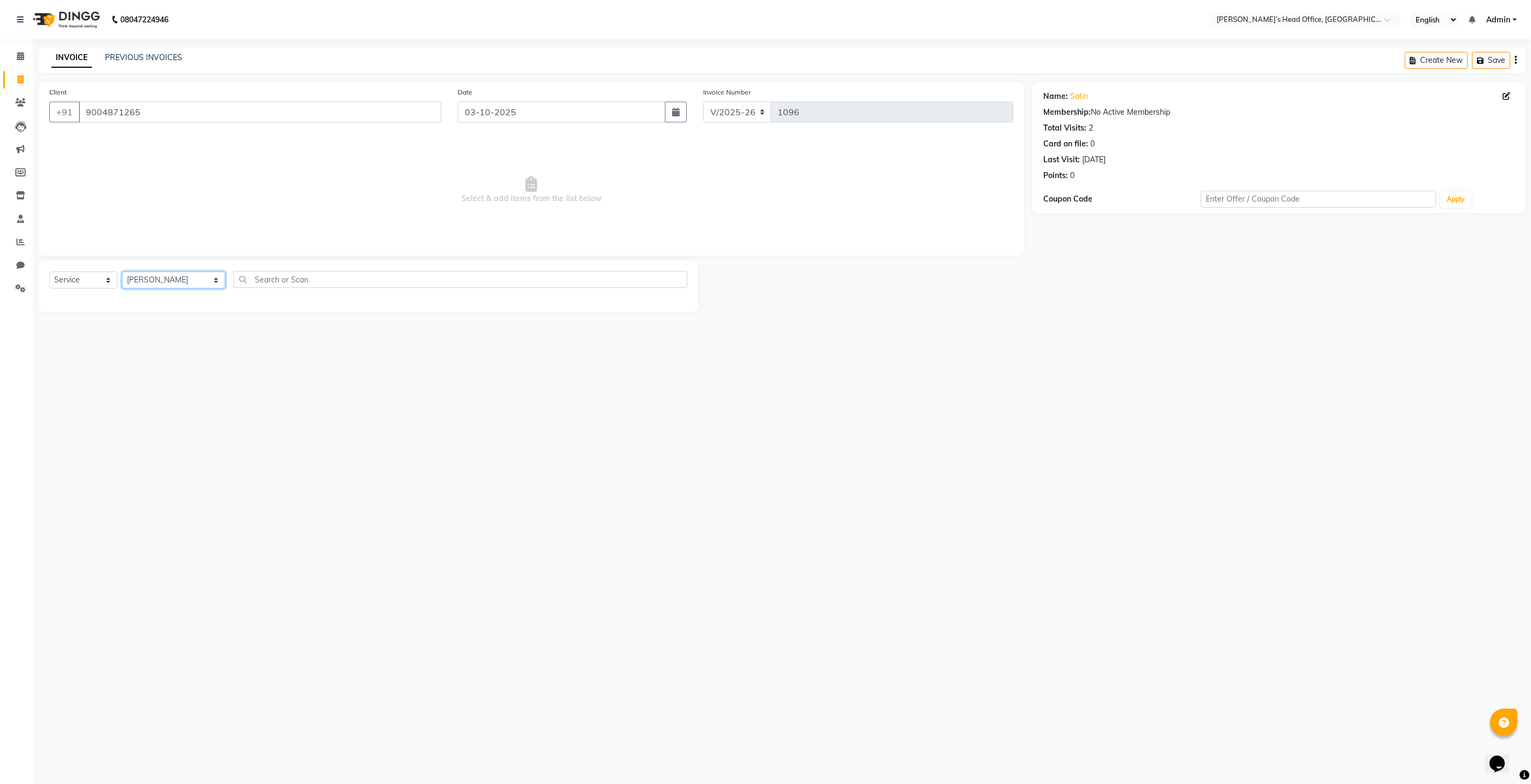
click at [122, 272] on select "Select Stylist ashhwin wagh hemangi yogendra chittoriya Ranjit sharma Rupali Ka…" at bounding box center [173, 280] width 104 height 17
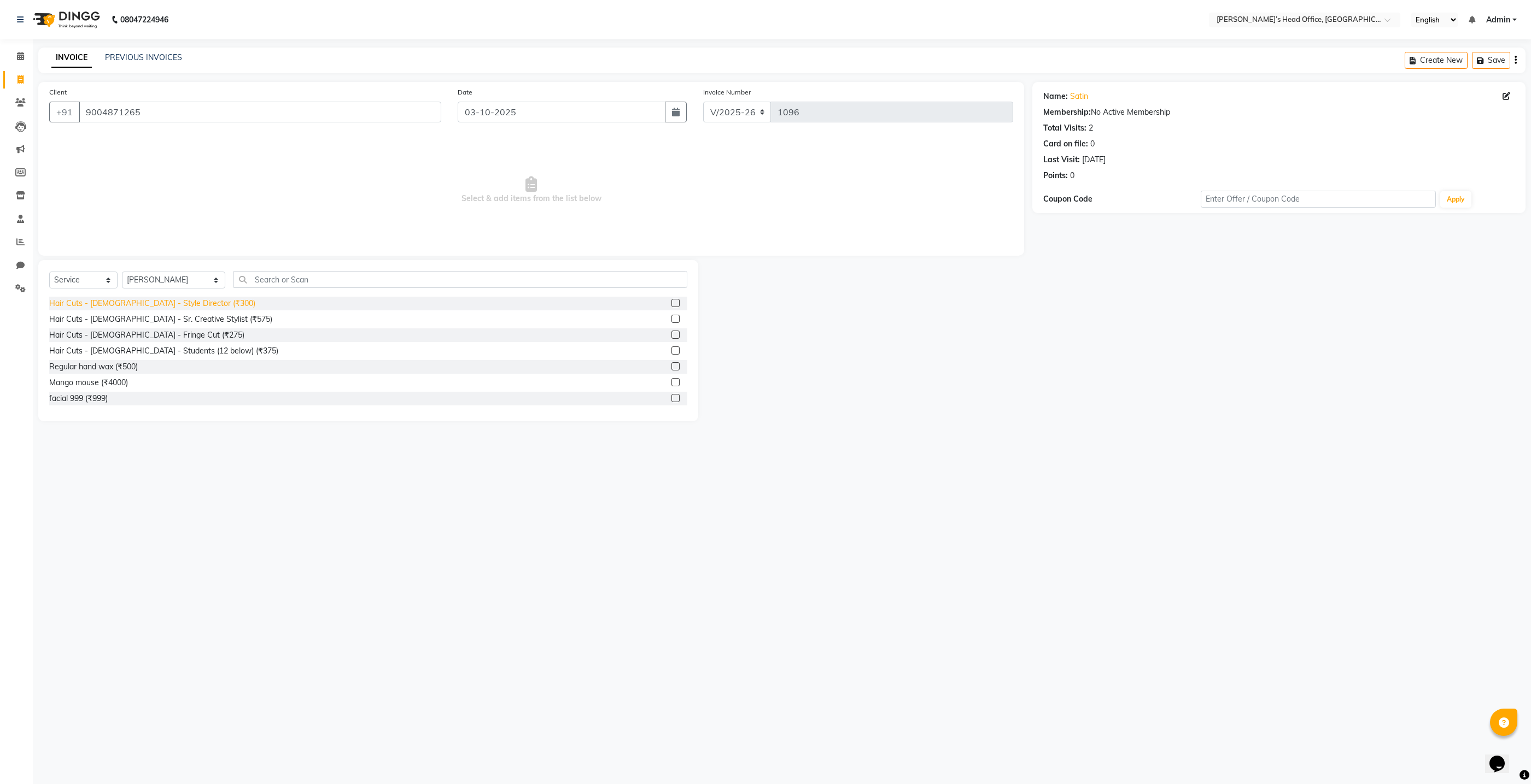
click at [182, 305] on div "Hair Cuts - Male - Style Director (₹300)" at bounding box center [152, 303] width 206 height 11
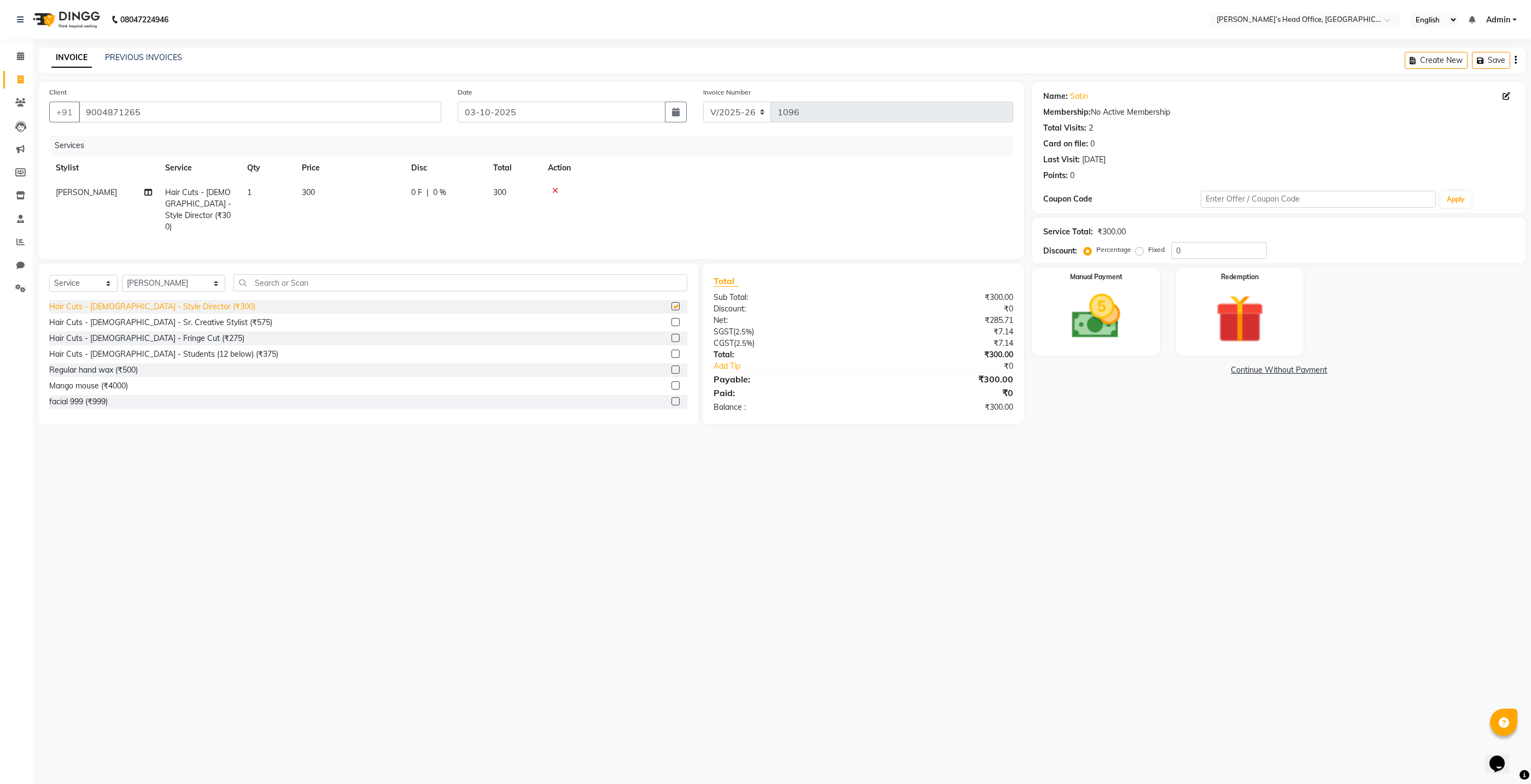
checkbox input "false"
click at [441, 193] on span "0 %" at bounding box center [439, 192] width 13 height 11
select select "79775"
click at [532, 198] on input "0" at bounding box center [527, 195] width 33 height 17
type input "50"
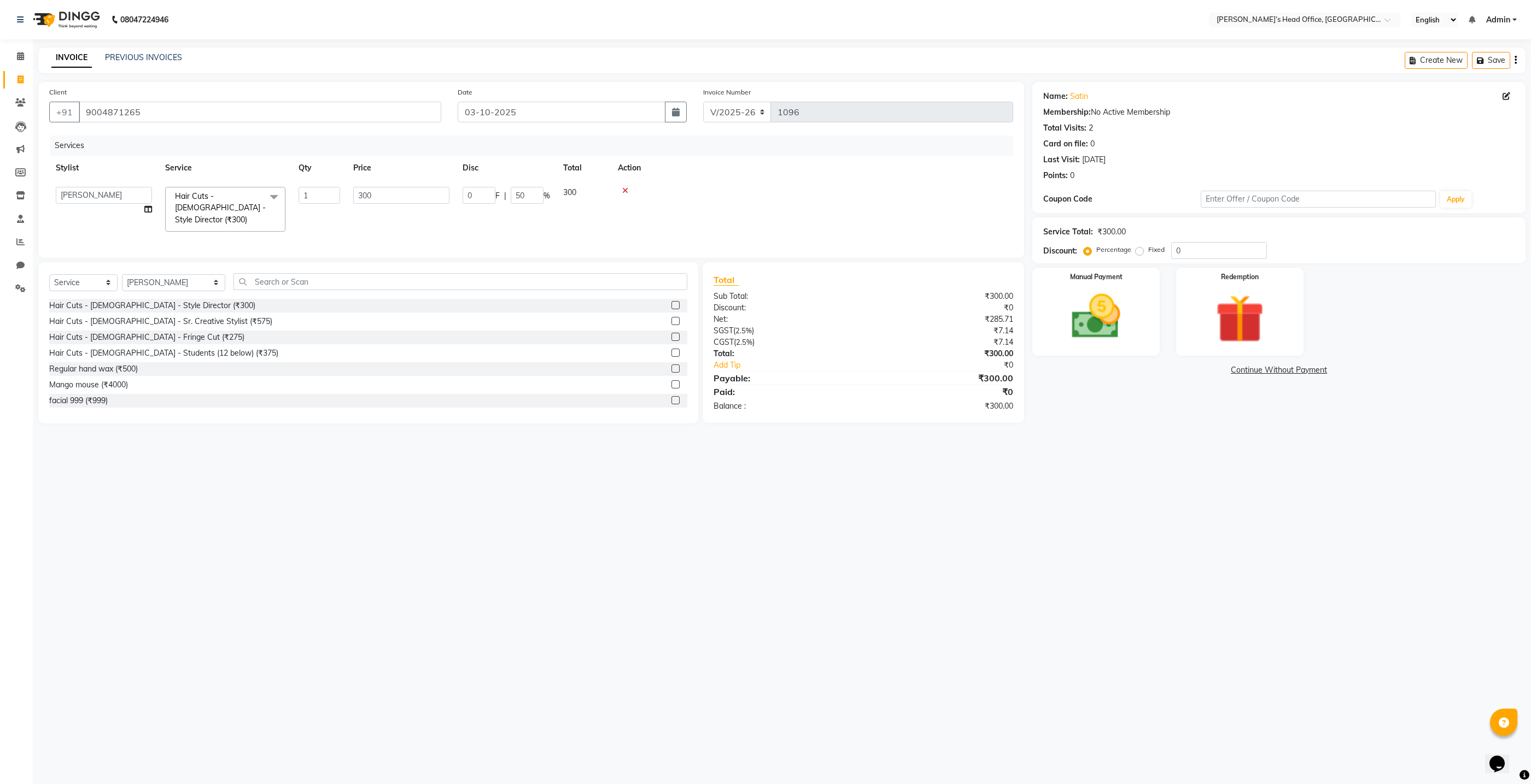
click at [583, 225] on tr "ashhwin wagh hemangi yogendra chittoriya Ranjit sharma Rupali Kadam Sameer Salm…" at bounding box center [531, 210] width 964 height 58
click at [1087, 296] on img at bounding box center [1096, 317] width 82 height 58
click at [1245, 371] on span "GPay" at bounding box center [1247, 370] width 22 height 13
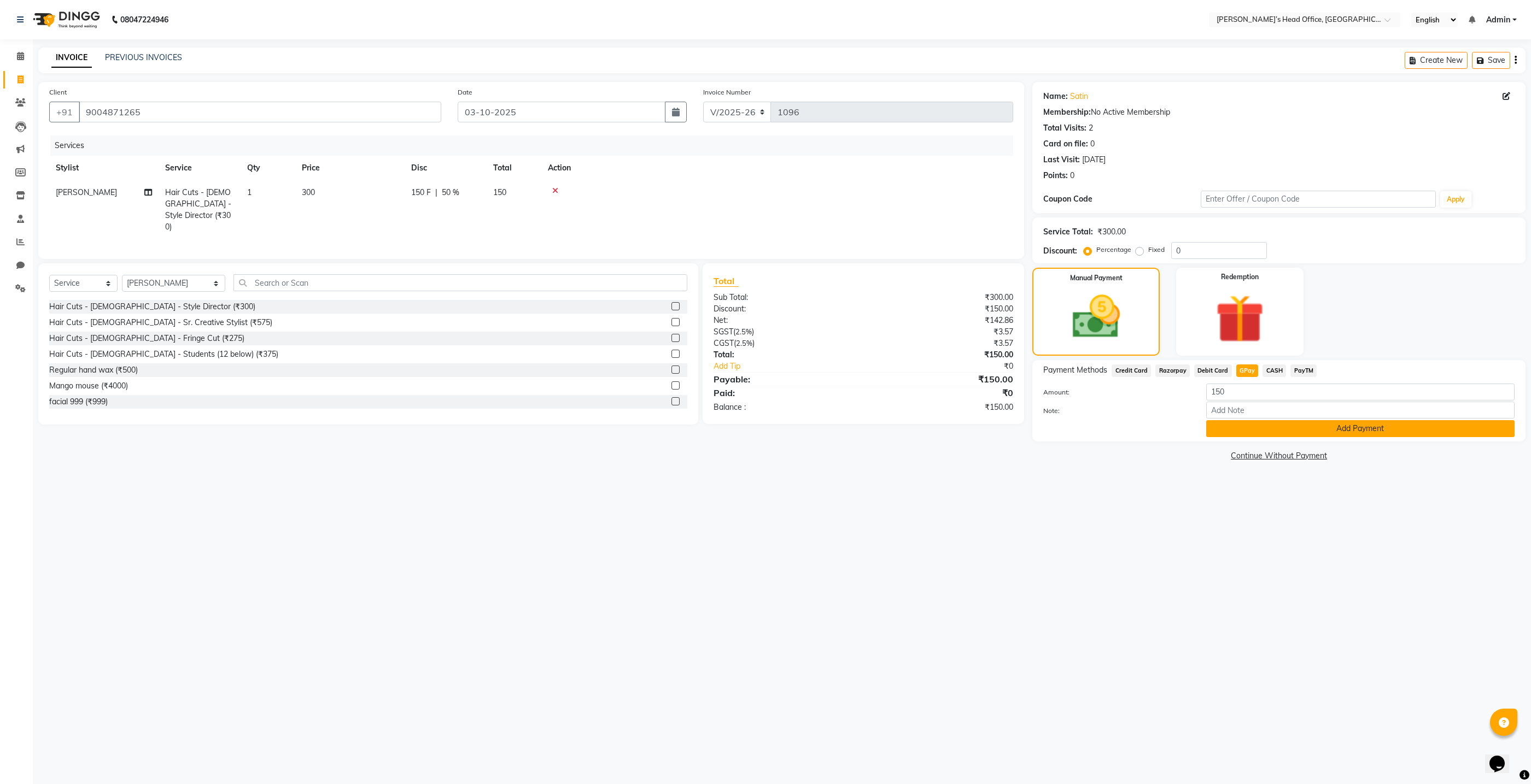
click at [1279, 425] on button "Add Payment" at bounding box center [1360, 429] width 309 height 17
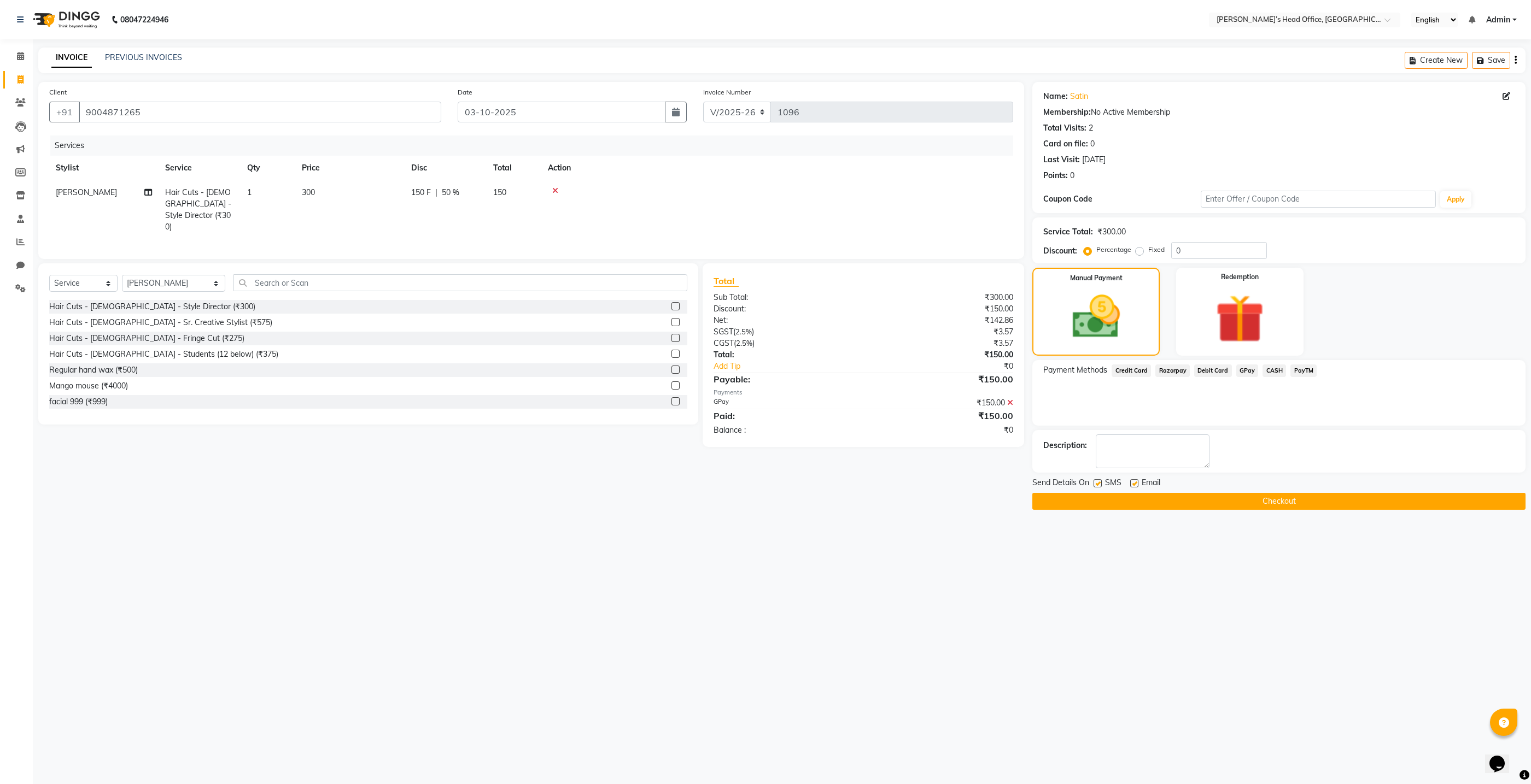
click at [1227, 498] on button "Checkout" at bounding box center [1278, 501] width 493 height 17
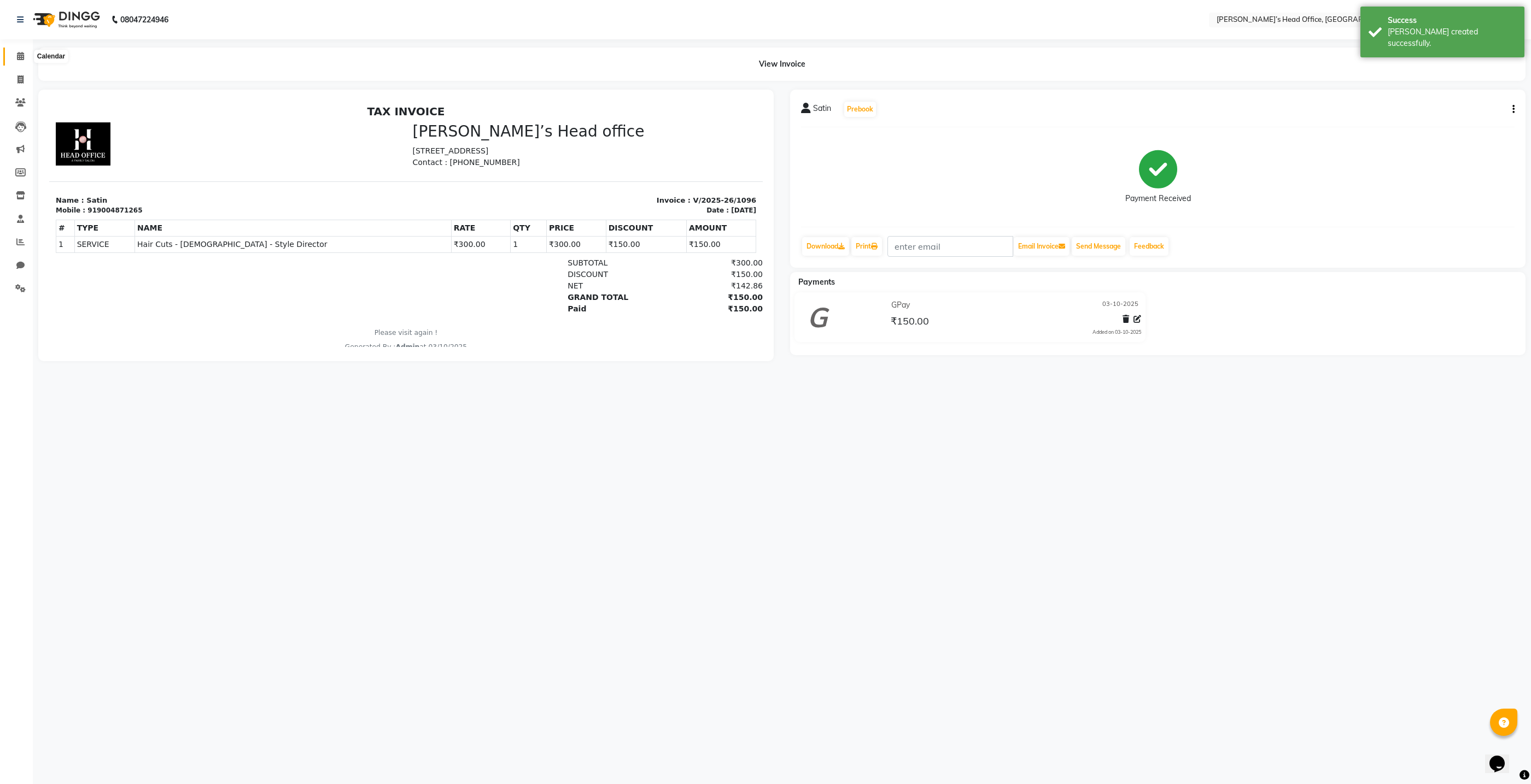
click at [22, 54] on icon at bounding box center [21, 57] width 7 height 9
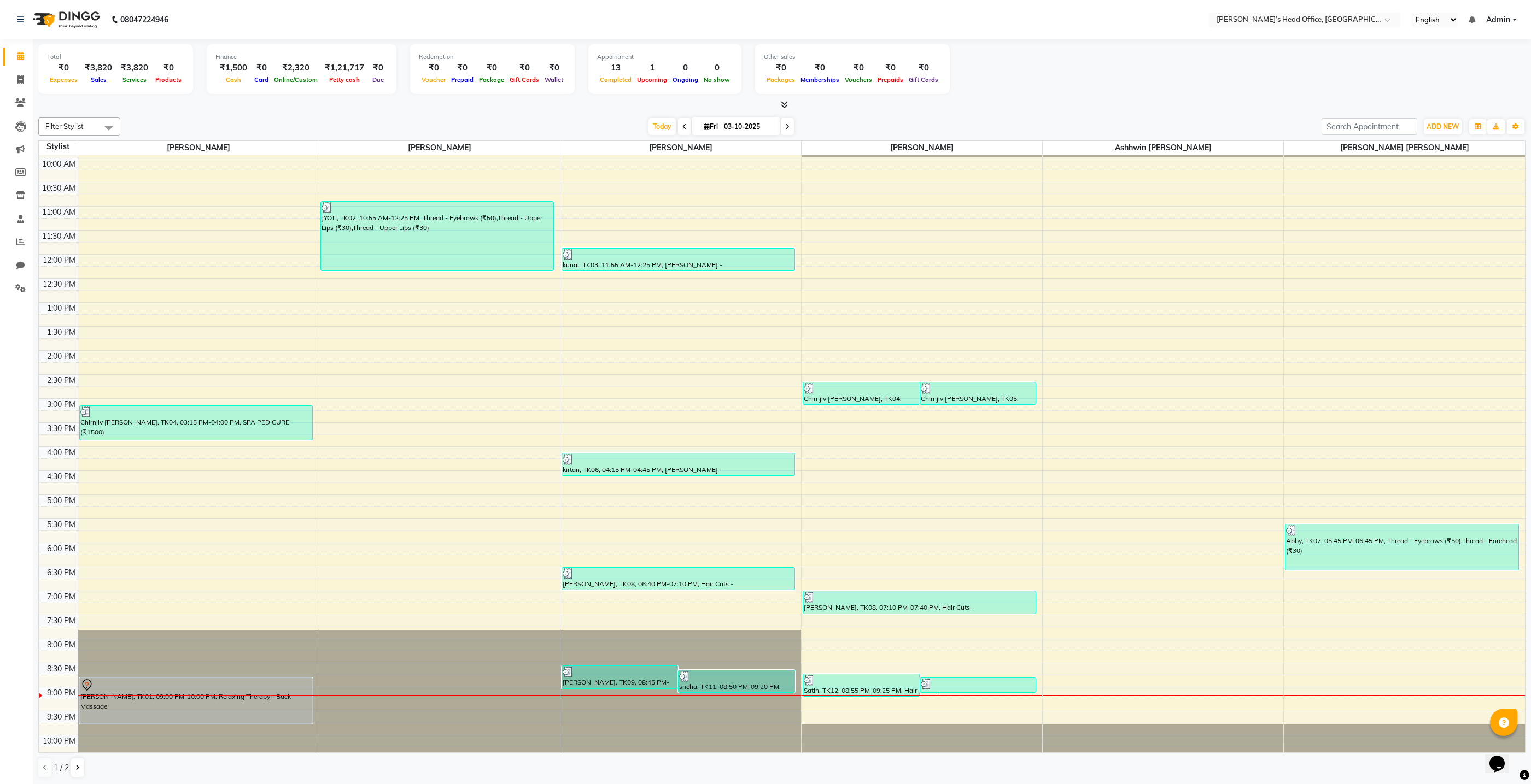
scroll to position [63, 0]
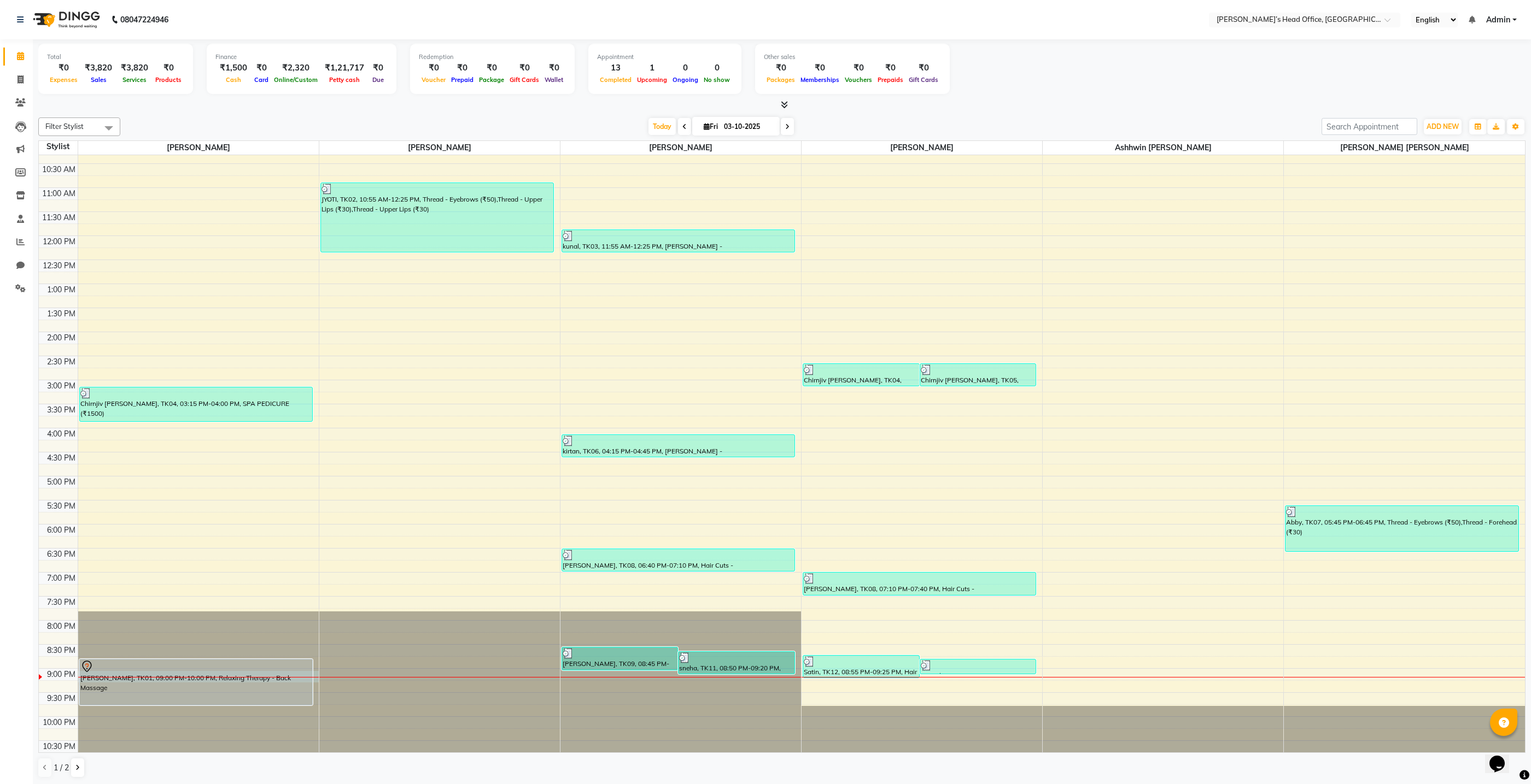
click at [168, 677] on div at bounding box center [198, 677] width 241 height 1
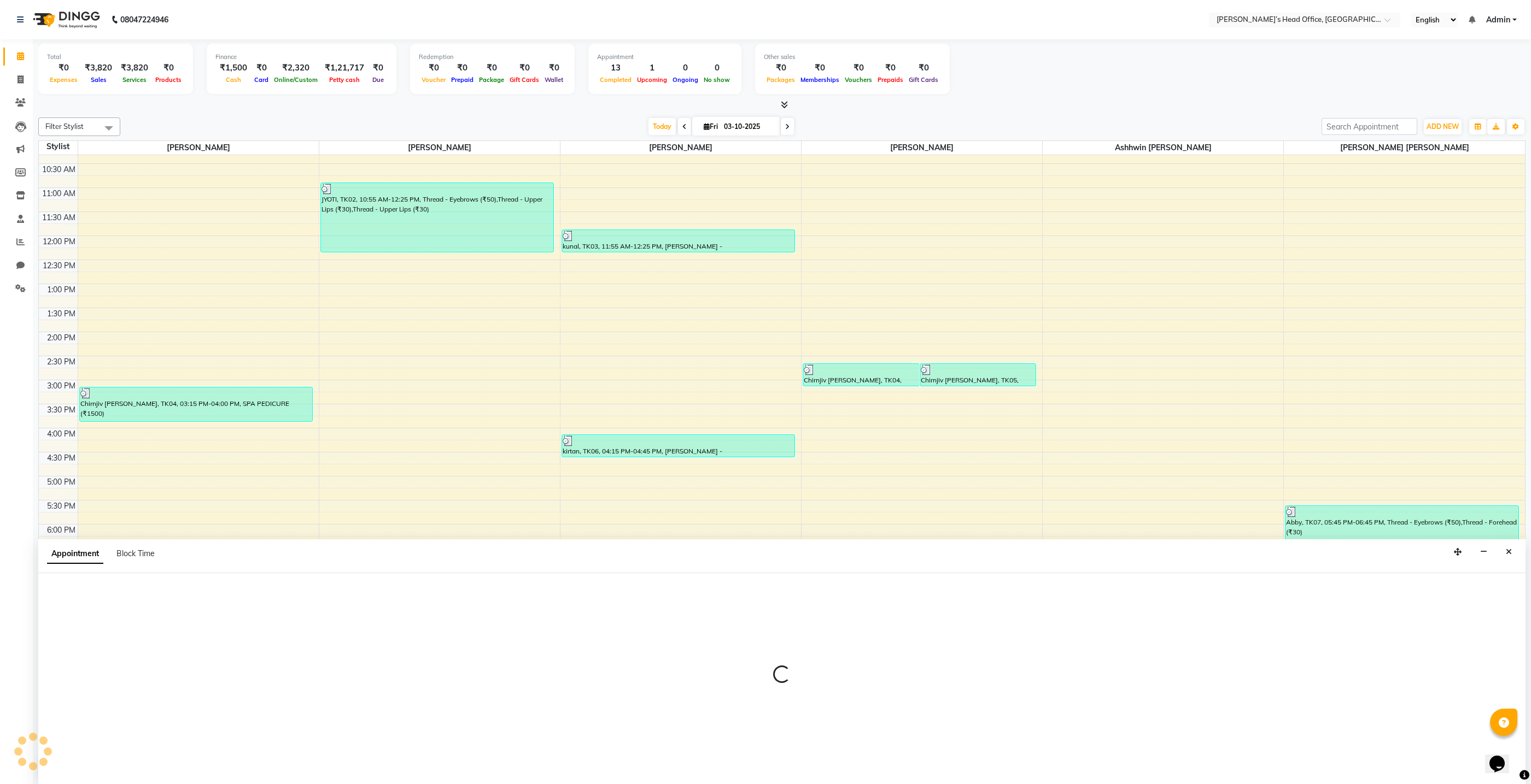
scroll to position [1, 0]
select select "68040"
select select "1275"
select select "tentative"
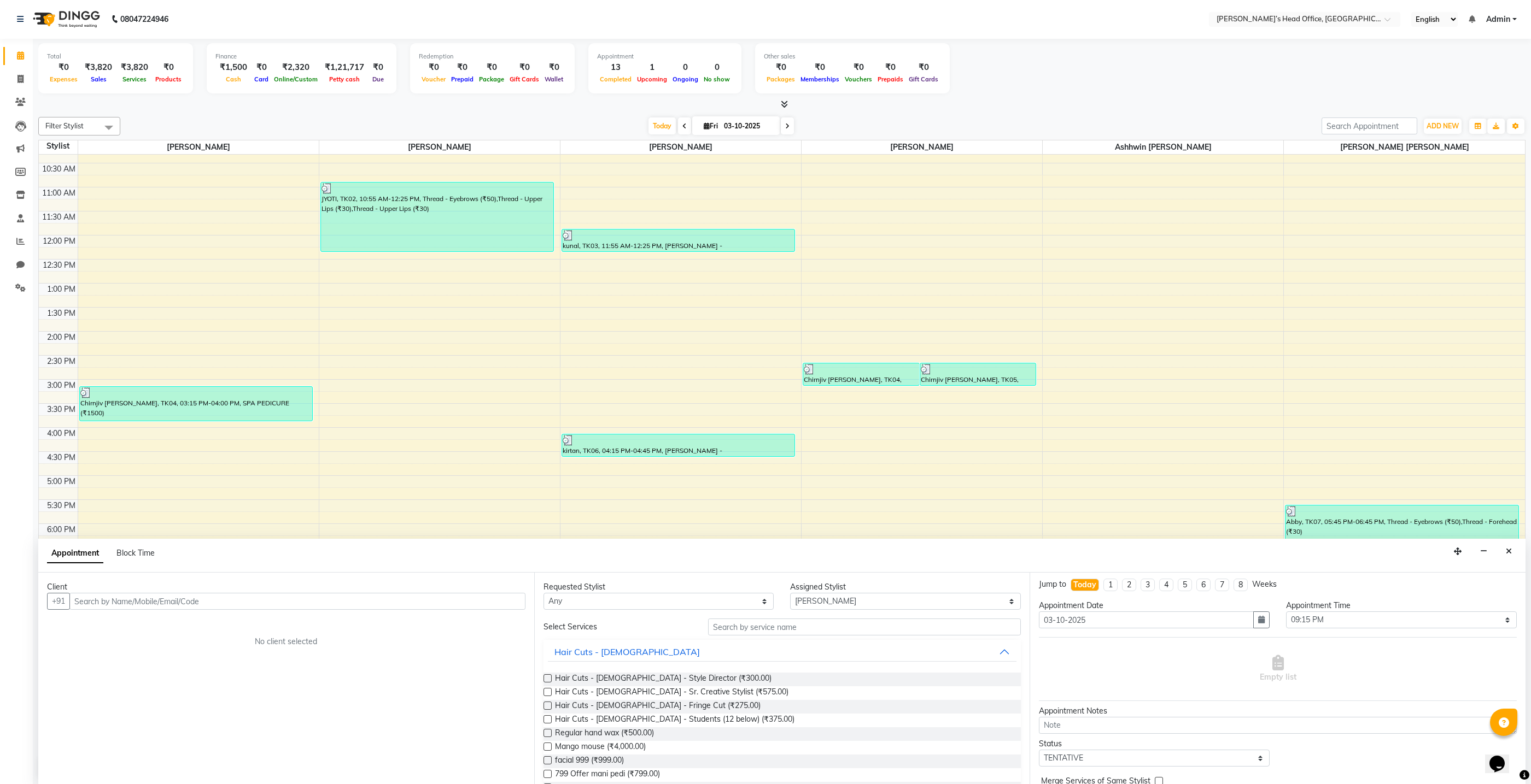
scroll to position [0, 0]
click at [747, 483] on div "9:00 AM 9:30 AM 10:00 AM 10:30 AM 11:00 AM 11:30 AM 12:00 PM 12:30 PM 1:00 PM 1…" at bounding box center [782, 428] width 1486 height 673
click at [1508, 550] on icon "Close" at bounding box center [1509, 551] width 6 height 8
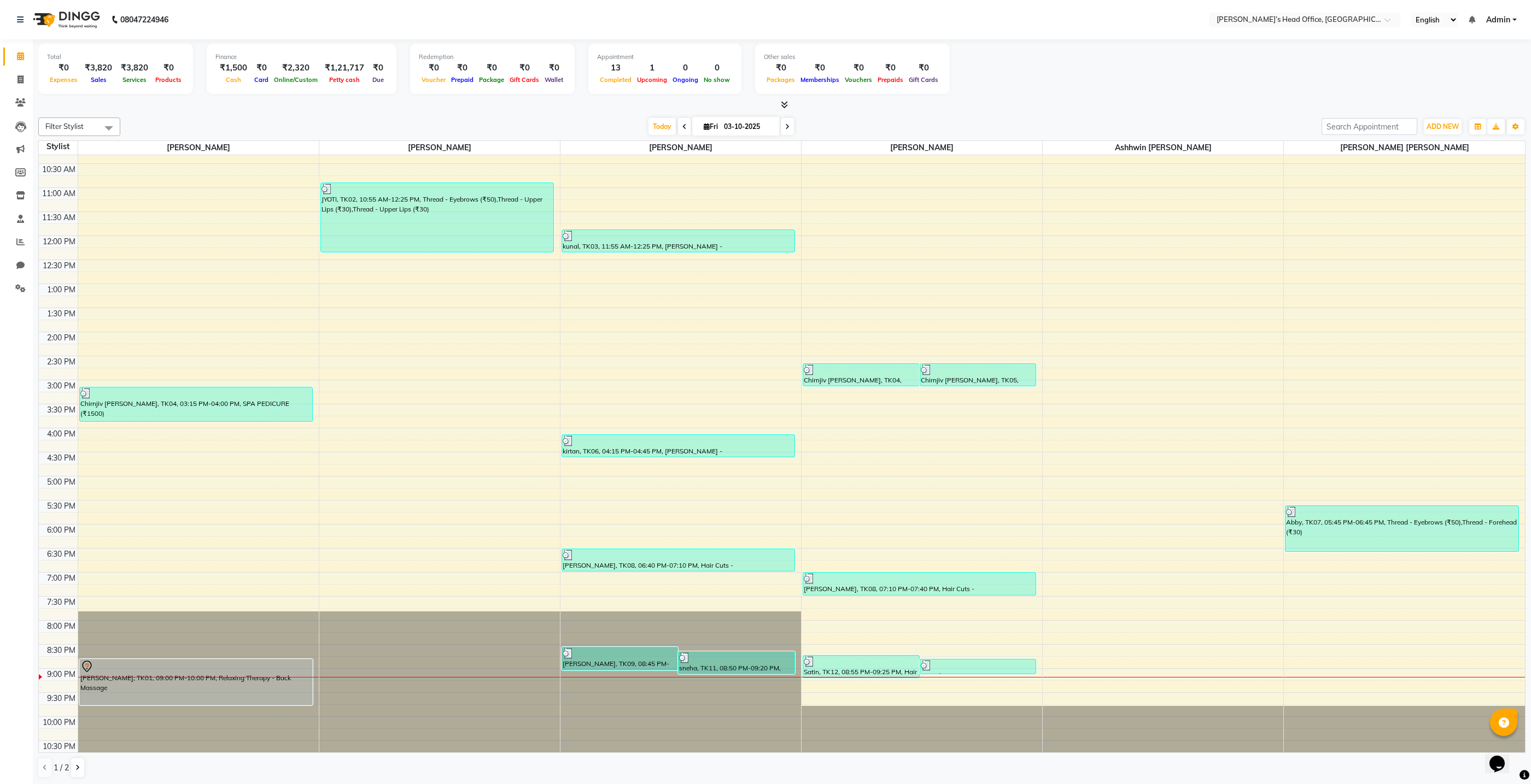
scroll to position [1, 0]
click at [135, 686] on div "Swapnil, TK01, 09:00 PM-10:00 PM, Relaxing Therapy - Back Massage" at bounding box center [195, 681] width 232 height 45
select select "7"
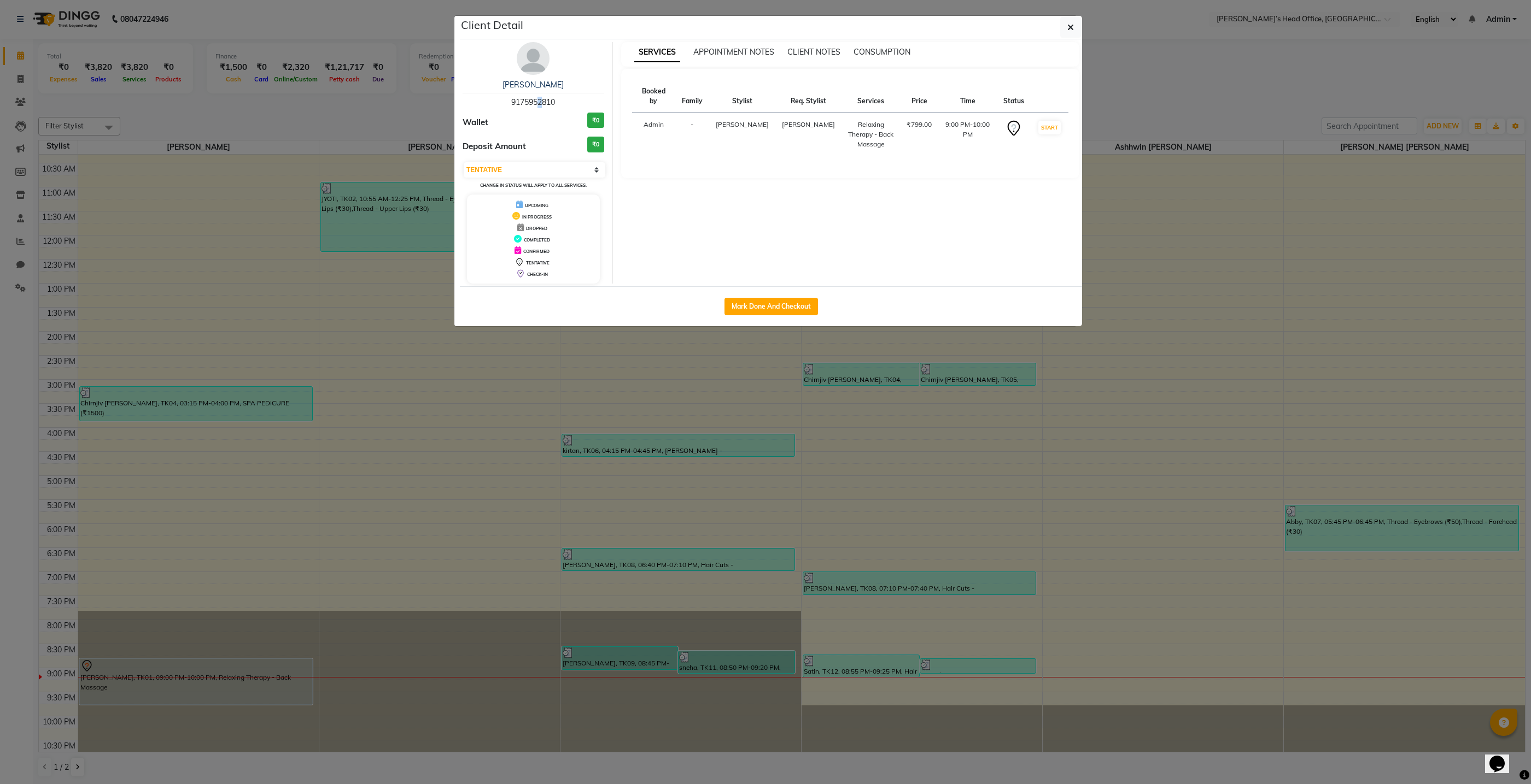
click at [536, 104] on span "9175952810" at bounding box center [532, 102] width 44 height 9
click at [543, 112] on div "Wallet ₹0" at bounding box center [533, 123] width 141 height 21
click at [541, 84] on link "Swapnil" at bounding box center [532, 84] width 61 height 9
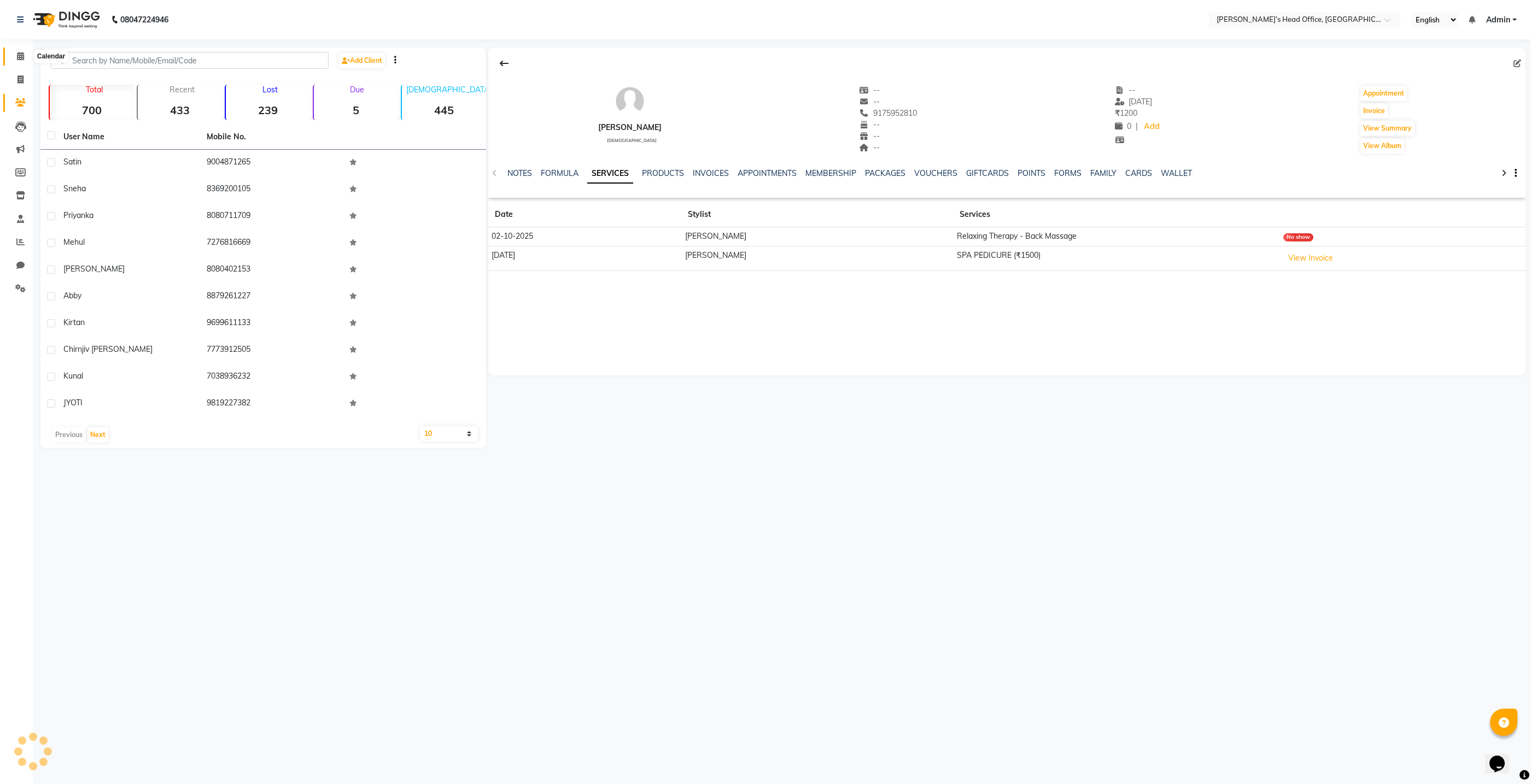
click at [21, 53] on icon at bounding box center [21, 57] width 7 height 9
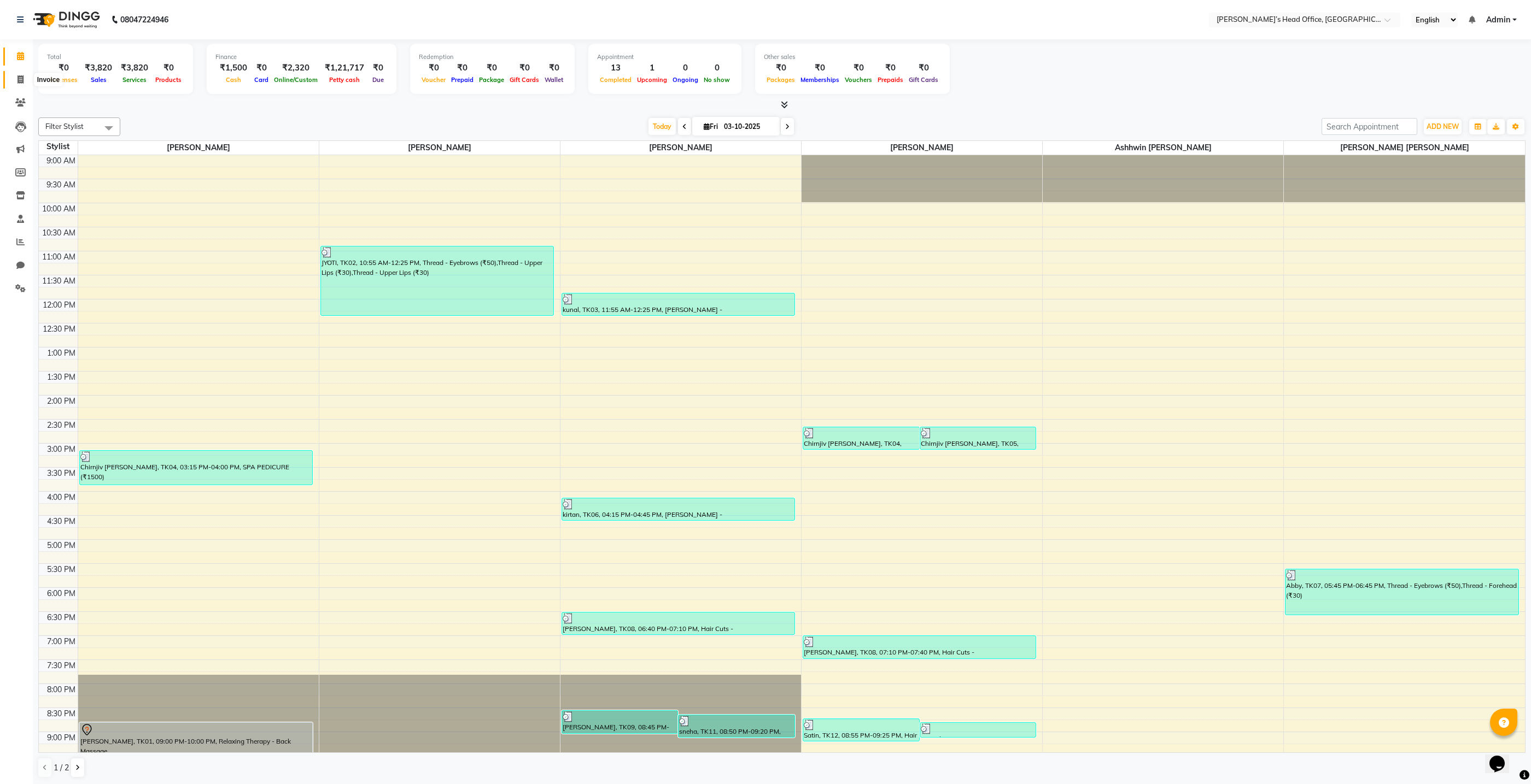
click at [17, 79] on icon at bounding box center [20, 80] width 6 height 9
select select "7682"
select select "service"
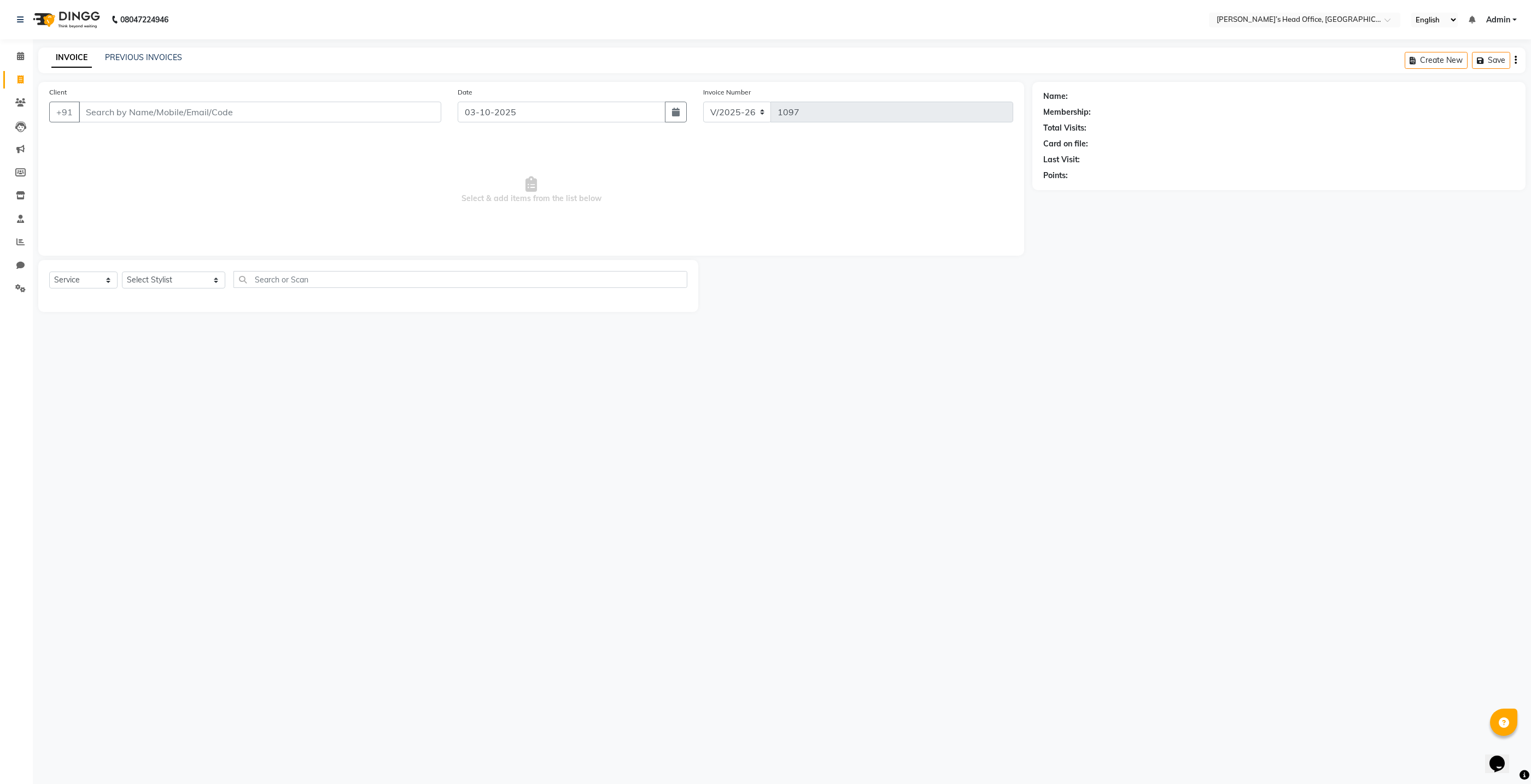
click at [152, 114] on input "Client" at bounding box center [260, 112] width 363 height 21
click at [249, 111] on input "Client" at bounding box center [260, 112] width 363 height 21
type input "8263008739"
click at [416, 111] on span "Add Client" at bounding box center [413, 111] width 43 height 11
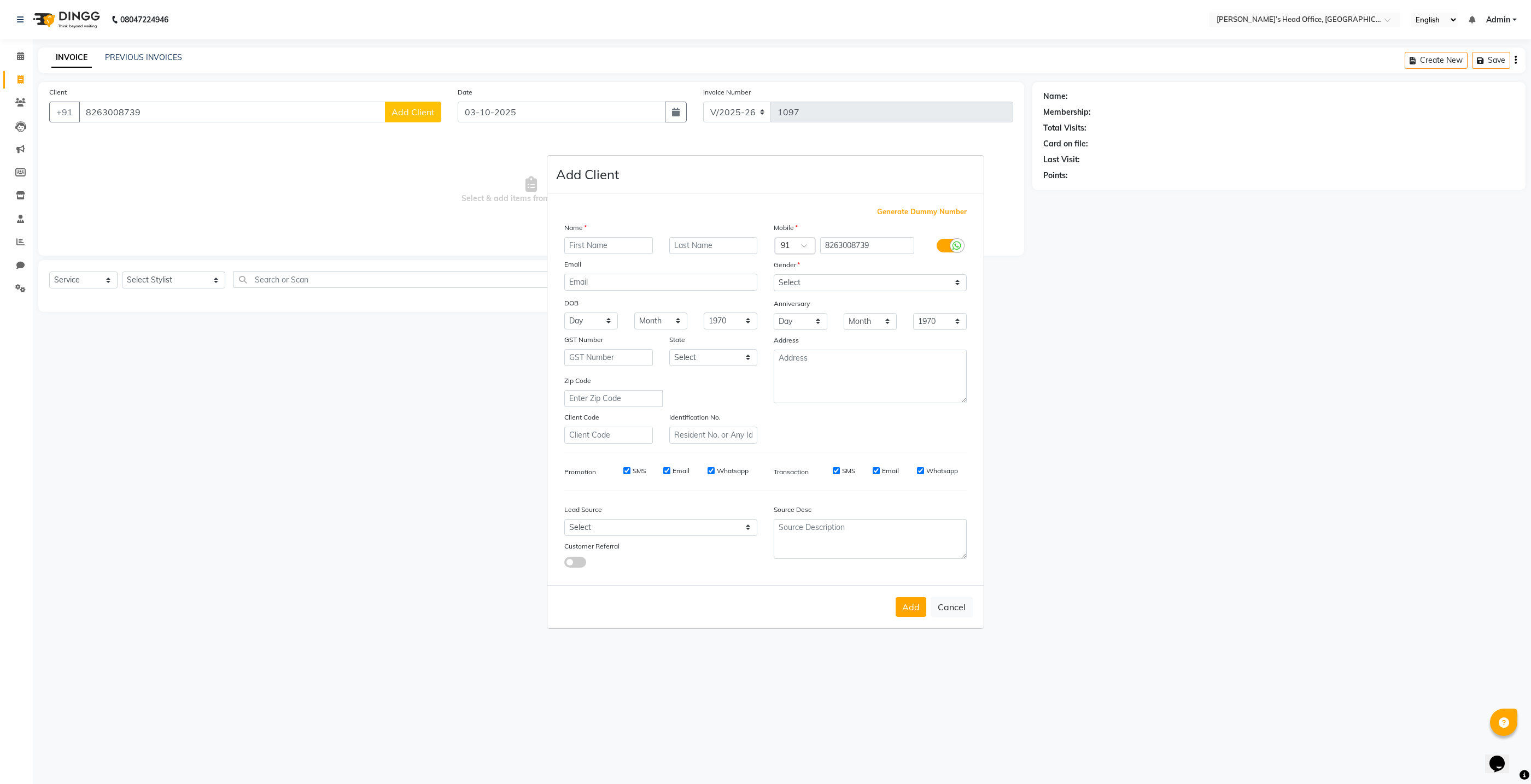
click at [635, 247] on input "text" at bounding box center [608, 246] width 88 height 17
type input "[PERSON_NAME]"
click at [820, 282] on select "Select Male Female Other Prefer Not To Say" at bounding box center [870, 283] width 193 height 17
select select "male"
click at [774, 274] on select "Select Male Female Other Prefer Not To Say" at bounding box center [870, 283] width 193 height 17
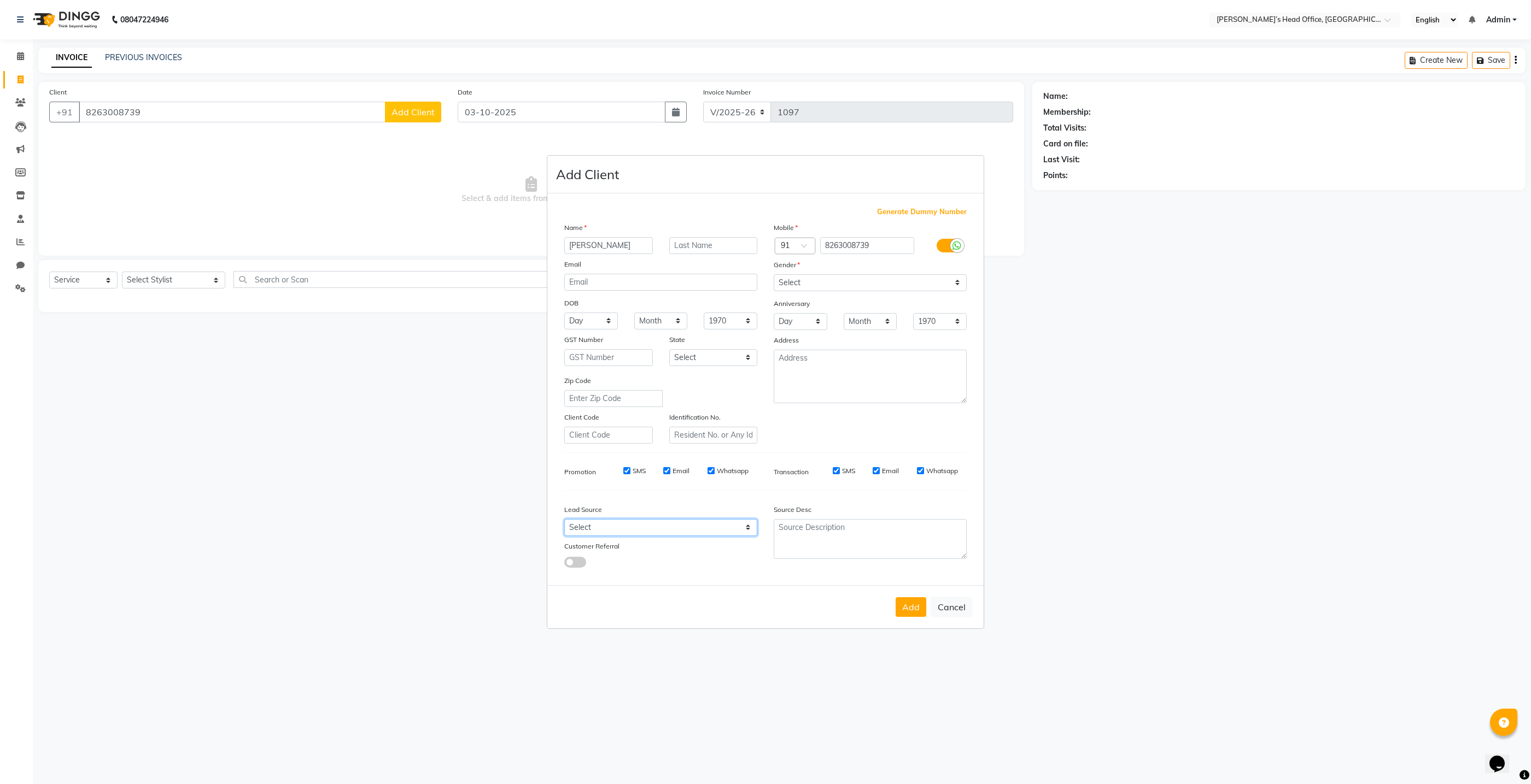
click at [633, 529] on select "Select Walk-in Referral Internet Friend Word of Mouth Advertisement Facebook Ju…" at bounding box center [660, 528] width 193 height 17
select select "51859"
click at [564, 520] on select "Select Walk-in Referral Internet Friend Word of Mouth Advertisement Facebook Ju…" at bounding box center [660, 528] width 193 height 17
click at [919, 608] on button "Add" at bounding box center [911, 607] width 31 height 20
select select
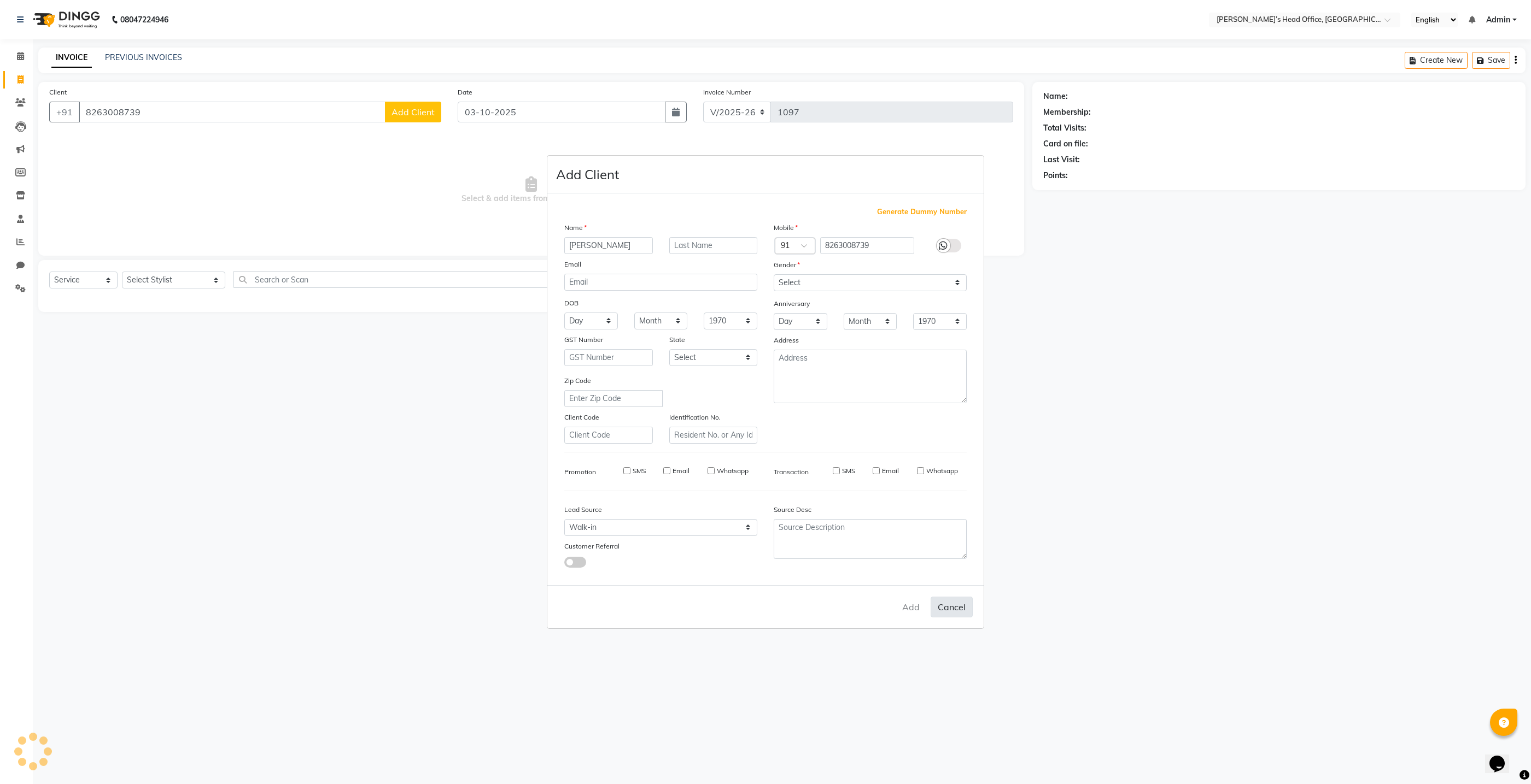
select select
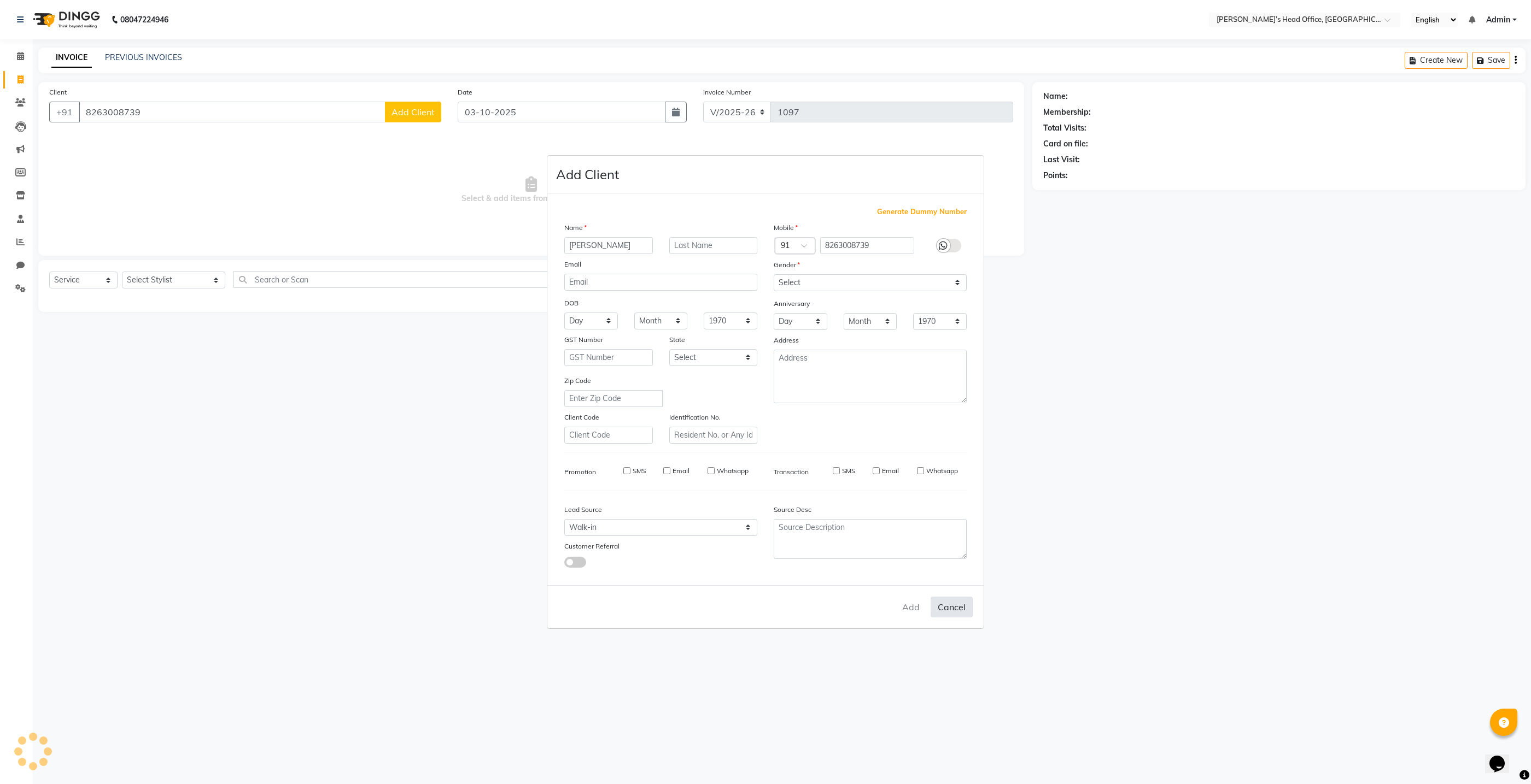
select select
checkbox input "false"
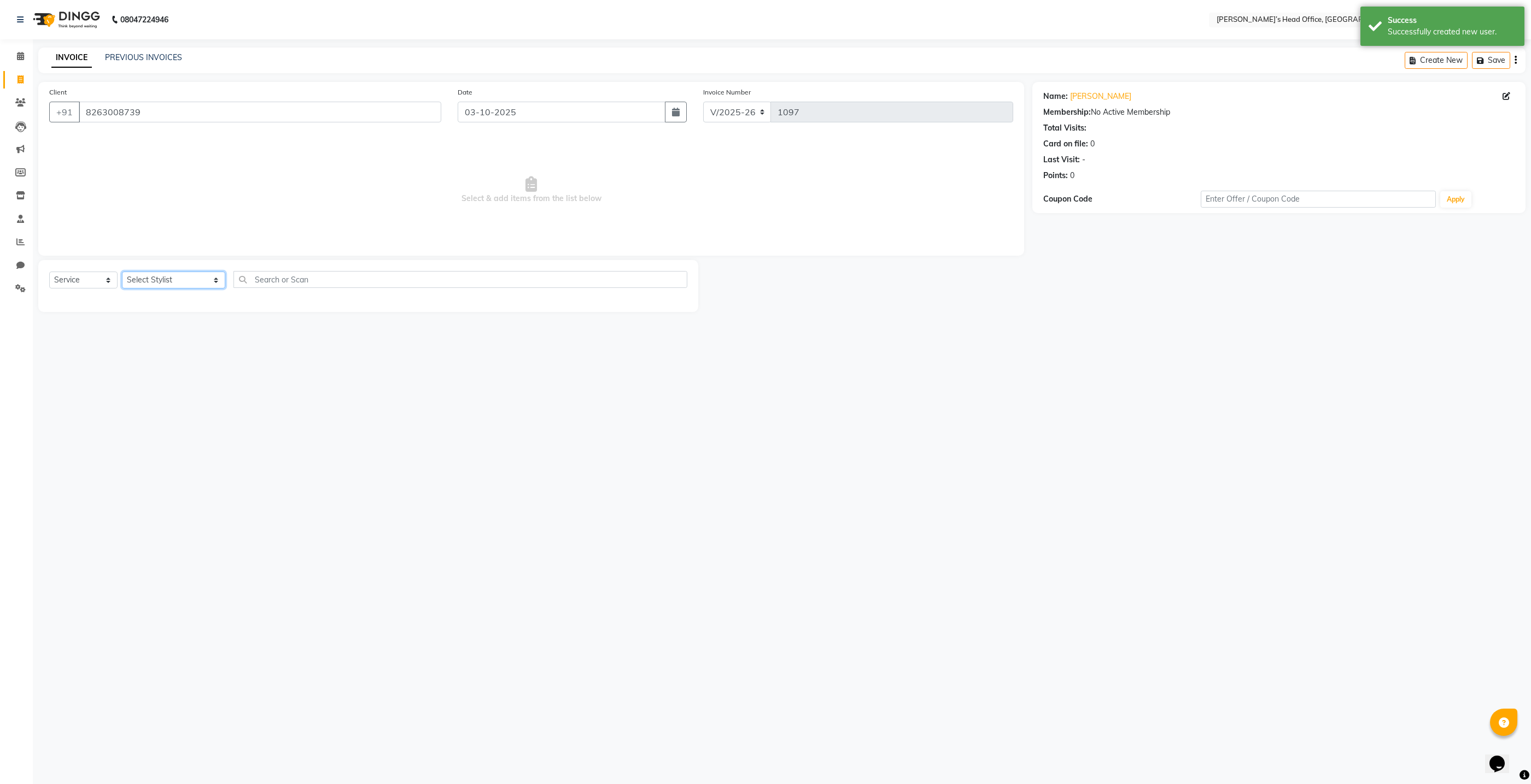
click at [151, 283] on select "Select Stylist ashhwin wagh hemangi yogendra chittoriya Ranjit sharma Rupali Ka…" at bounding box center [173, 280] width 104 height 17
select select "68762"
click at [122, 272] on select "Select Stylist ashhwin wagh hemangi yogendra chittoriya Ranjit sharma Rupali Ka…" at bounding box center [173, 280] width 104 height 17
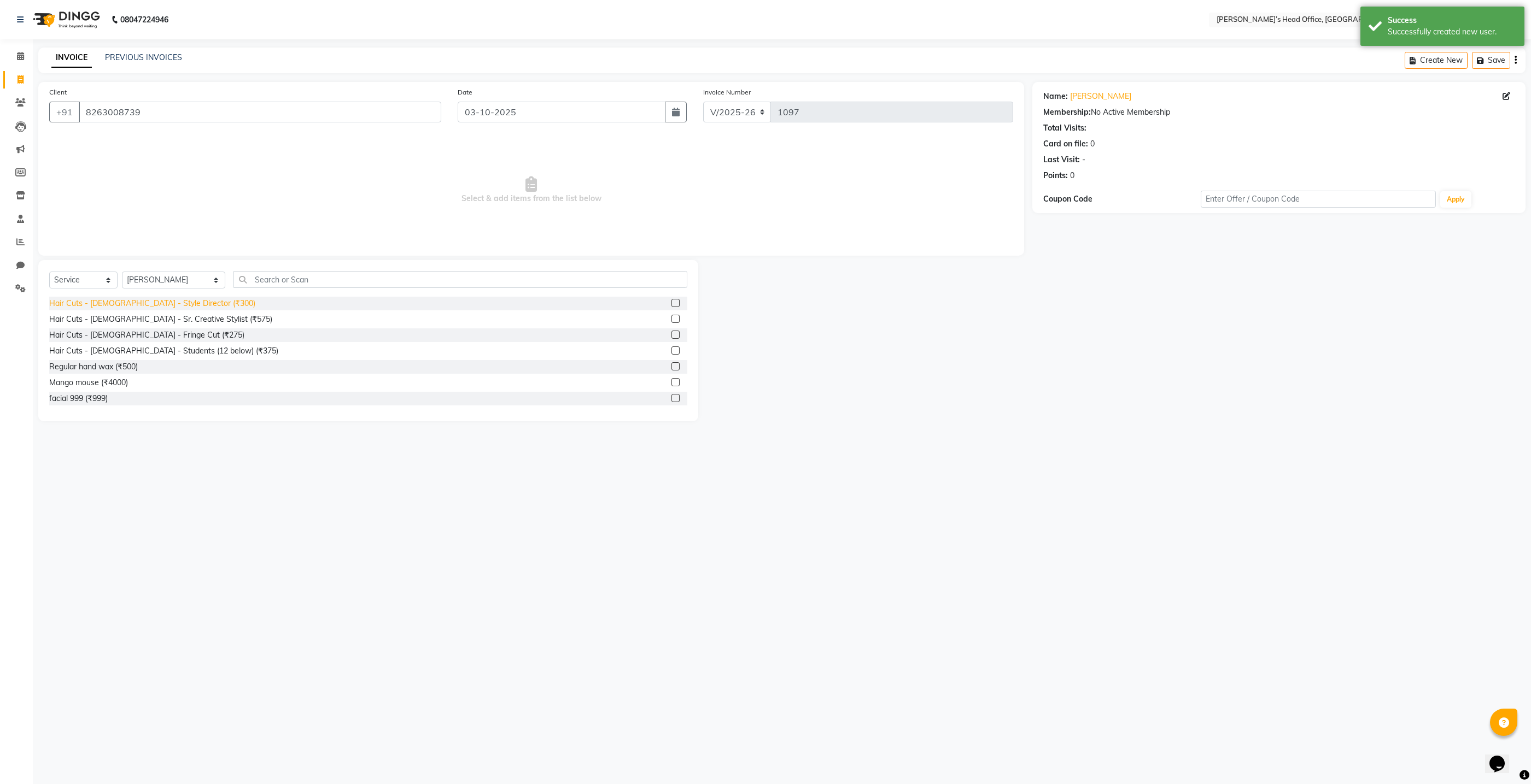
click at [136, 304] on div "Hair Cuts - Male - Style Director (₹300)" at bounding box center [152, 303] width 206 height 11
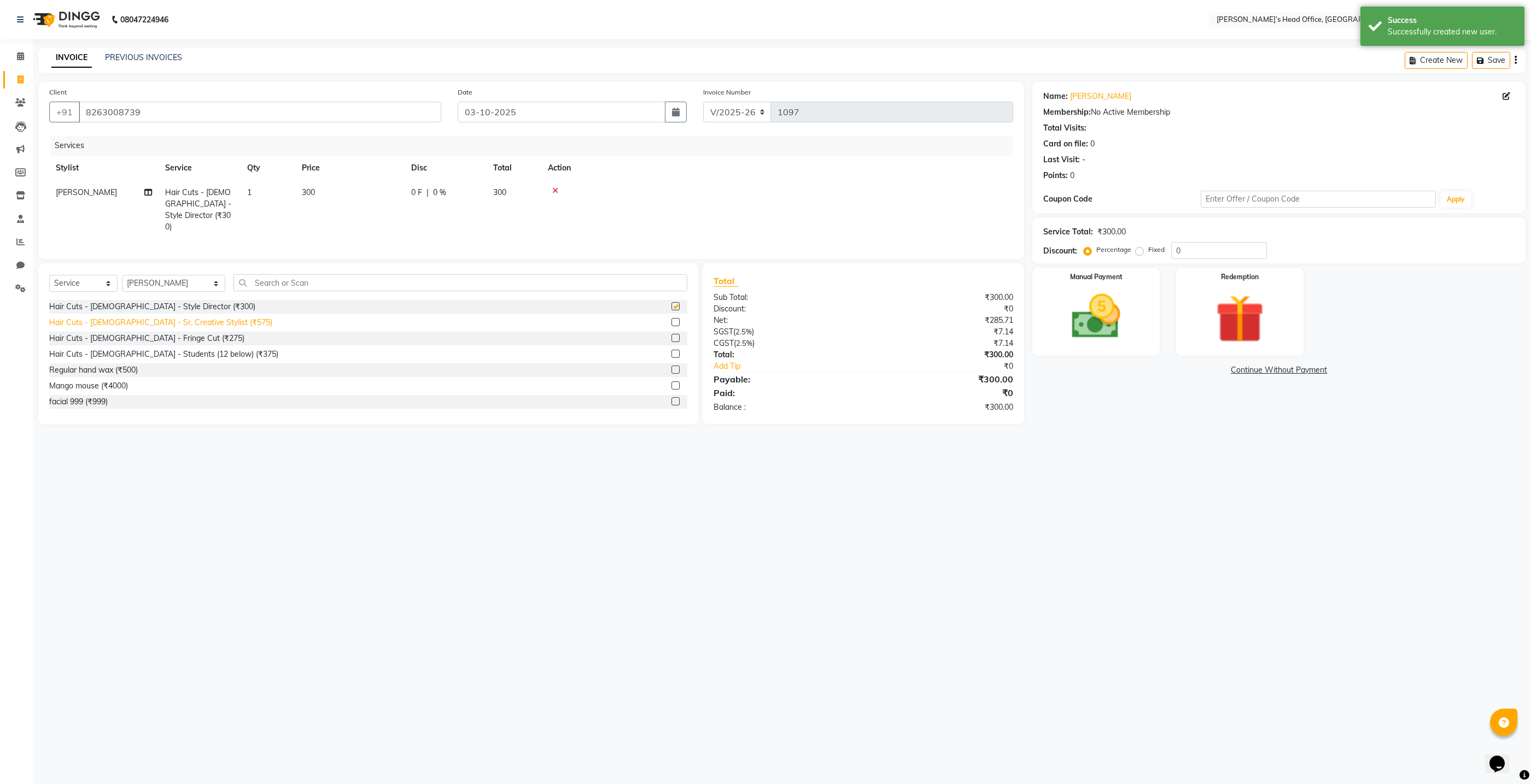
checkbox input "false"
click at [440, 189] on span "0 %" at bounding box center [439, 192] width 13 height 11
select select "68762"
click at [525, 199] on input "0" at bounding box center [527, 195] width 33 height 17
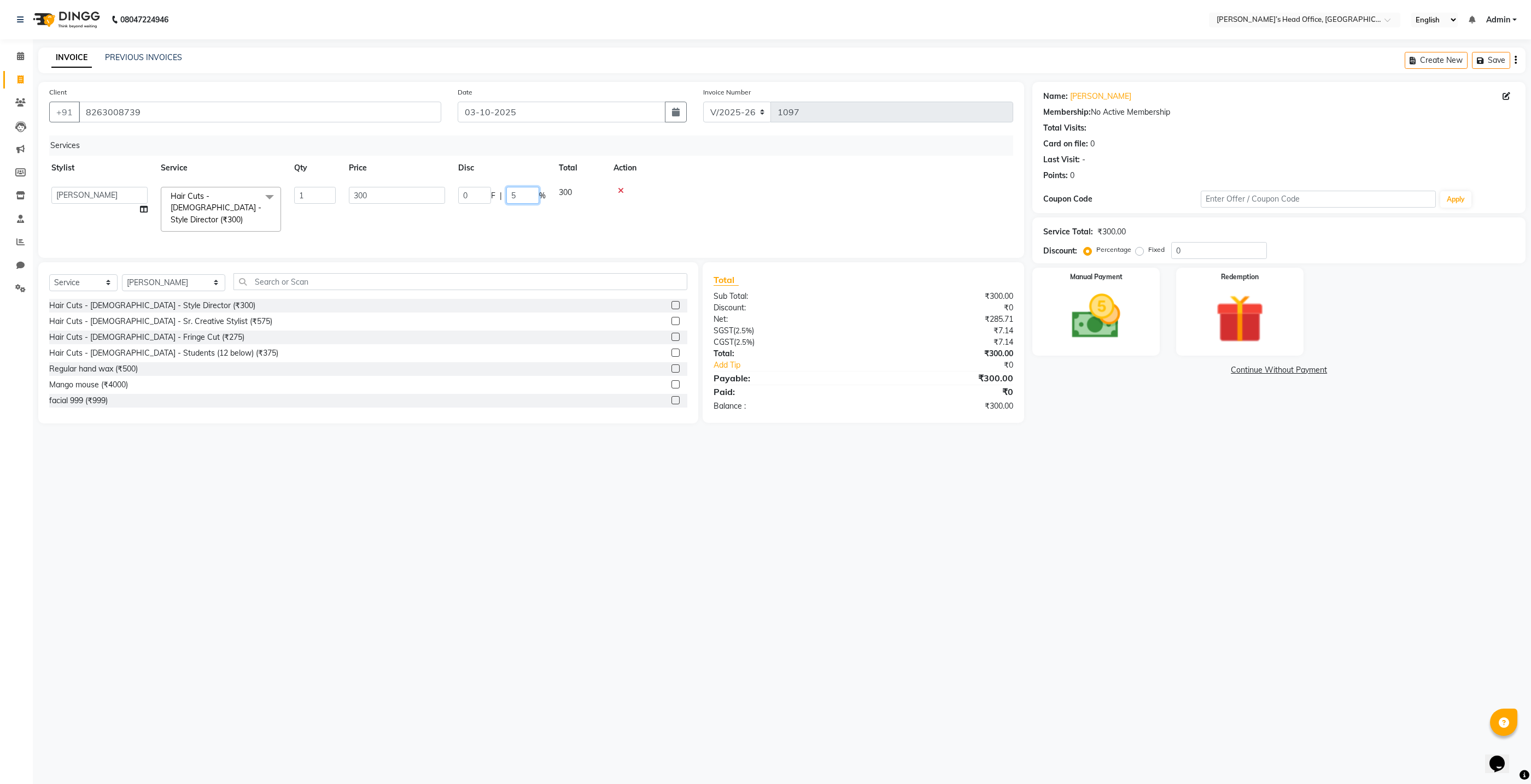
type input "50"
click at [530, 218] on tr "Ranjit sharma Hair Cuts - Male - Style Director (₹300) 1 300 150 F | 50 % 150" at bounding box center [526, 210] width 964 height 59
click at [1099, 341] on img at bounding box center [1096, 317] width 82 height 58
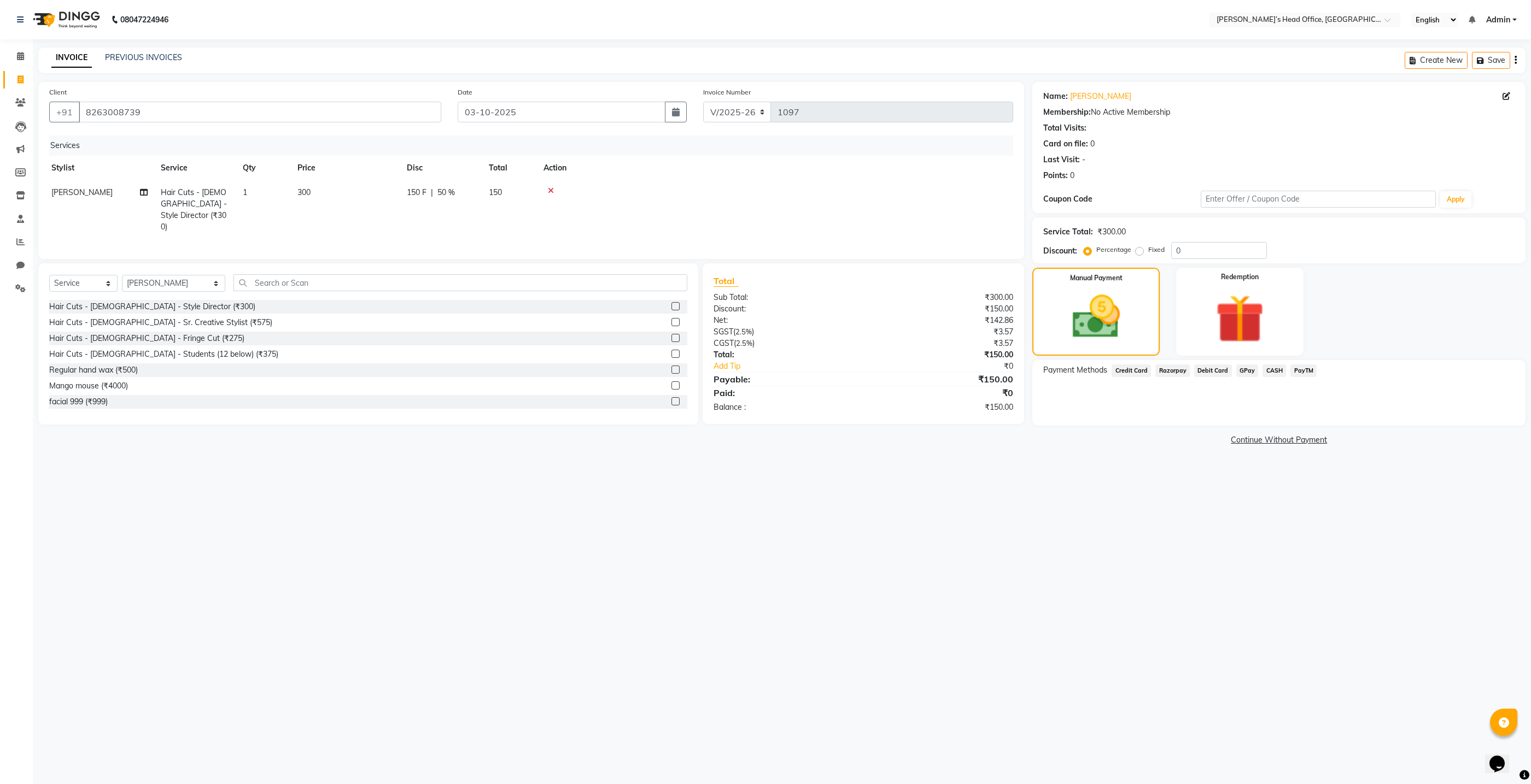
click at [1246, 371] on span "GPay" at bounding box center [1247, 370] width 22 height 13
click at [1252, 429] on button "Add Payment" at bounding box center [1360, 429] width 309 height 17
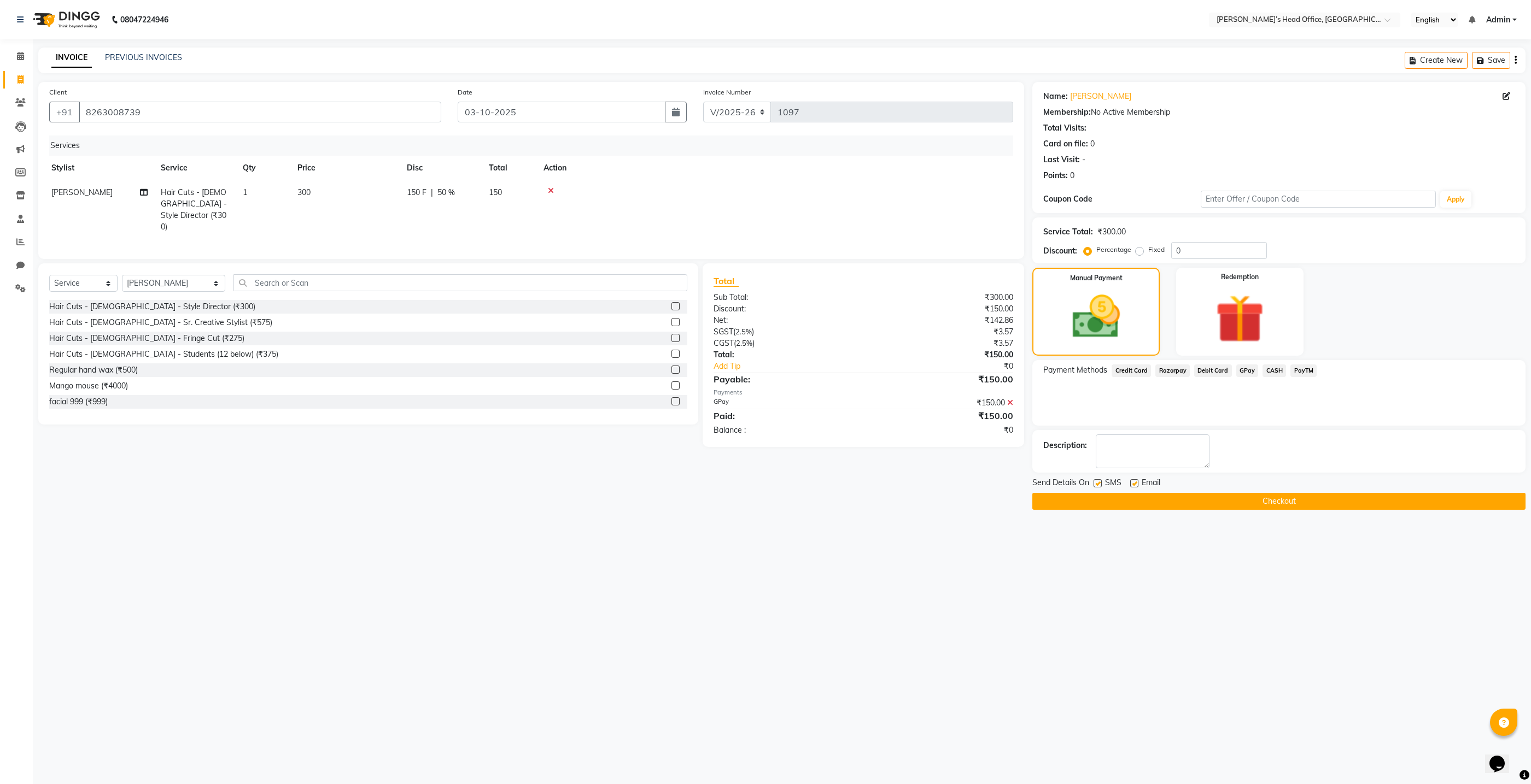
click at [1099, 500] on button "Checkout" at bounding box center [1278, 501] width 493 height 17
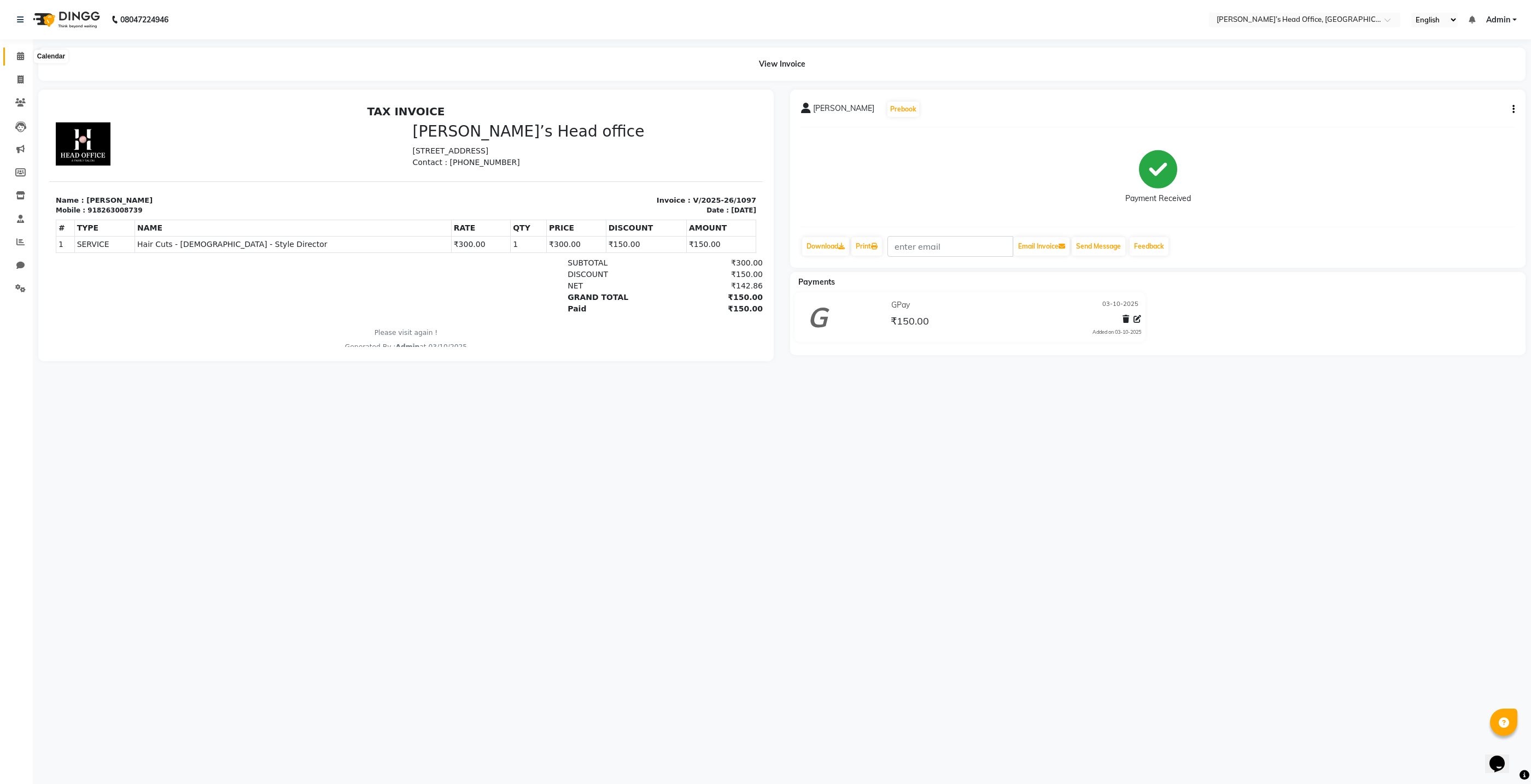
click at [19, 60] on icon at bounding box center [21, 57] width 7 height 9
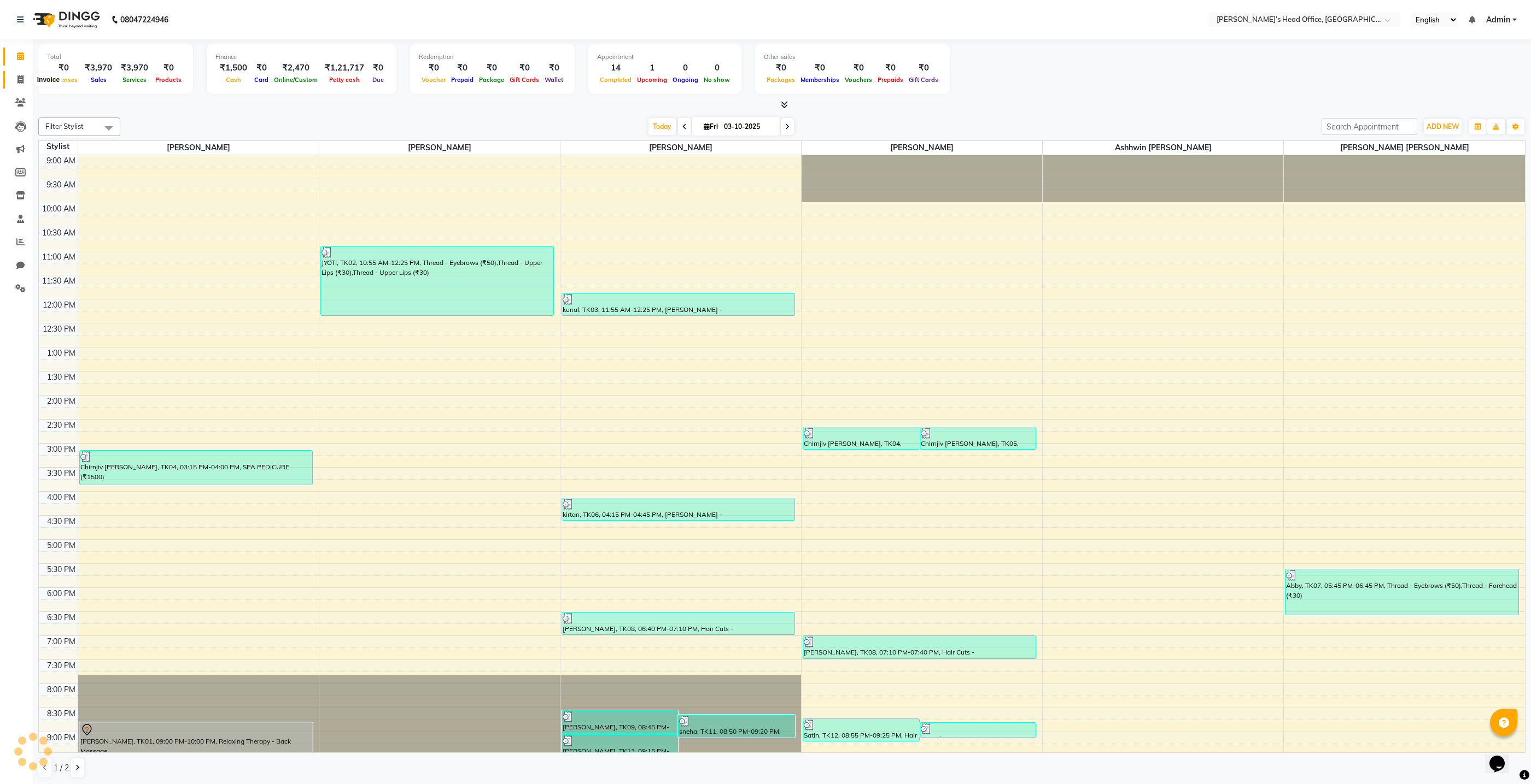
click at [19, 81] on icon at bounding box center [20, 80] width 6 height 9
select select "service"
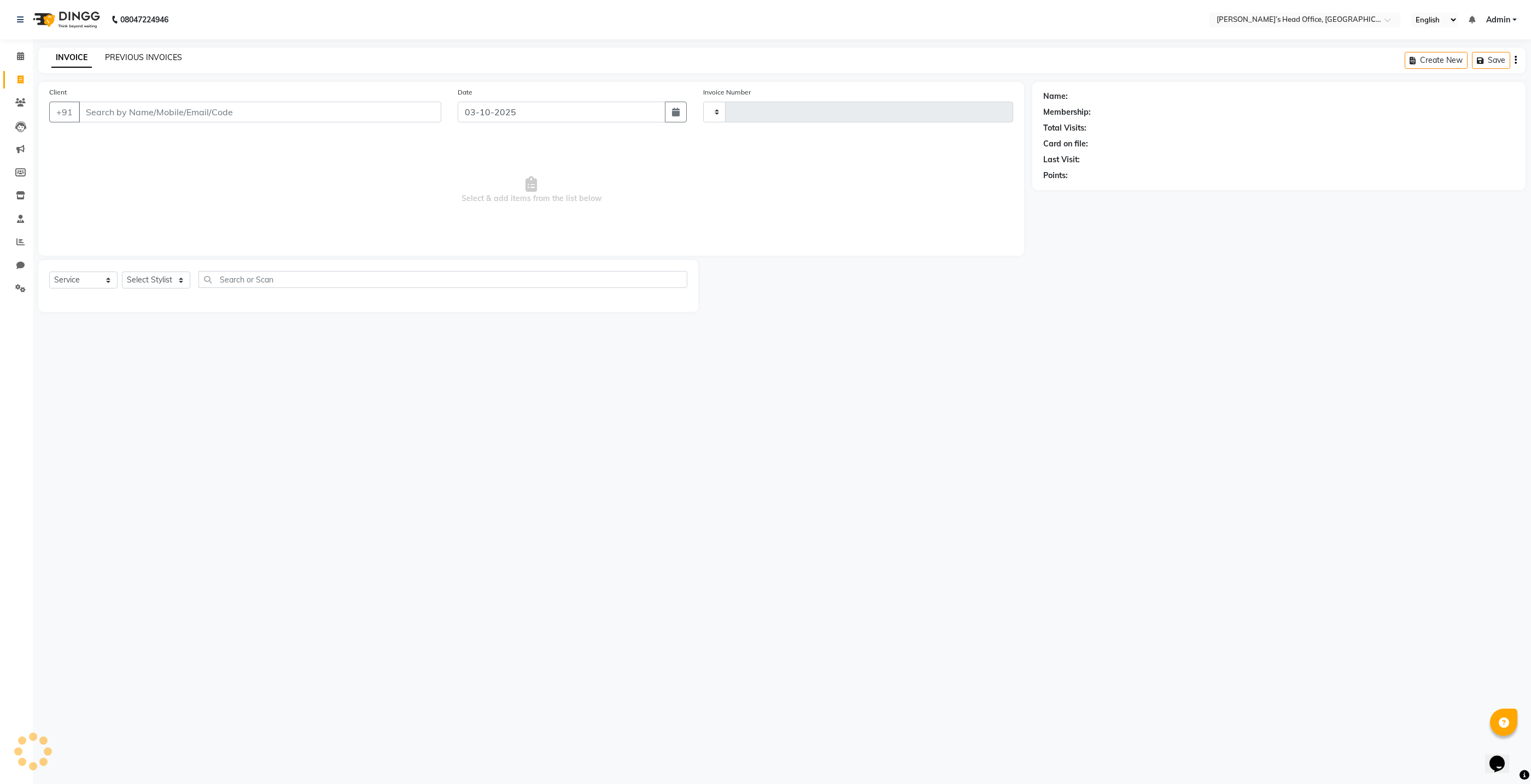
click at [137, 57] on link "PREVIOUS INVOICES" at bounding box center [143, 57] width 77 height 9
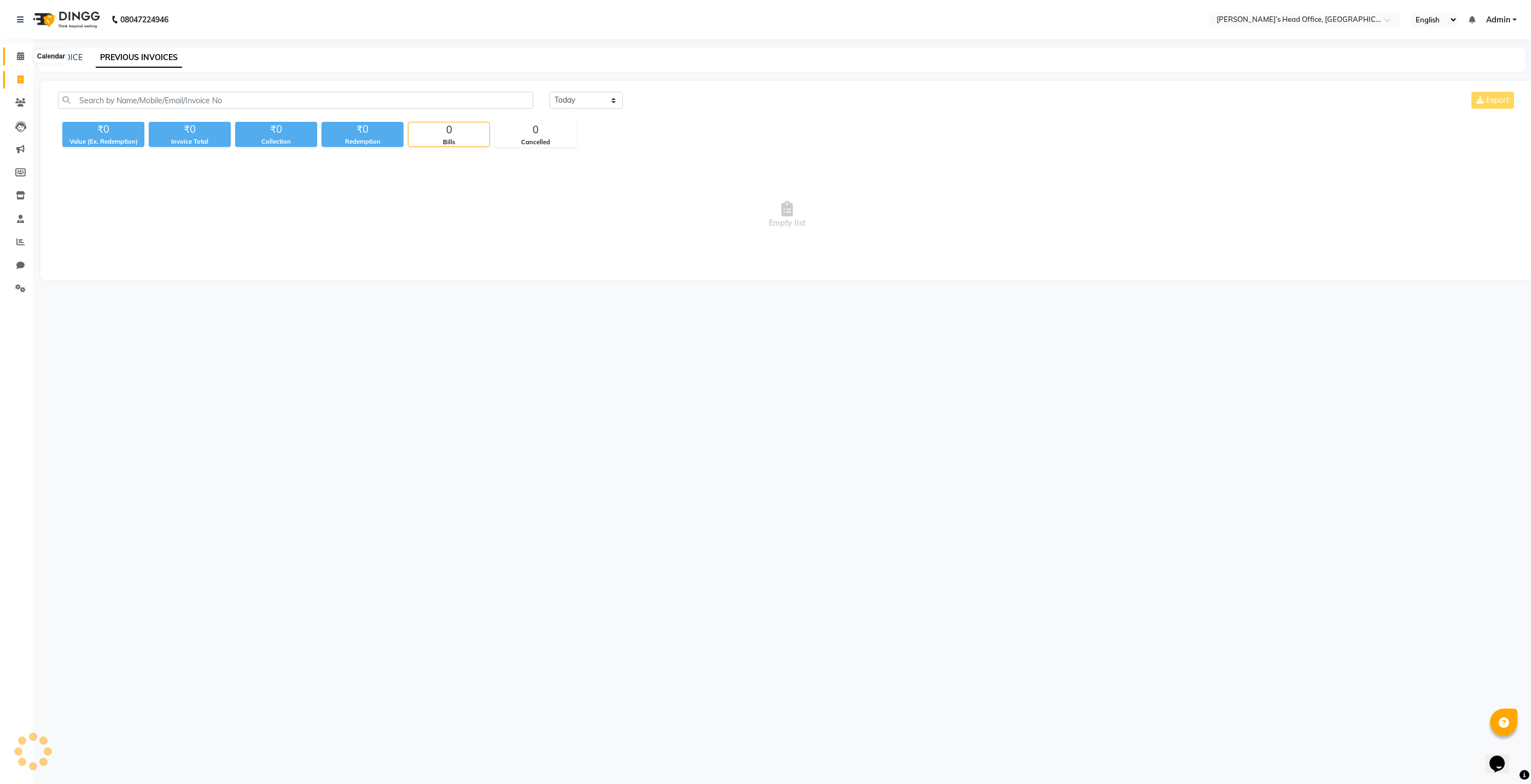
click at [23, 57] on icon at bounding box center [21, 57] width 7 height 9
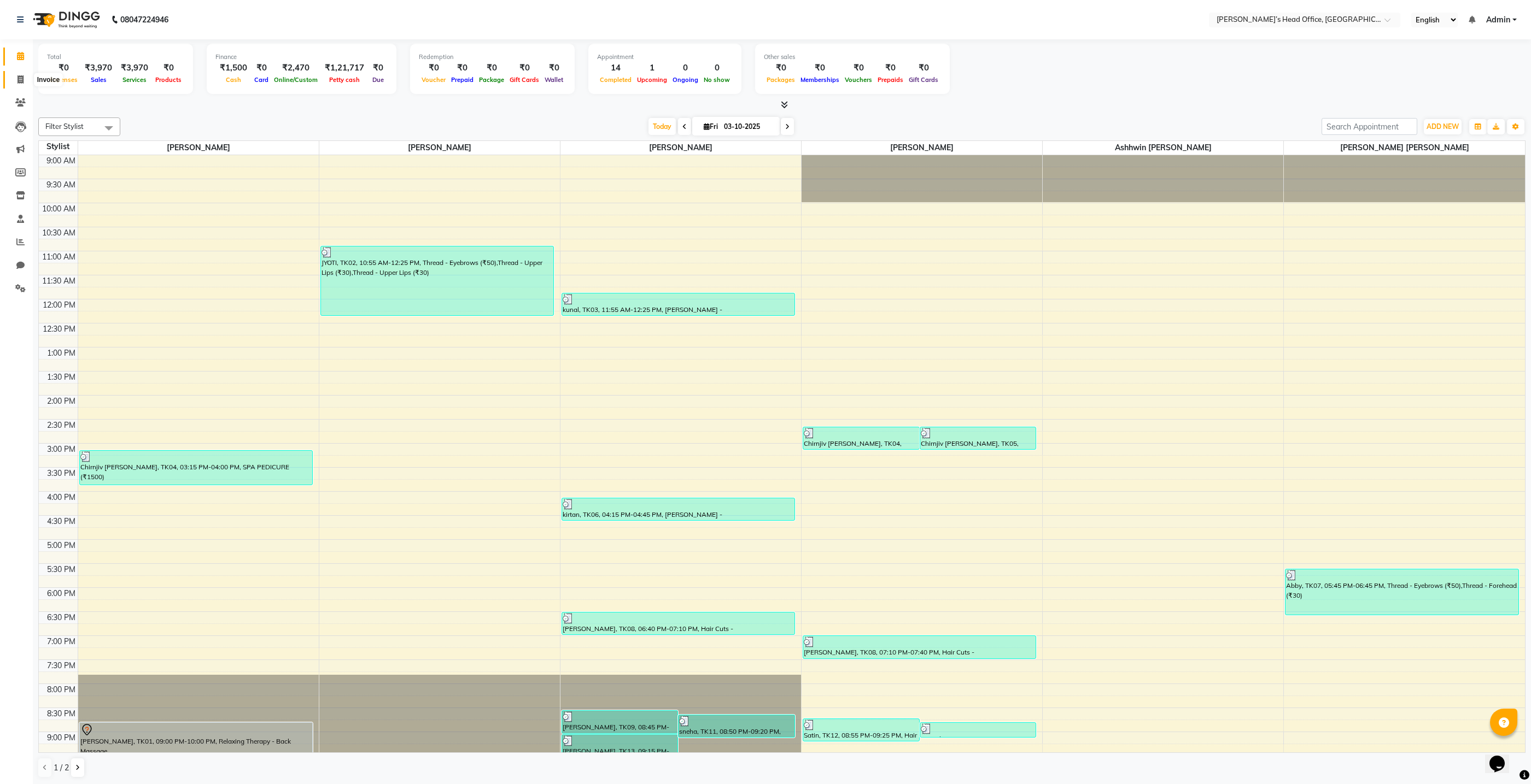
click at [19, 76] on icon at bounding box center [20, 80] width 6 height 9
select select "service"
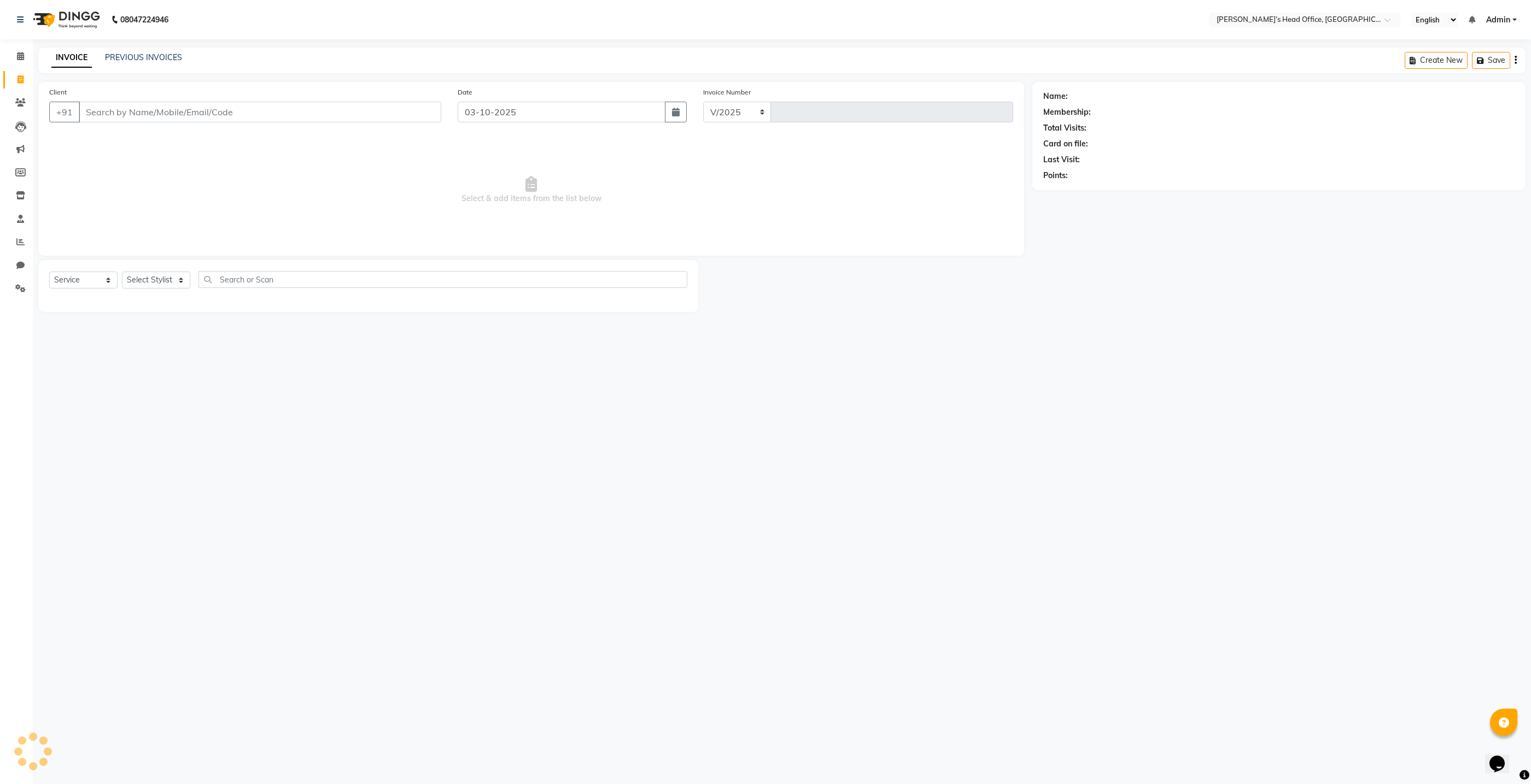
select select "7682"
type input "1098"
click at [134, 58] on link "PREVIOUS INVOICES" at bounding box center [143, 57] width 77 height 9
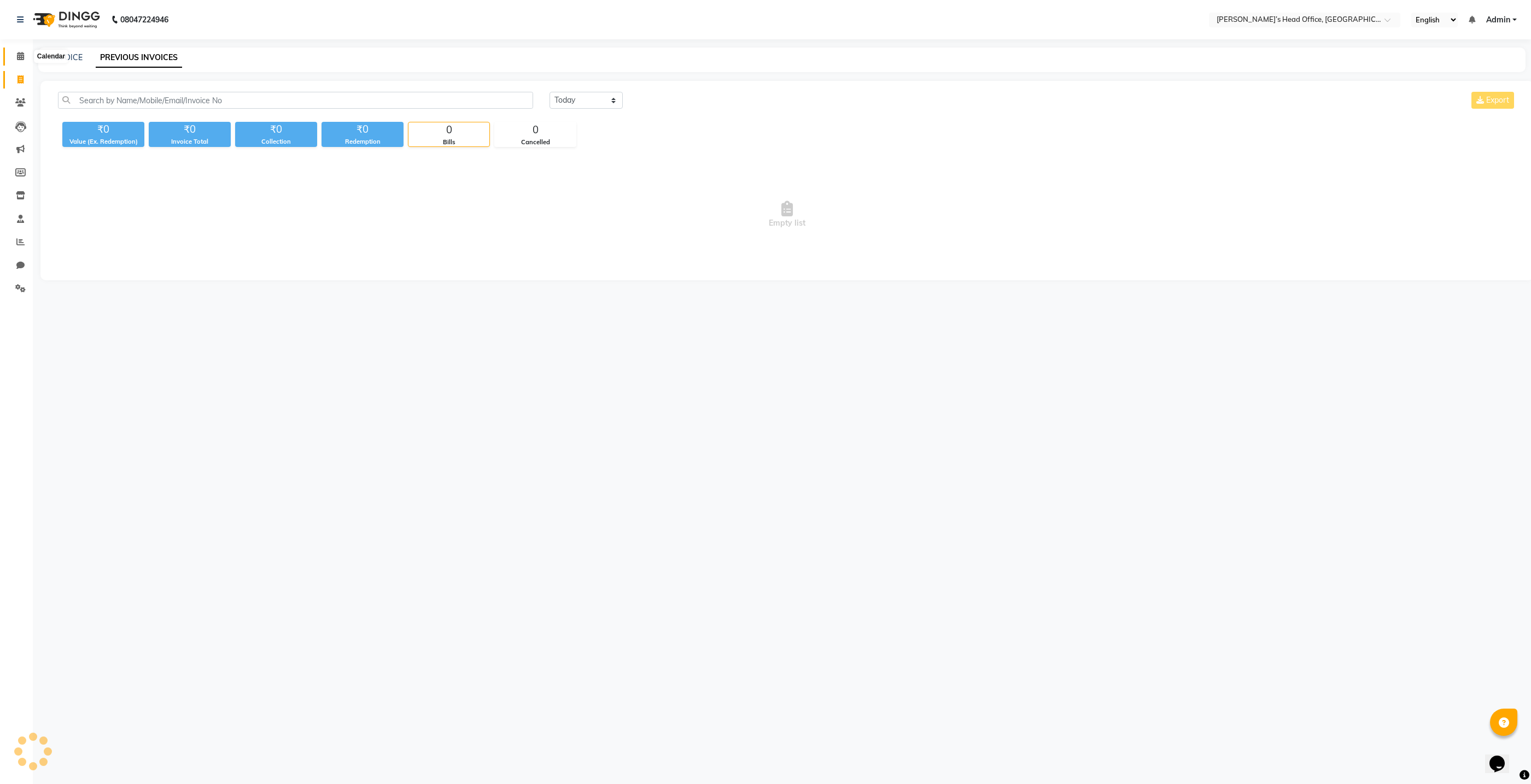
click at [26, 57] on span at bounding box center [21, 57] width 19 height 13
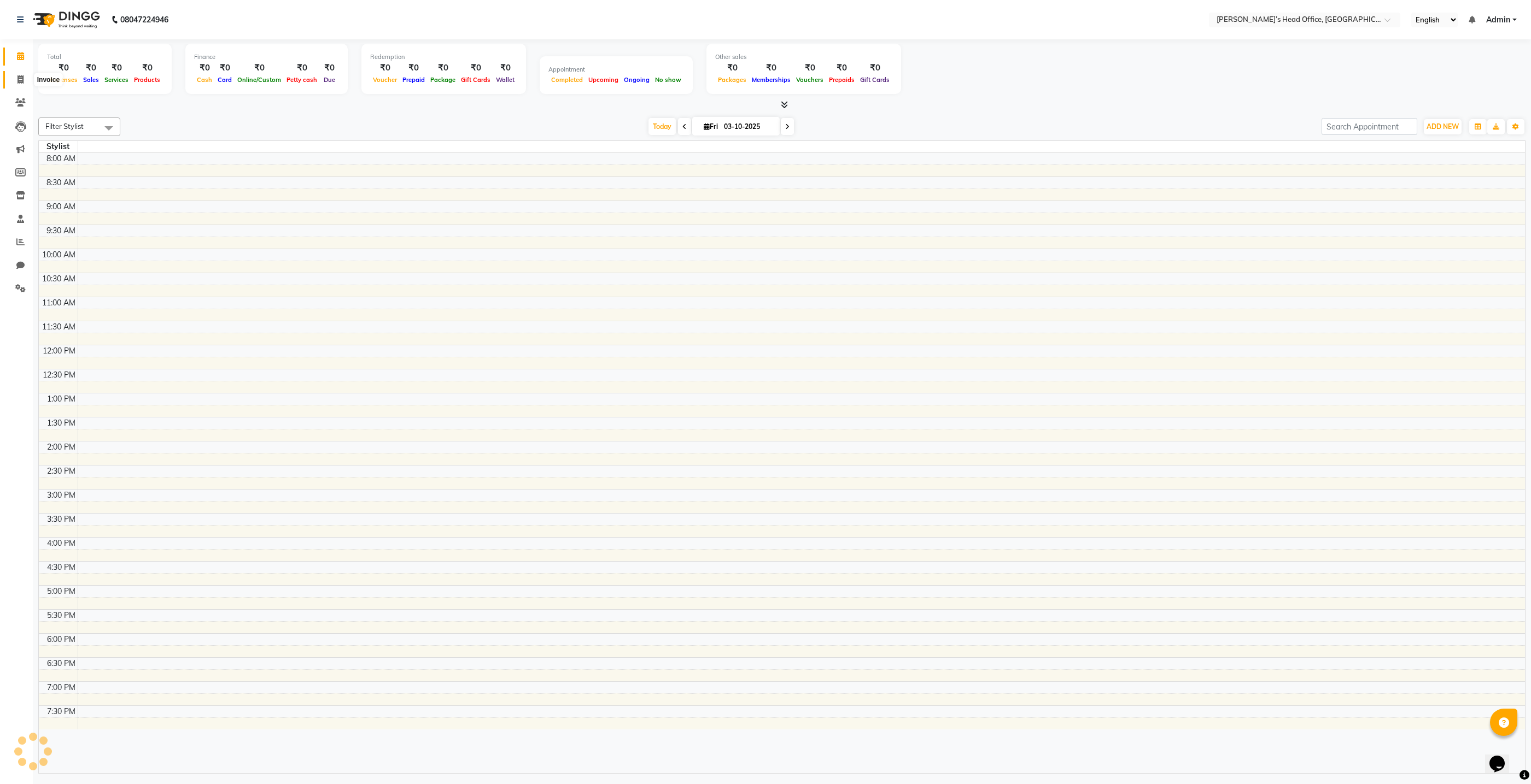
click at [21, 81] on icon at bounding box center [20, 80] width 6 height 9
select select "service"
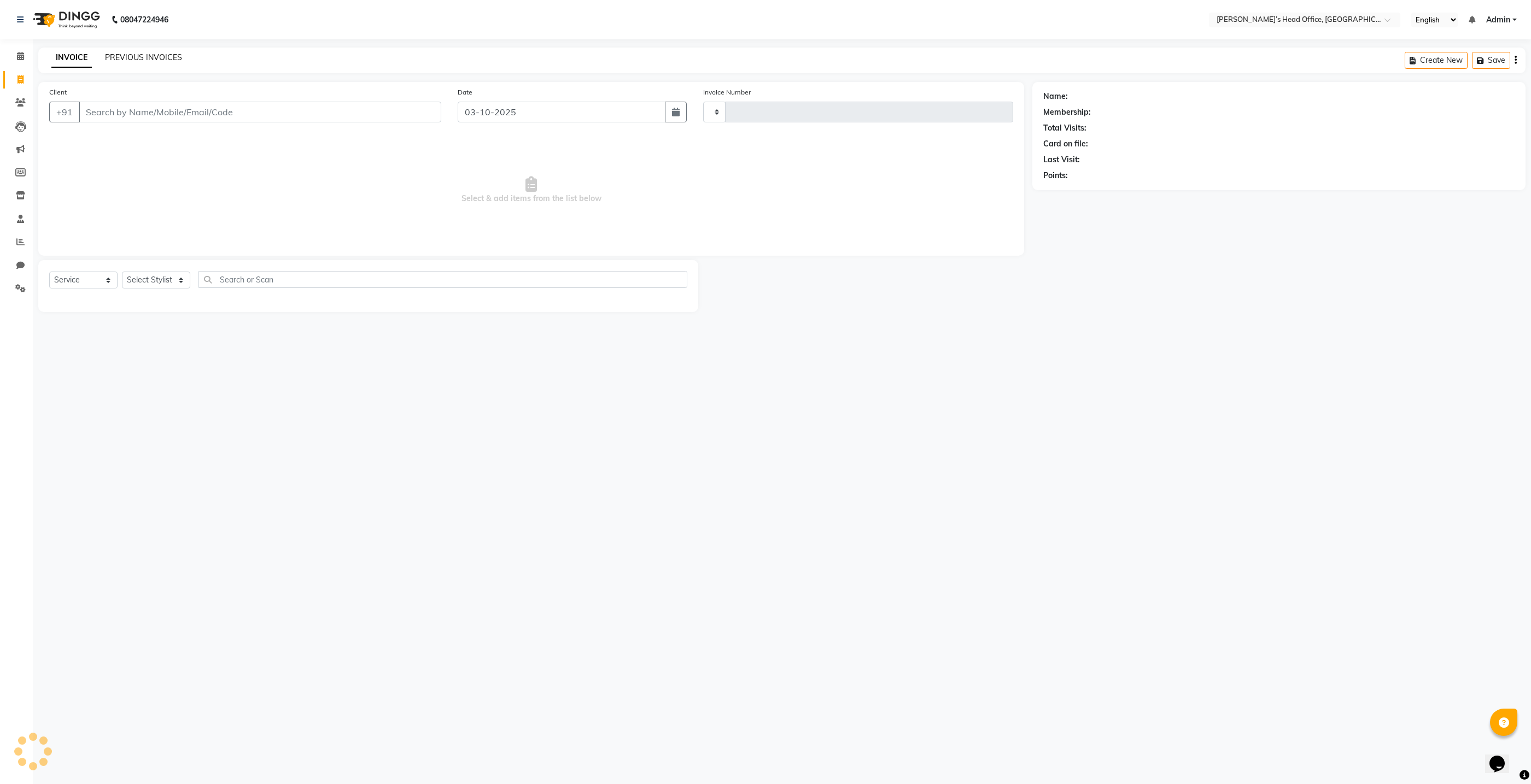
click at [125, 58] on link "PREVIOUS INVOICES" at bounding box center [143, 57] width 77 height 9
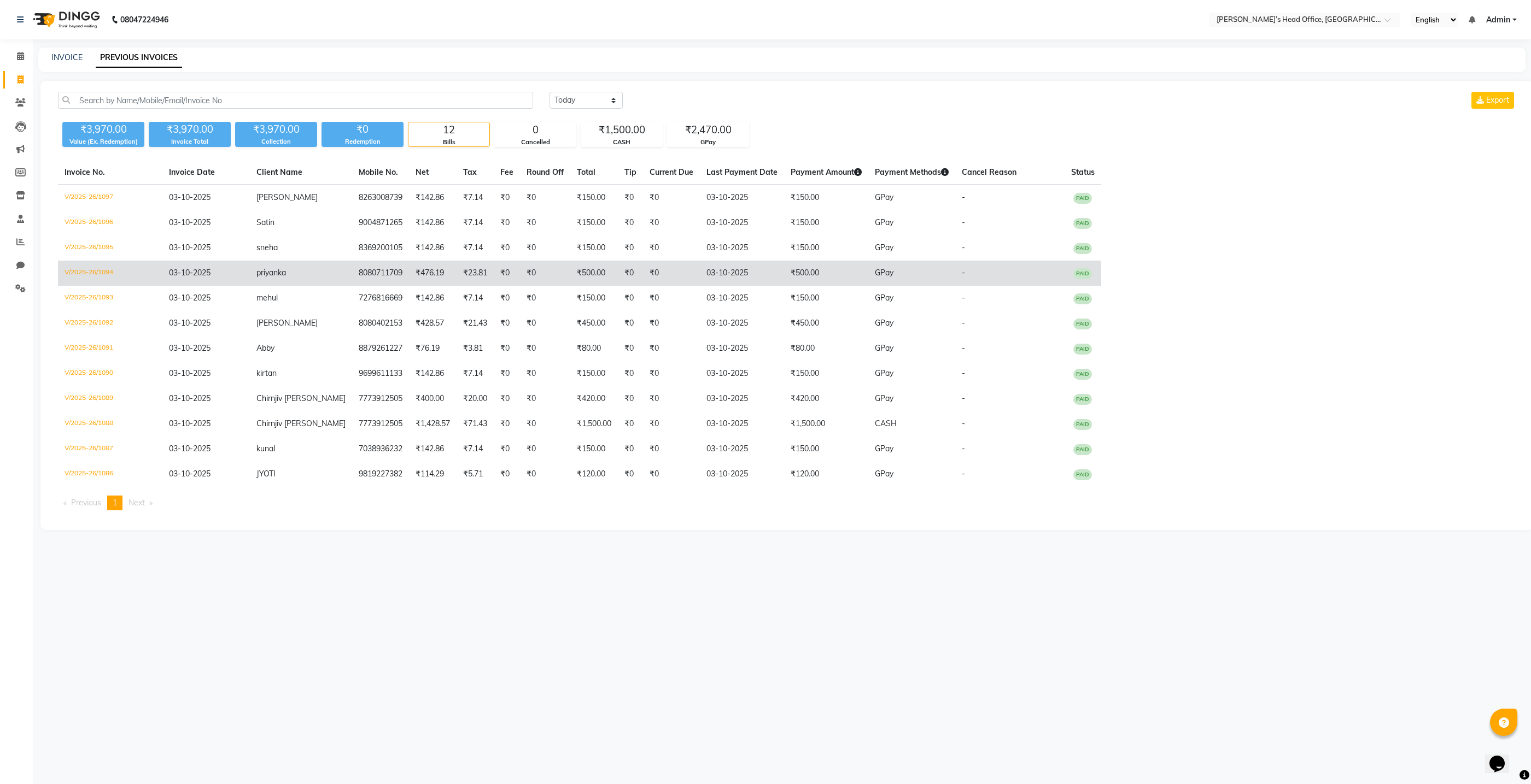
click at [301, 283] on td "priyanka" at bounding box center [301, 272] width 102 height 25
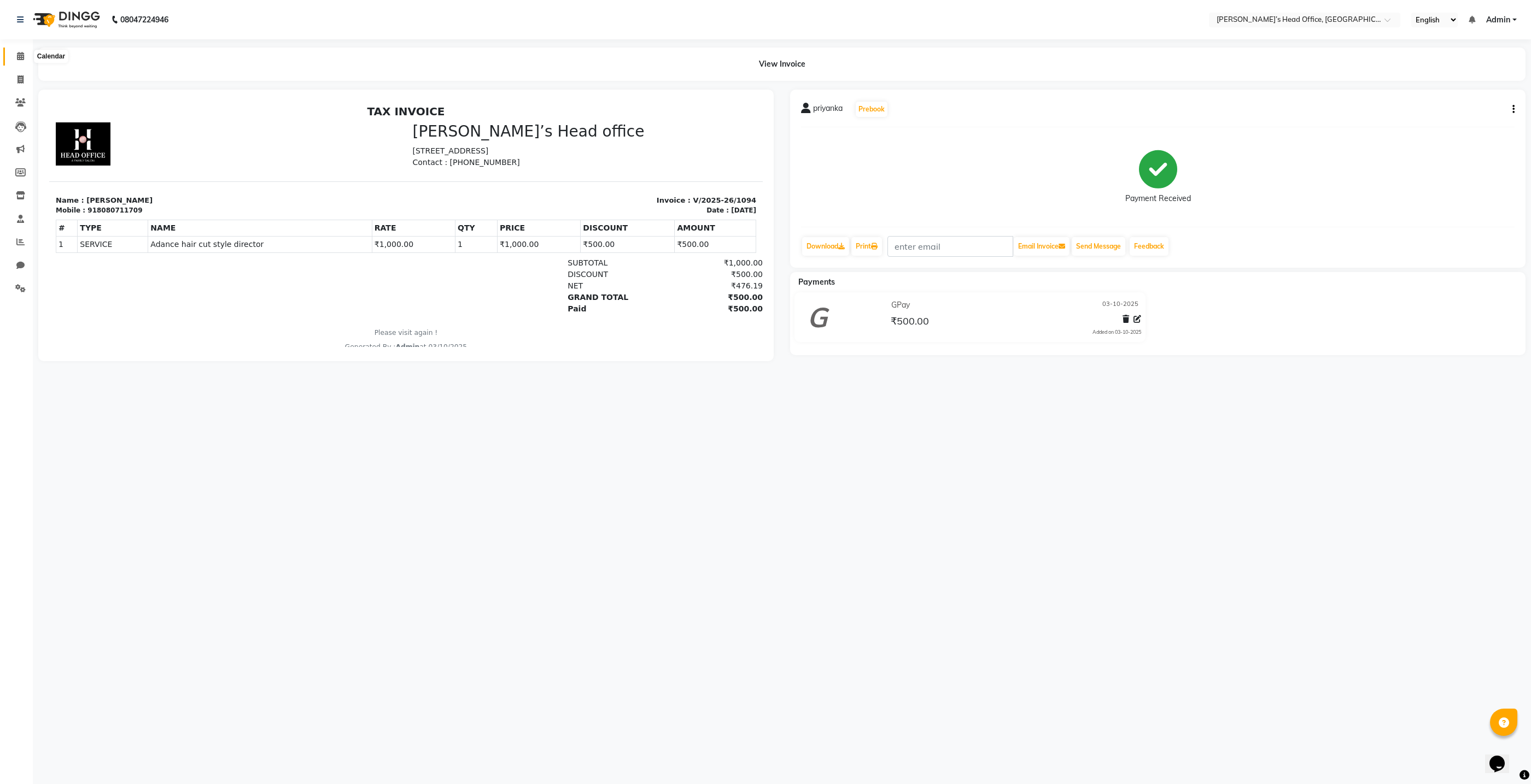
click at [19, 60] on icon at bounding box center [21, 57] width 7 height 9
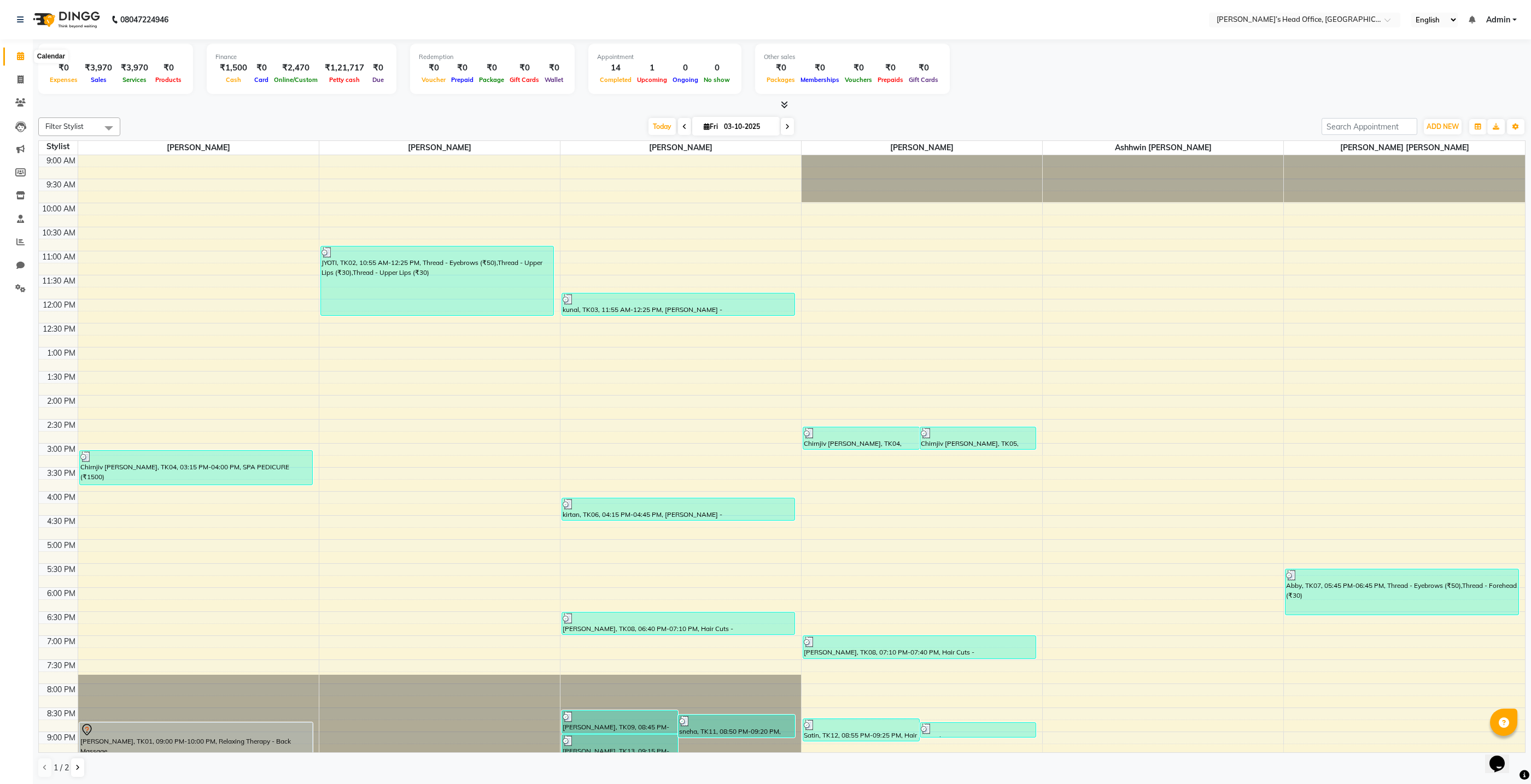
click at [20, 51] on span at bounding box center [21, 57] width 19 height 13
drag, startPoint x: 21, startPoint y: 70, endPoint x: 19, endPoint y: 76, distance: 6.3
click at [21, 71] on li "Invoice" at bounding box center [16, 80] width 33 height 23
click at [18, 80] on icon at bounding box center [20, 80] width 6 height 9
select select "7682"
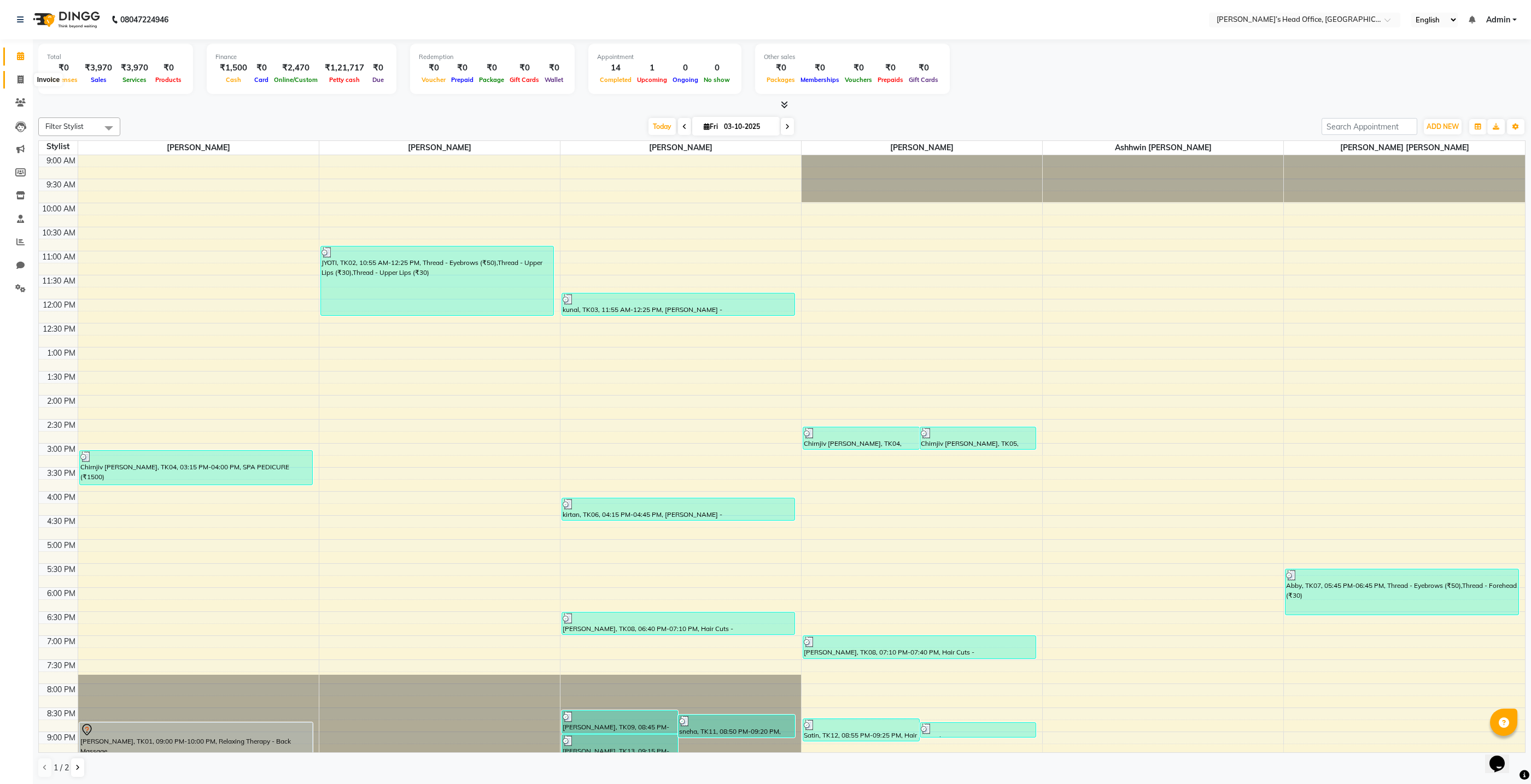
select select "service"
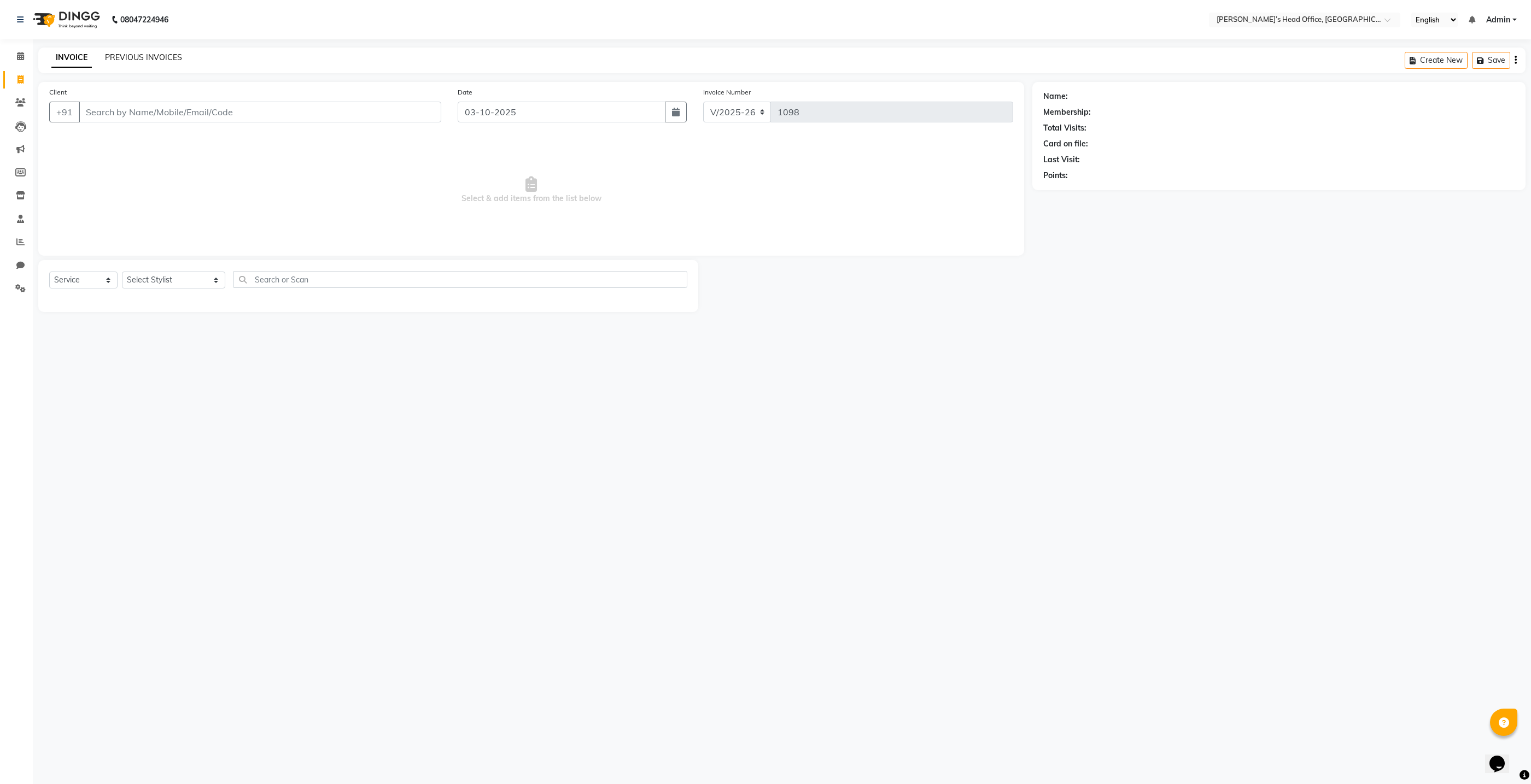
click at [114, 59] on link "PREVIOUS INVOICES" at bounding box center [143, 57] width 77 height 9
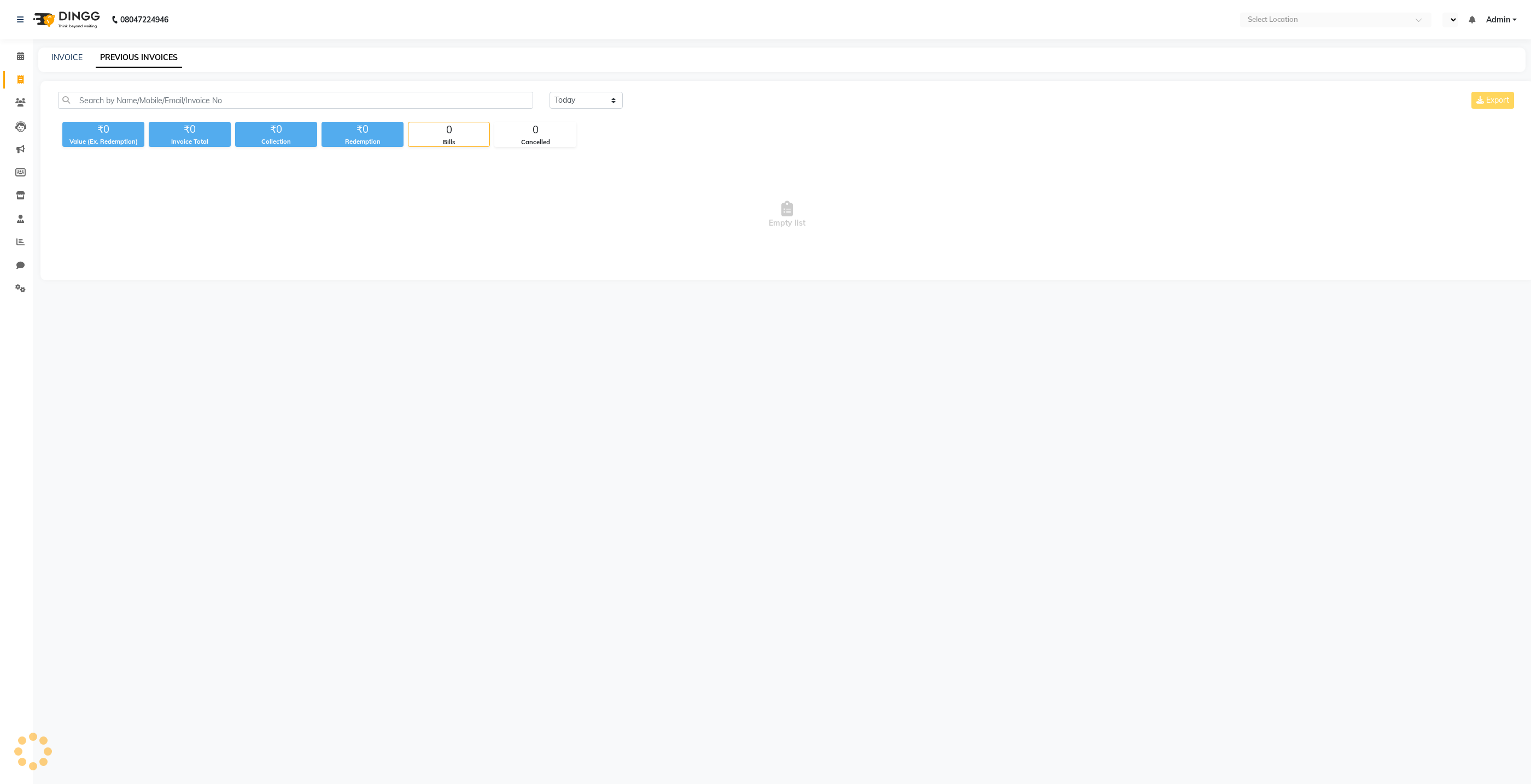
select select "en"
